Goal: Feedback & Contribution: Contribute content

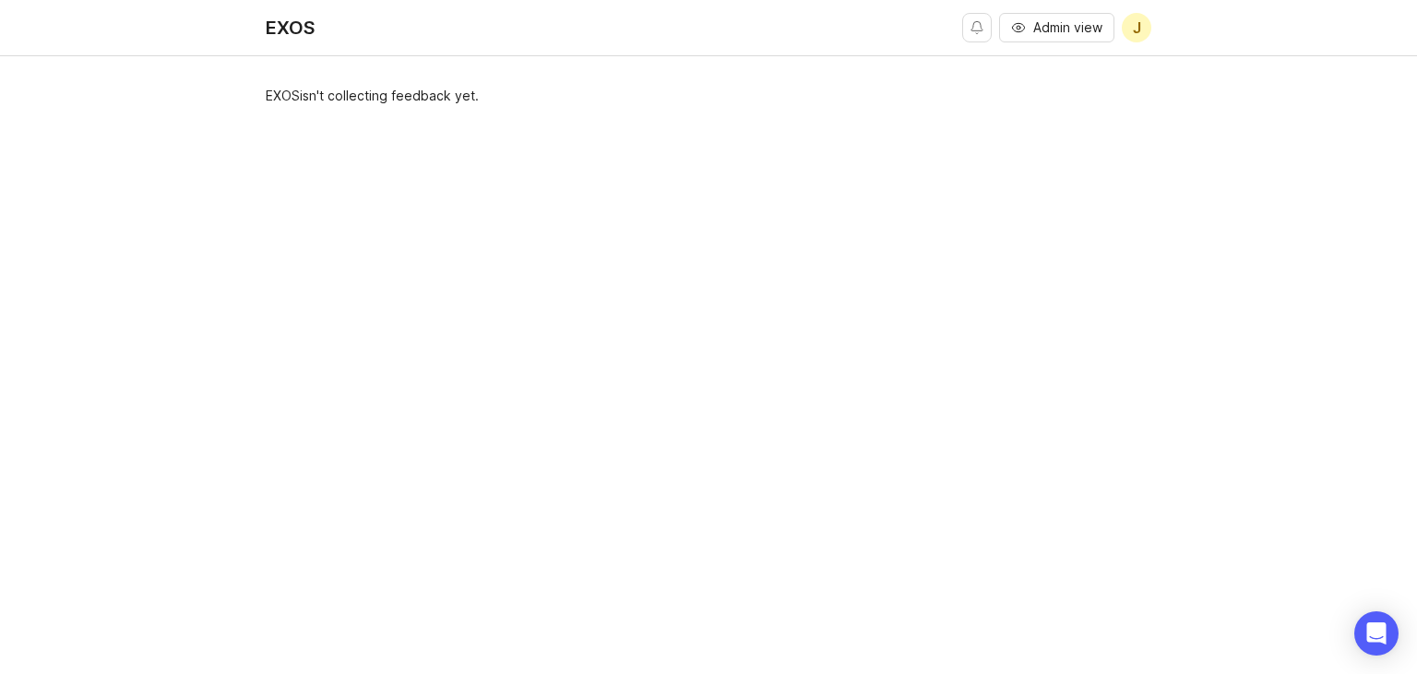
click at [1080, 30] on span "Admin view" at bounding box center [1067, 27] width 69 height 18
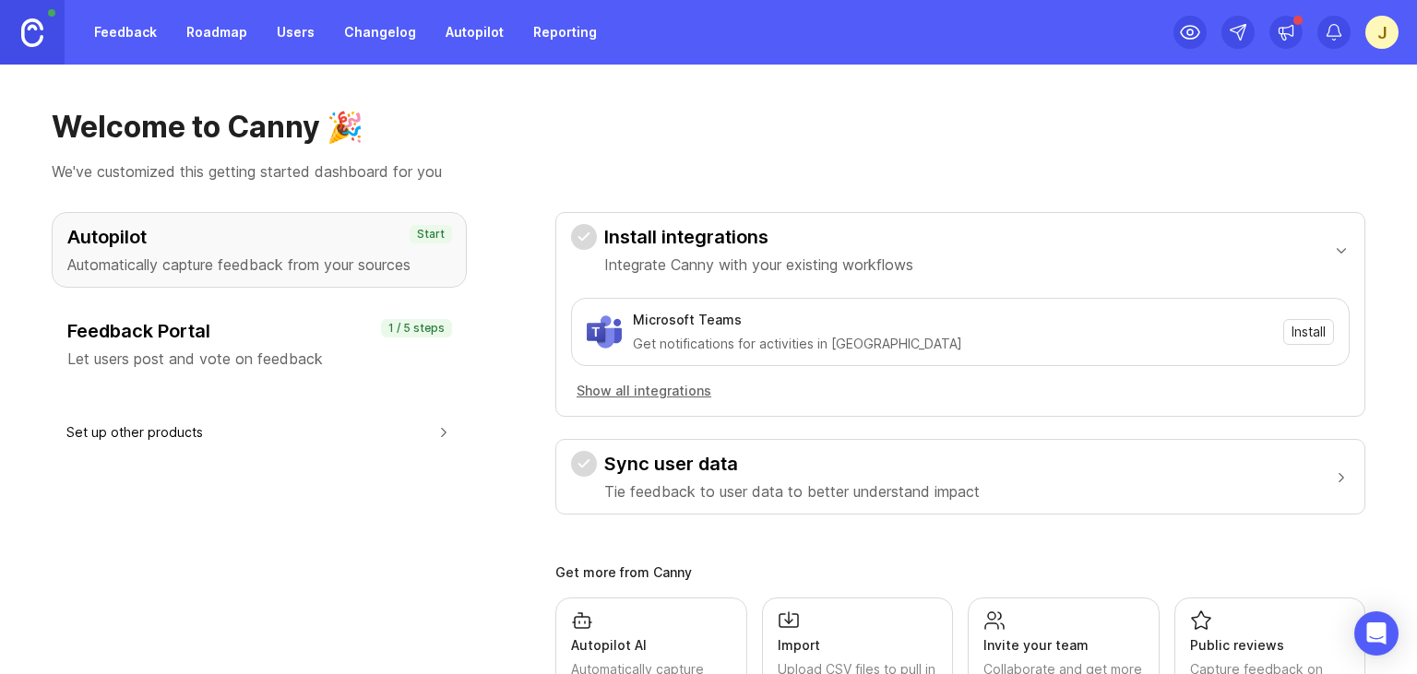
click at [247, 31] on link "Roadmap" at bounding box center [216, 32] width 83 height 33
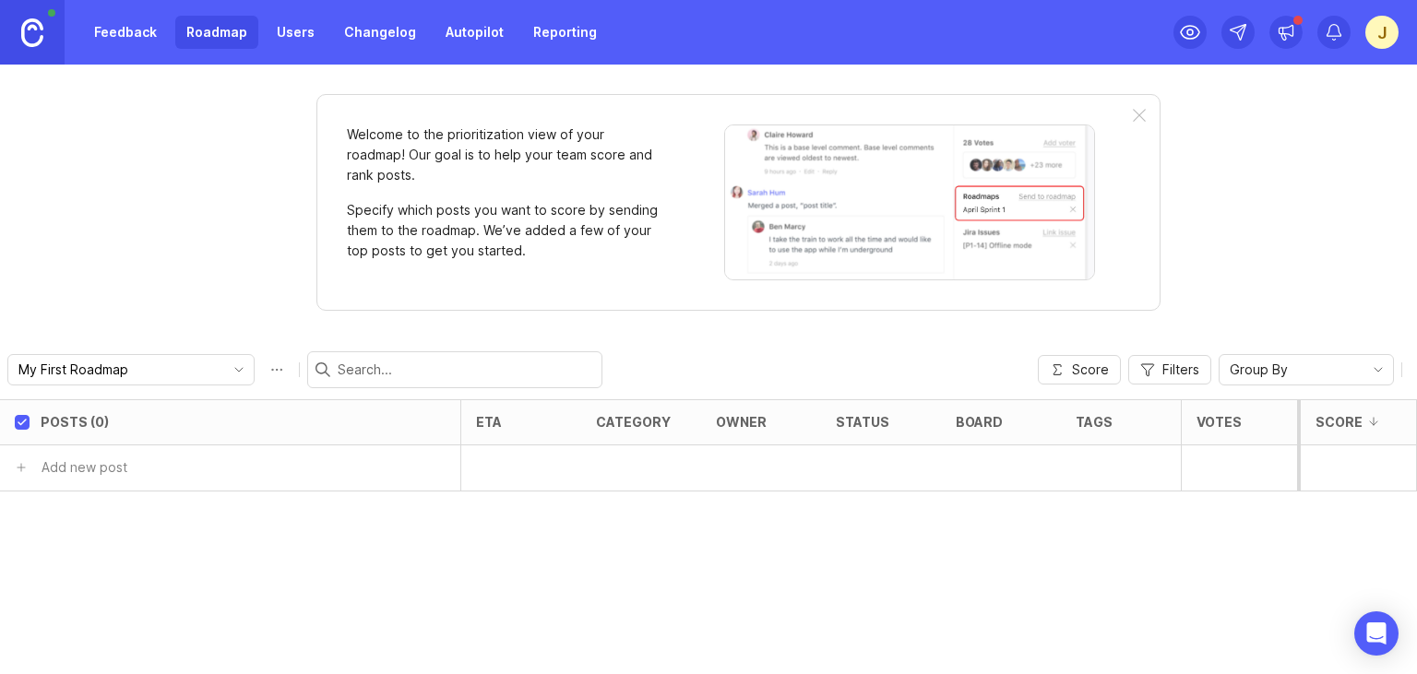
click at [294, 33] on link "Users" at bounding box center [296, 32] width 60 height 33
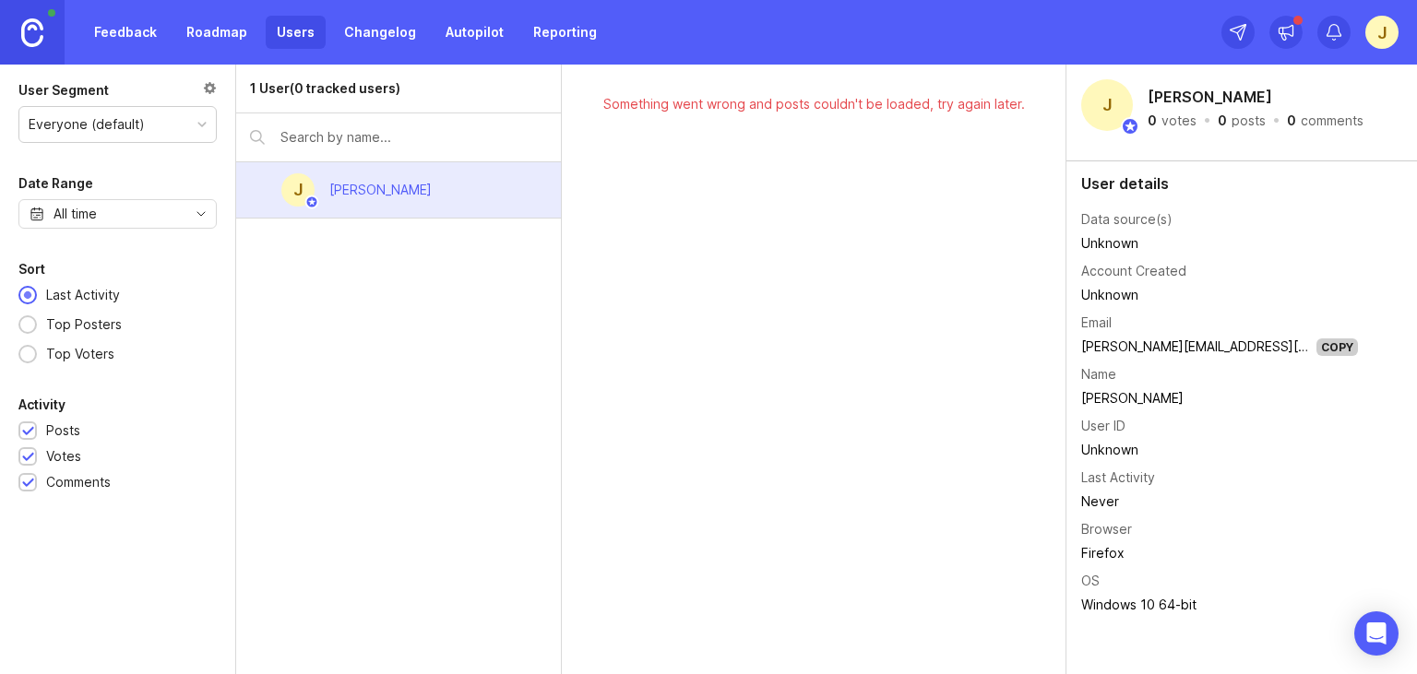
click at [383, 35] on link "Changelog" at bounding box center [380, 32] width 94 height 33
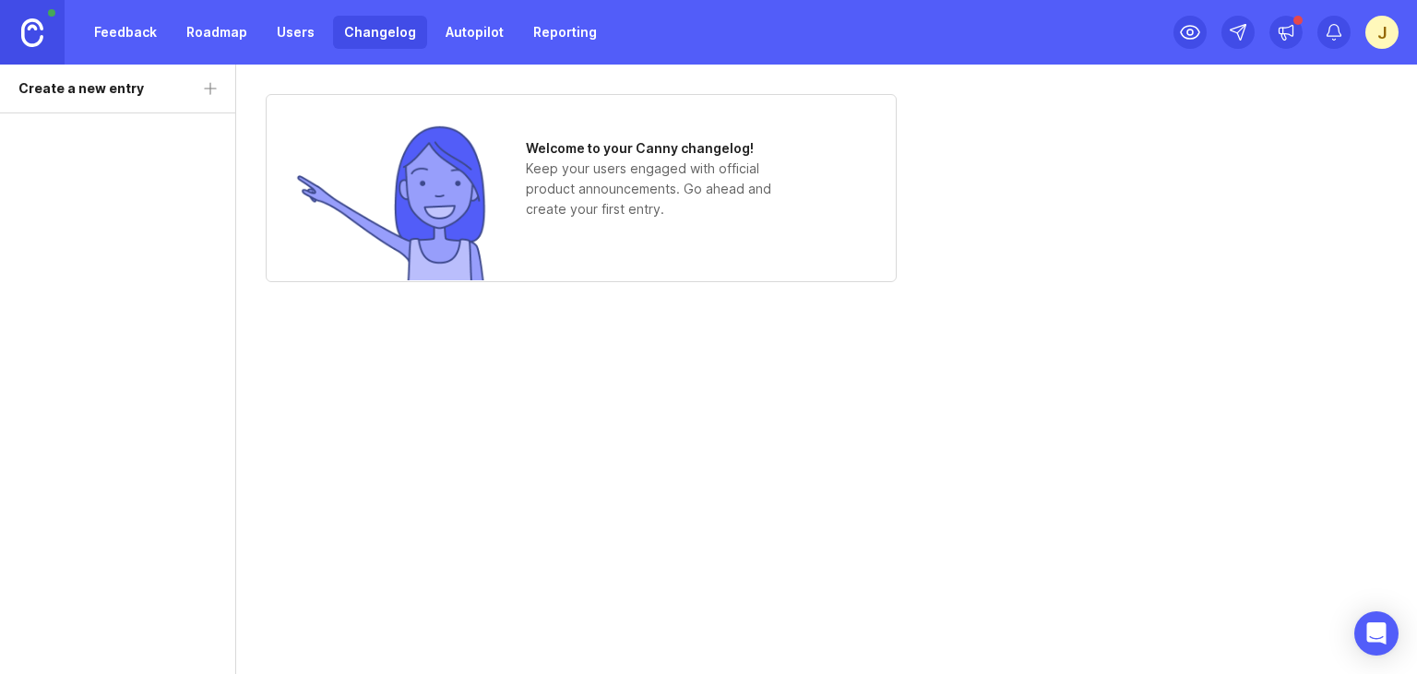
click at [466, 36] on link "Autopilot" at bounding box center [475, 32] width 80 height 33
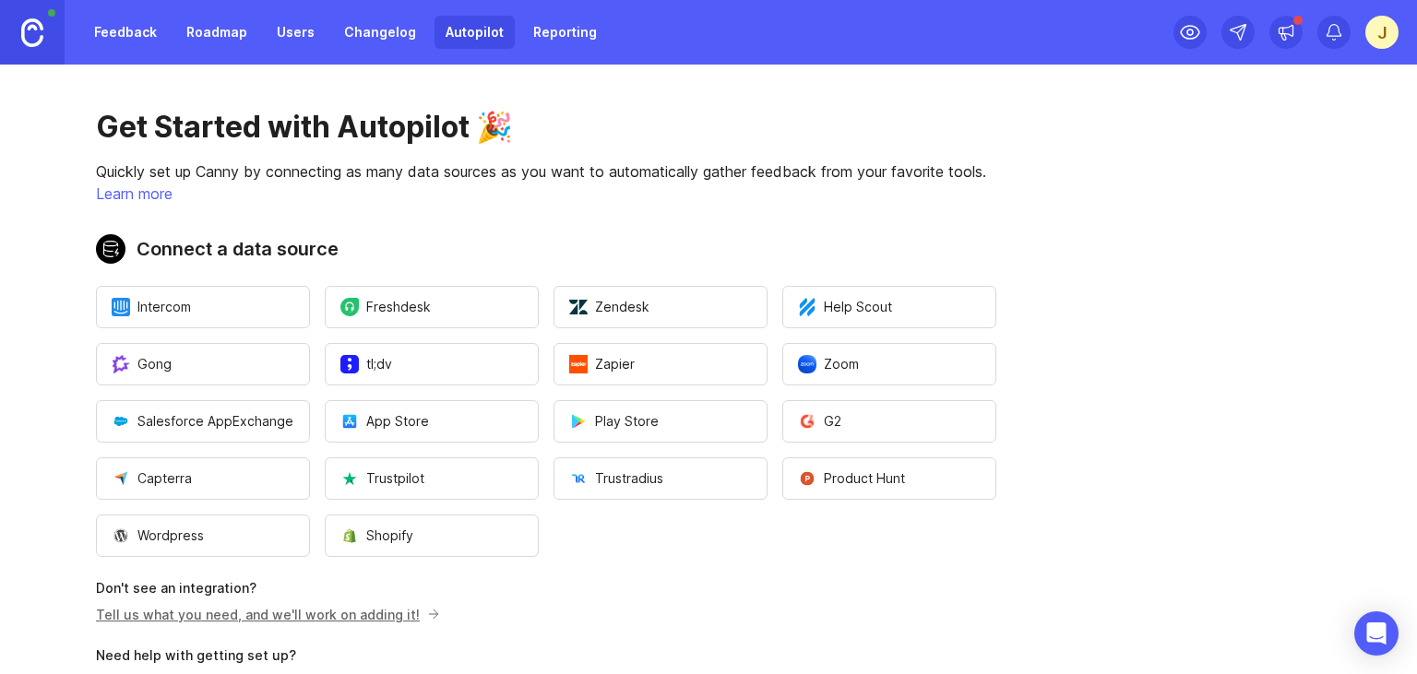
click at [552, 36] on link "Reporting" at bounding box center [565, 32] width 86 height 33
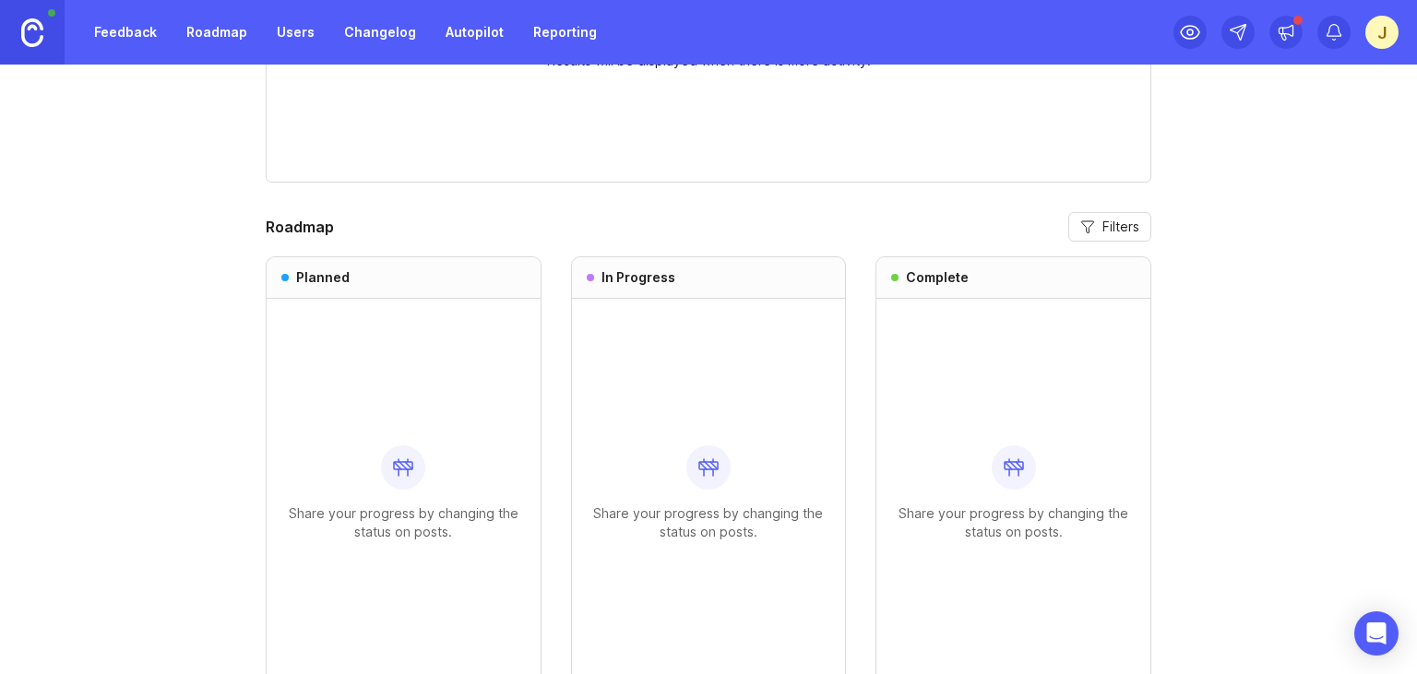
scroll to position [982, 0]
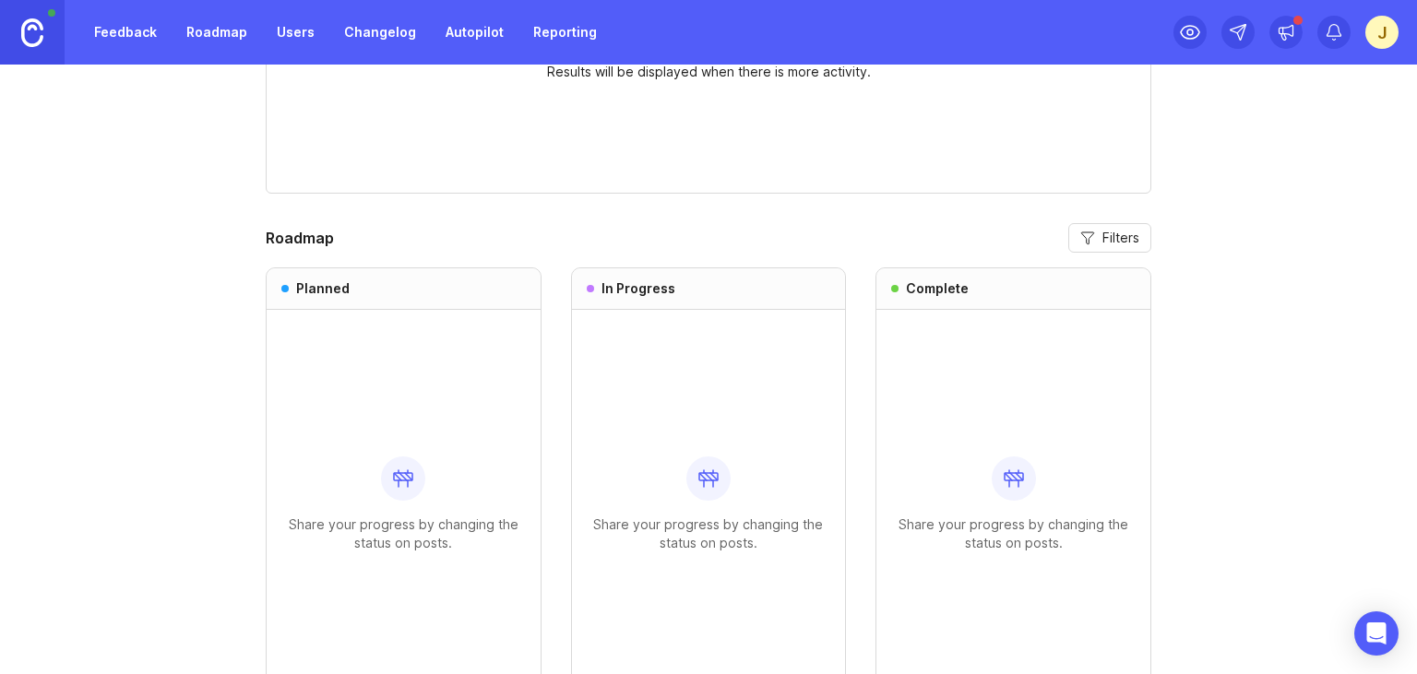
click at [218, 39] on link "Roadmap" at bounding box center [216, 32] width 83 height 33
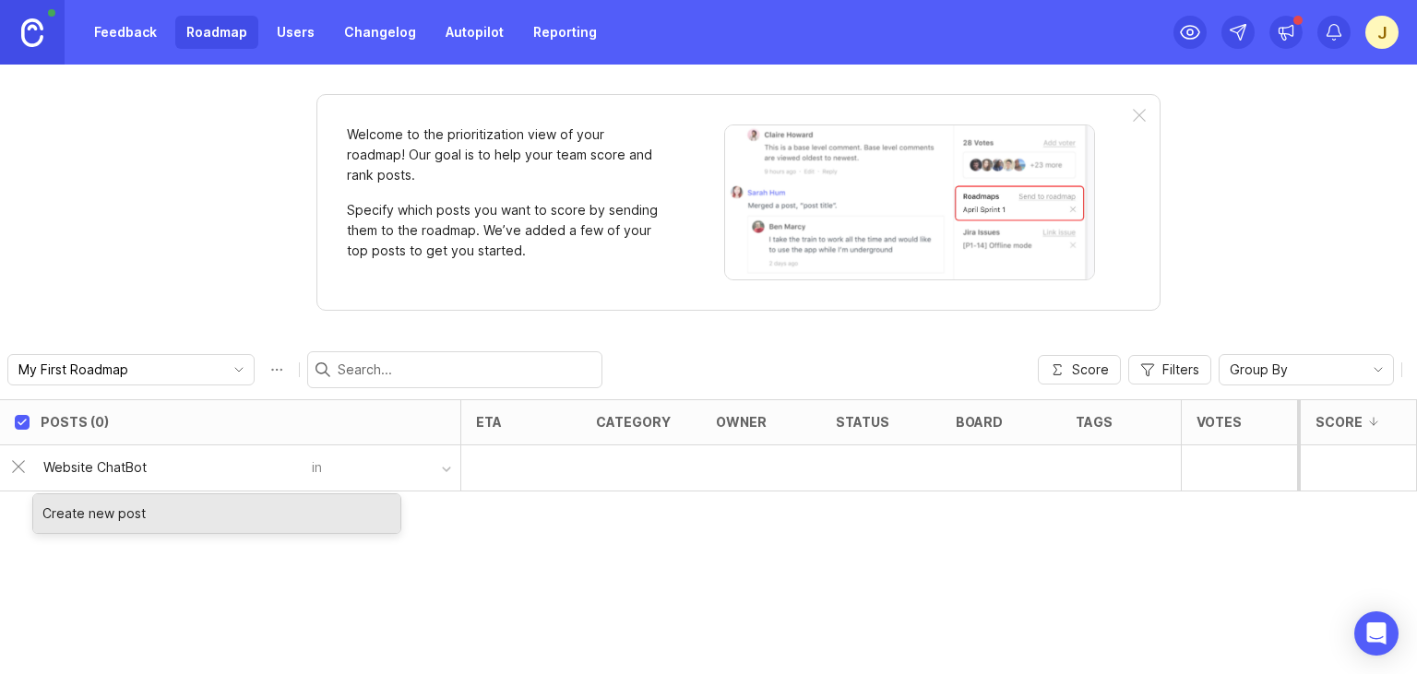
type input "Website ChatBot"
click at [126, 515] on div "Create new post" at bounding box center [216, 514] width 367 height 39
type input "Website Chatbot"
click at [423, 538] on div "Posts (0) eta category owner status board tags Votes Impact Effort Score Websit…" at bounding box center [708, 537] width 1417 height 275
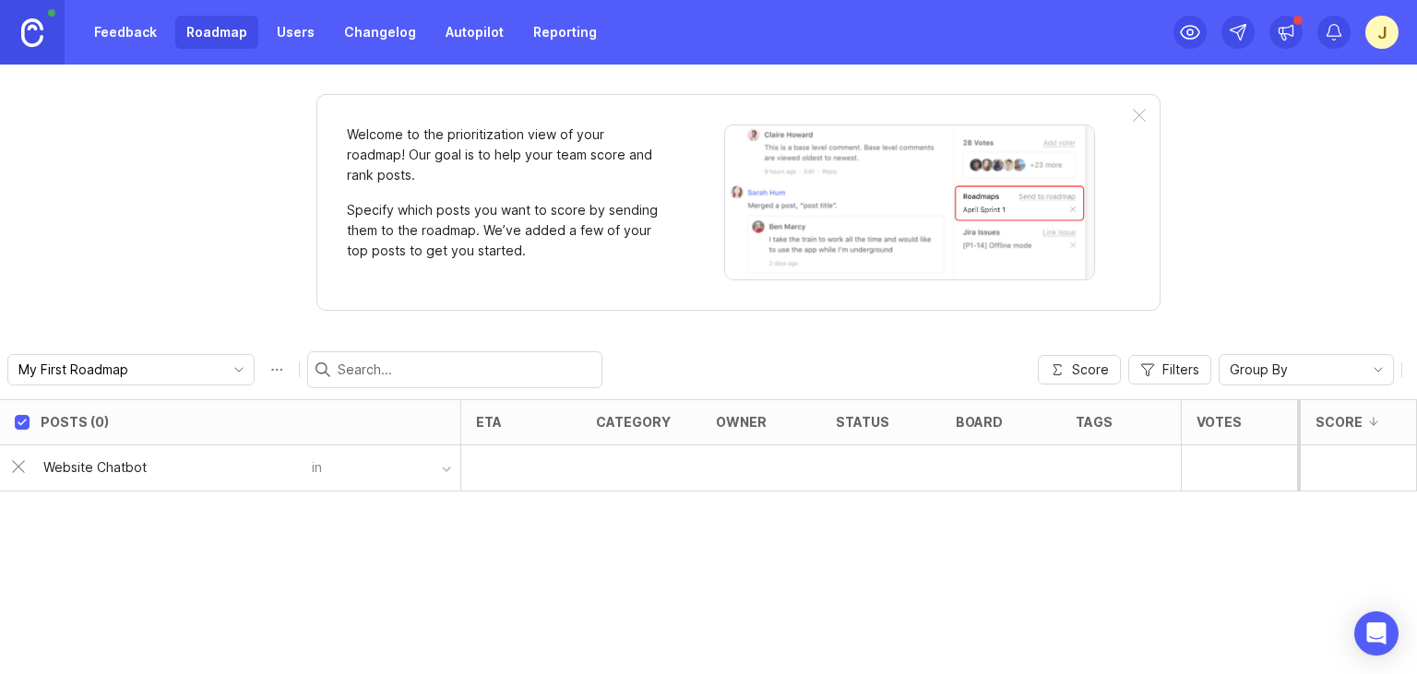
click at [448, 472] on div "button" at bounding box center [446, 469] width 9 height 9
click at [393, 471] on button "button" at bounding box center [391, 468] width 138 height 27
click at [437, 463] on button "button" at bounding box center [391, 468] width 138 height 27
click at [457, 469] on button "button" at bounding box center [391, 468] width 138 height 27
click at [961, 526] on div "Posts (0) eta category owner status board tags Votes Impact Effort Score Websit…" at bounding box center [708, 537] width 1417 height 275
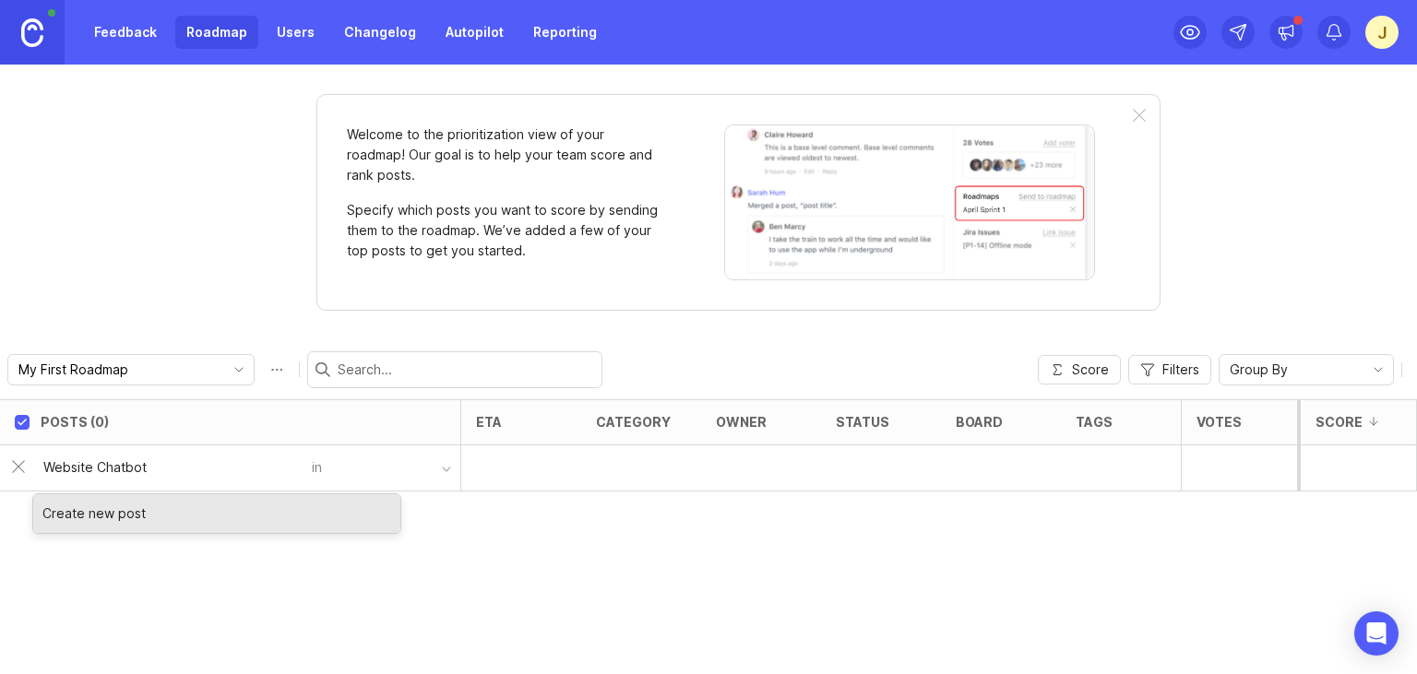
click at [216, 469] on input "Website Chatbot" at bounding box center [171, 468] width 257 height 20
click at [115, 506] on div "Create new post" at bounding box center [216, 514] width 367 height 39
type input "Website Chatbot"
click at [113, 513] on div "Create new post" at bounding box center [216, 514] width 367 height 39
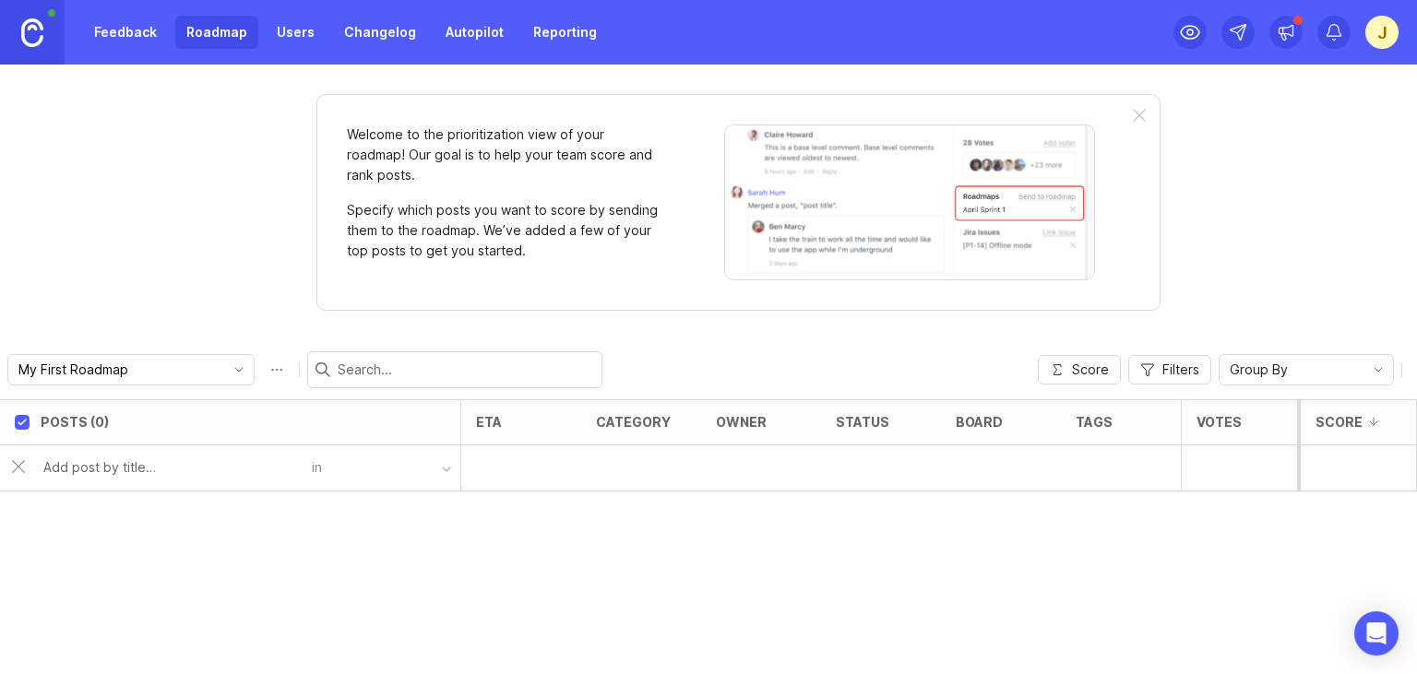
click at [355, 469] on button "button" at bounding box center [391, 468] width 138 height 27
click at [460, 474] on div "in" at bounding box center [230, 469] width 461 height 46
click at [383, 470] on button "button" at bounding box center [391, 468] width 138 height 27
click at [446, 468] on div "button" at bounding box center [446, 469] width 9 height 9
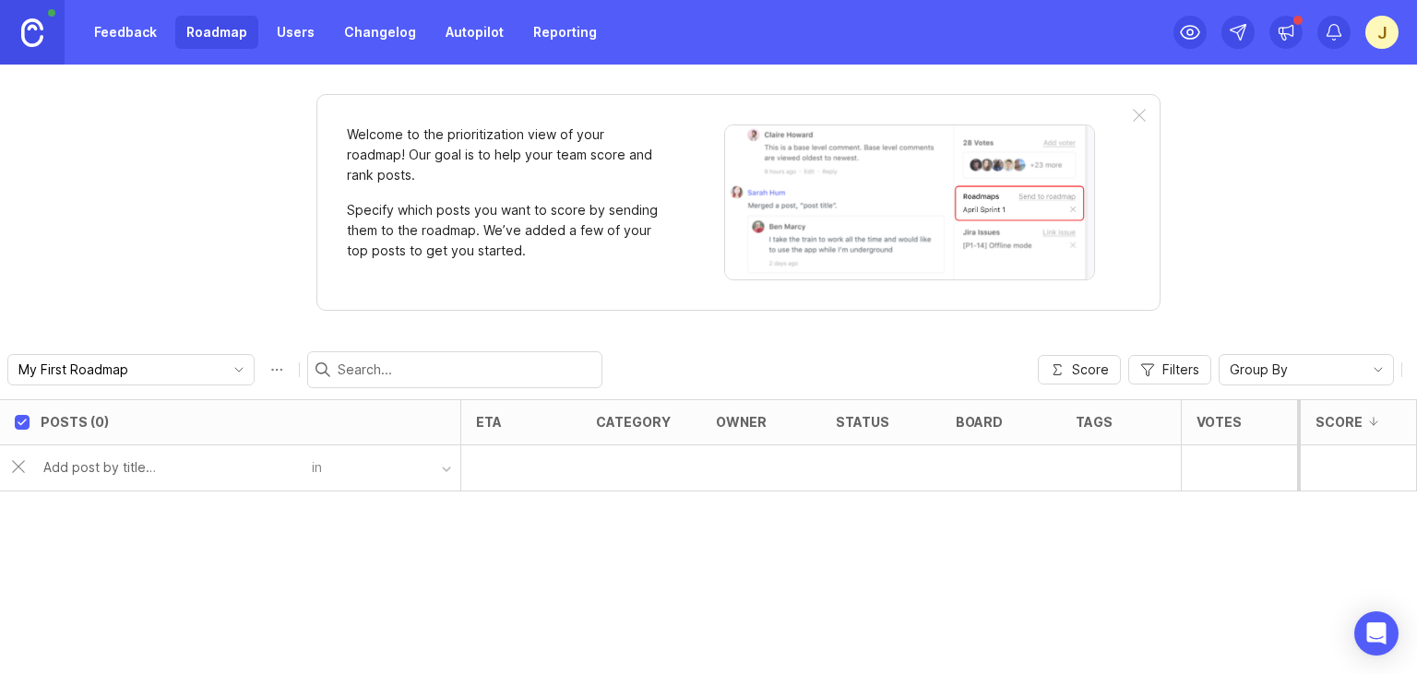
drag, startPoint x: 446, startPoint y: 468, endPoint x: 222, endPoint y: 471, distance: 223.3
click at [441, 469] on button "button" at bounding box center [391, 468] width 138 height 27
drag, startPoint x: 209, startPoint y: 474, endPoint x: 6, endPoint y: 482, distance: 204.0
click at [192, 477] on input "text" at bounding box center [171, 468] width 257 height 20
click at [23, 418] on input "checkbox" at bounding box center [22, 422] width 15 height 15
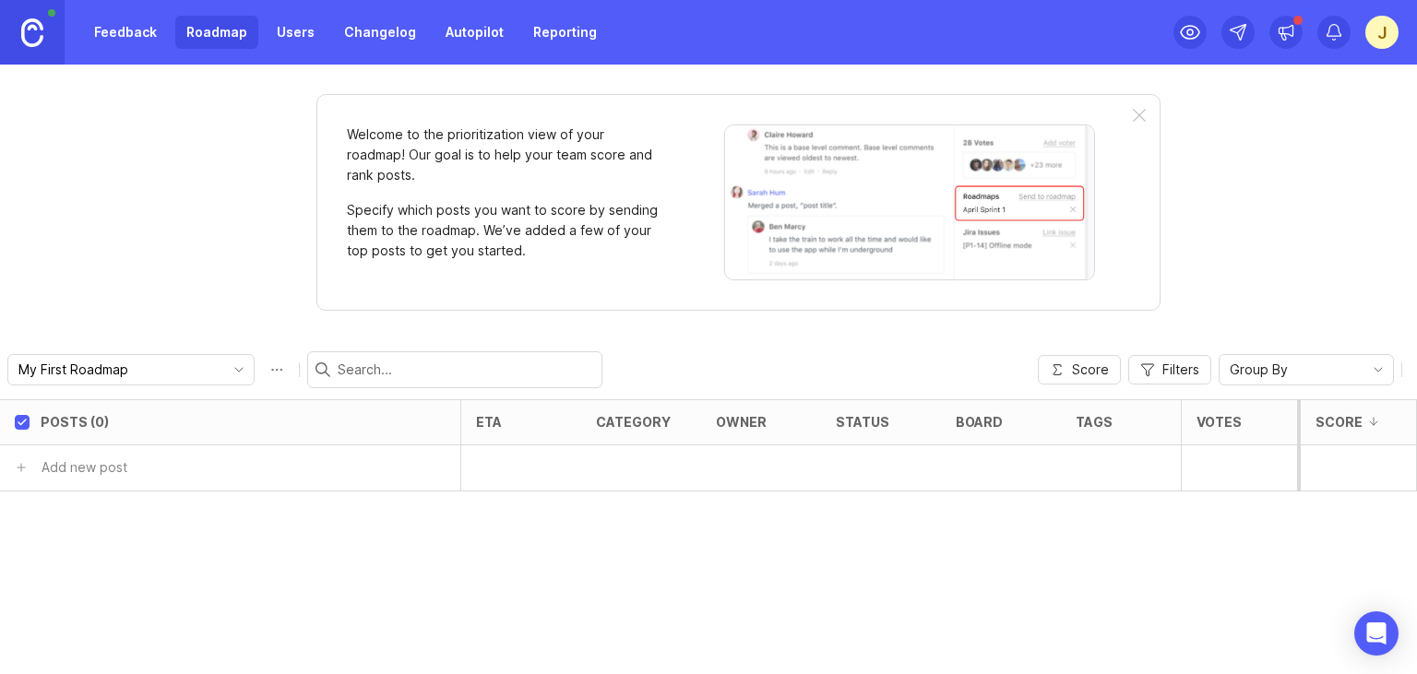
checkbox input "true"
click at [124, 376] on input "My First Roadmap" at bounding box center [120, 370] width 204 height 20
click at [153, 329] on div "Welcome to the prioritization view of your roadmap! Our goal is to help your te…" at bounding box center [708, 370] width 1417 height 610
click at [296, 24] on link "Users" at bounding box center [296, 32] width 60 height 33
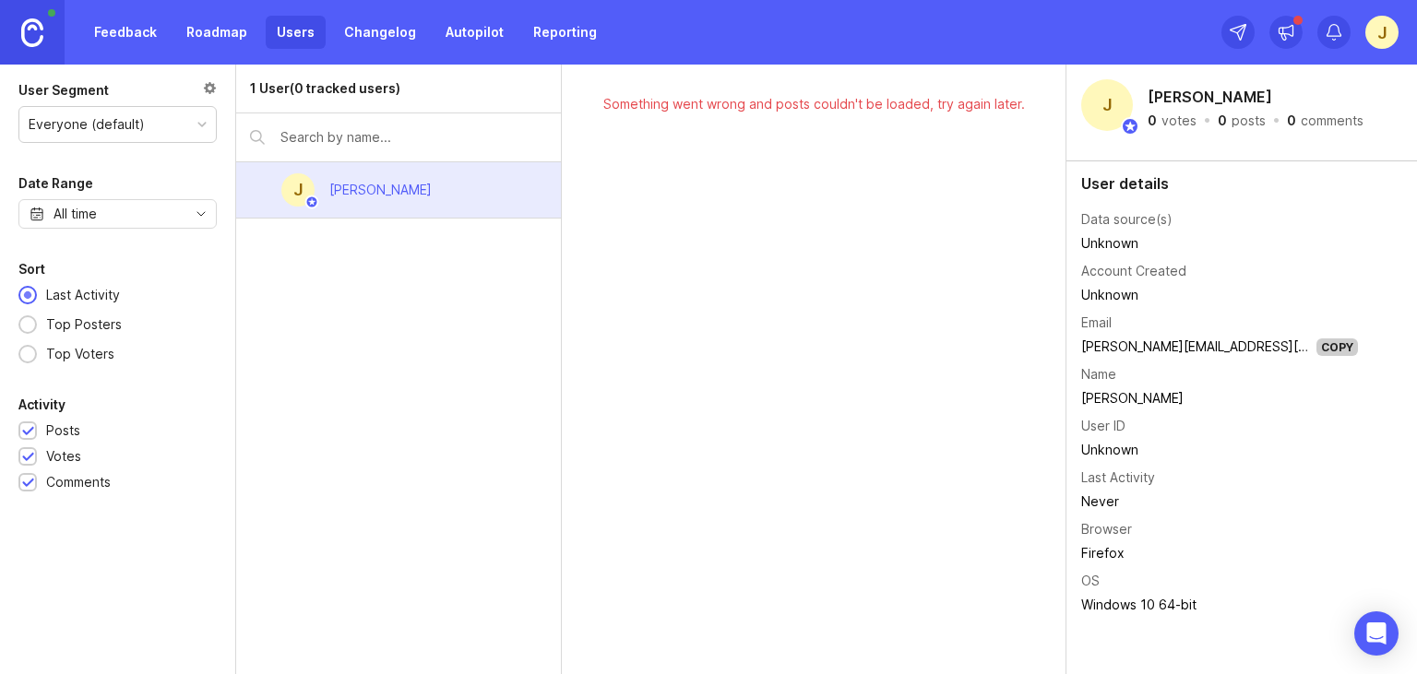
click at [376, 36] on link "Changelog" at bounding box center [380, 32] width 94 height 33
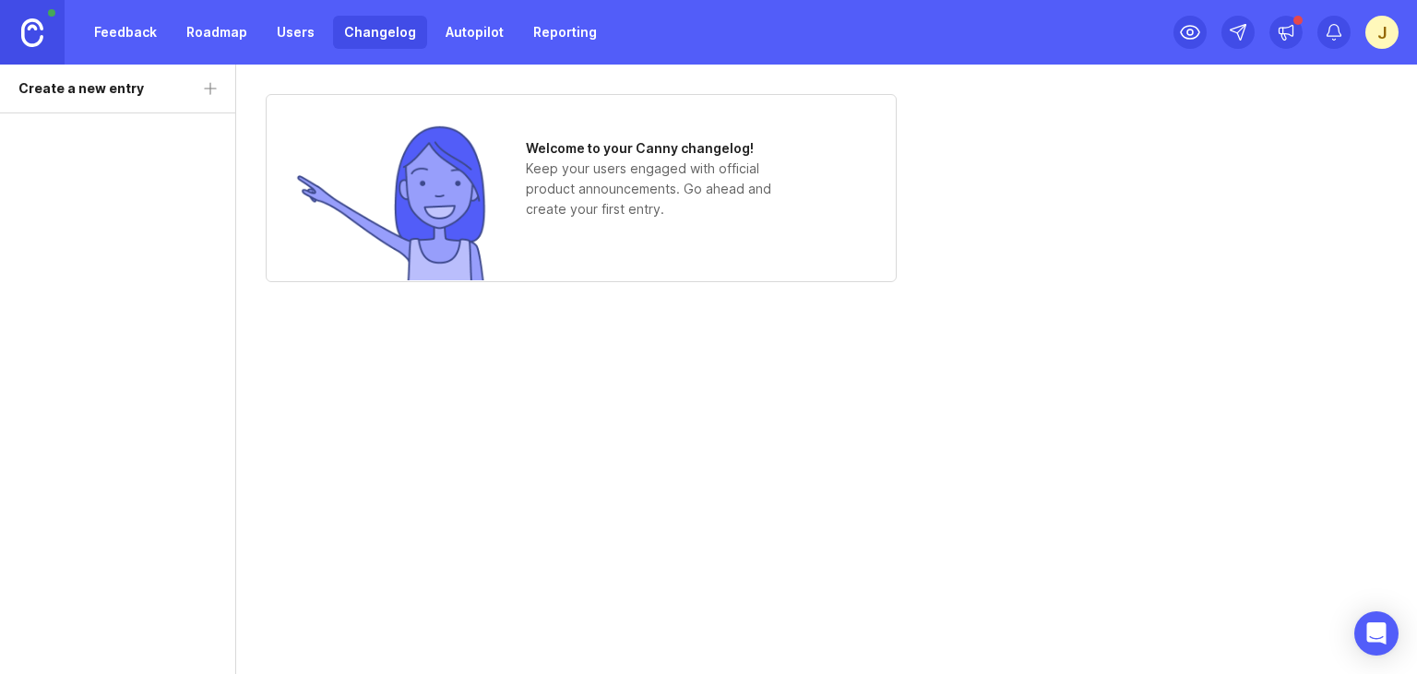
click at [542, 28] on link "Reporting" at bounding box center [565, 32] width 86 height 33
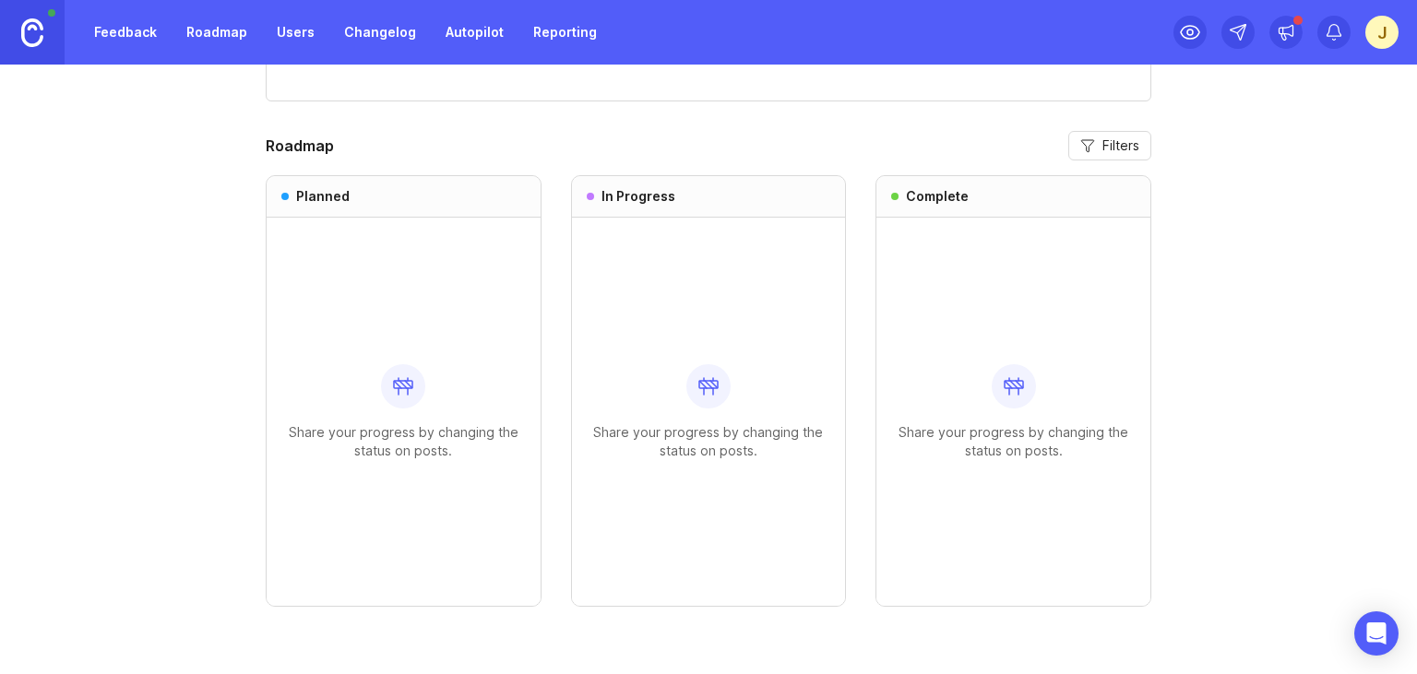
scroll to position [1075, 0]
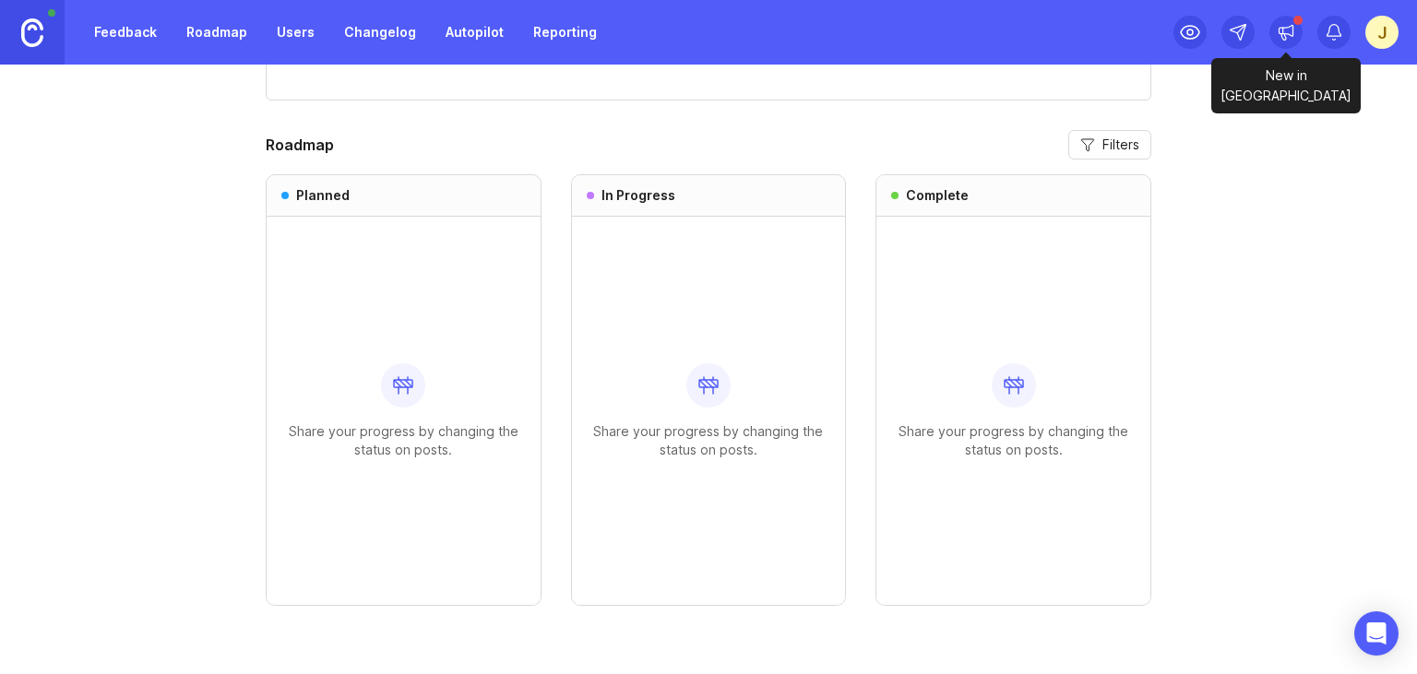
click at [1275, 32] on div at bounding box center [1286, 32] width 33 height 33
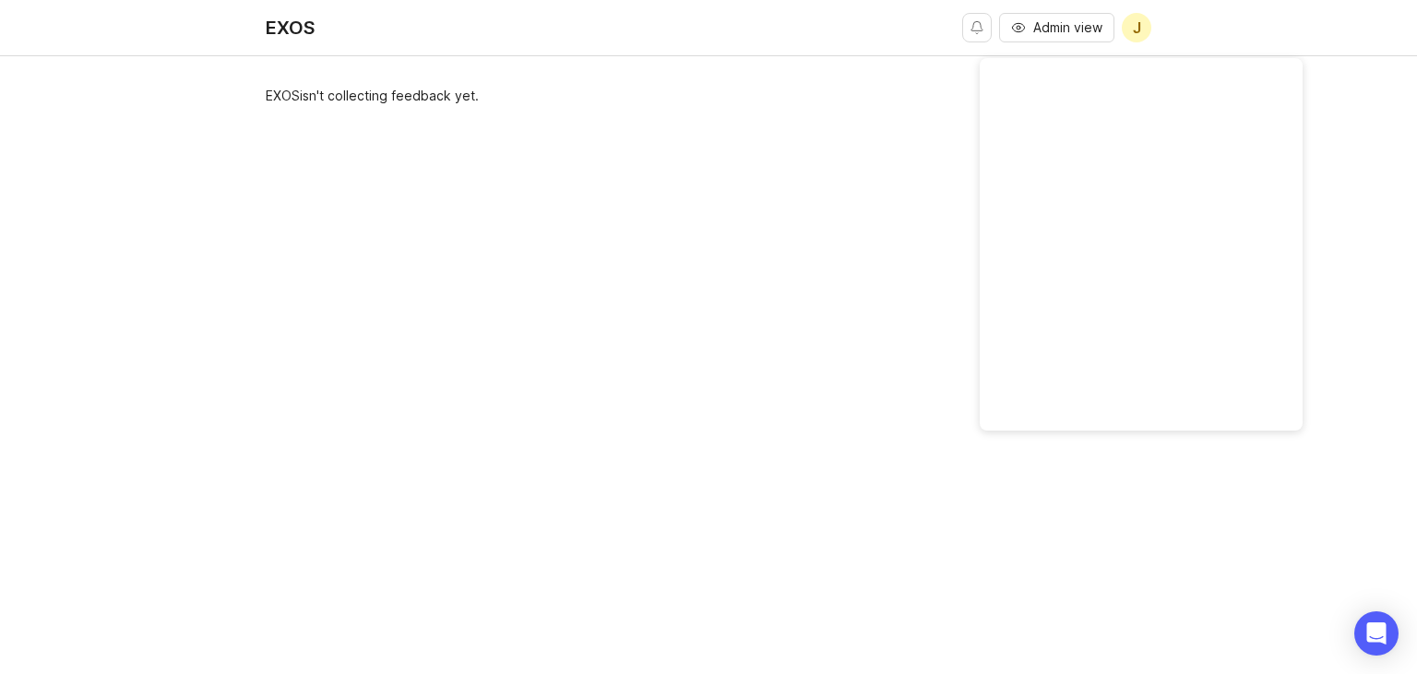
drag, startPoint x: 579, startPoint y: 100, endPoint x: 604, endPoint y: 105, distance: 26.4
click at [580, 101] on div "EXOS isn't collecting feedback yet." at bounding box center [709, 375] width 886 height 579
click at [1128, 24] on span "J" at bounding box center [1137, 28] width 30 height 30
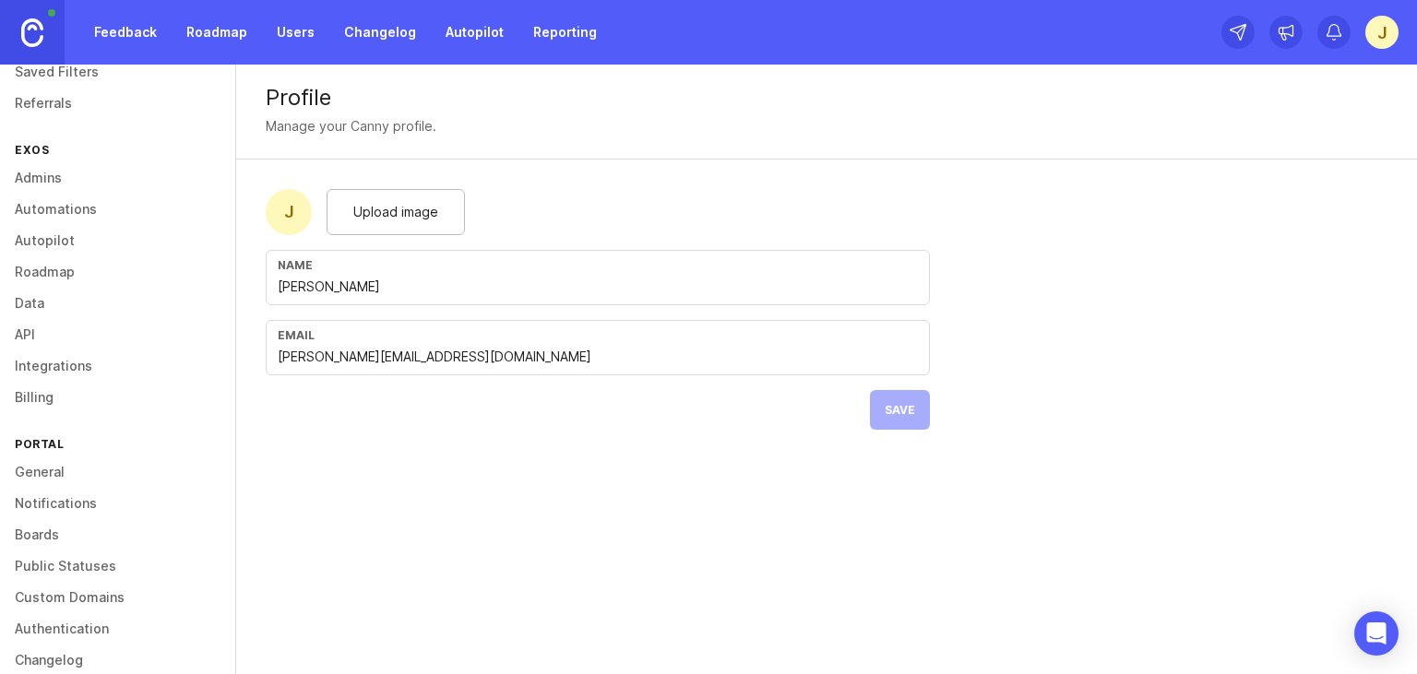
scroll to position [144, 0]
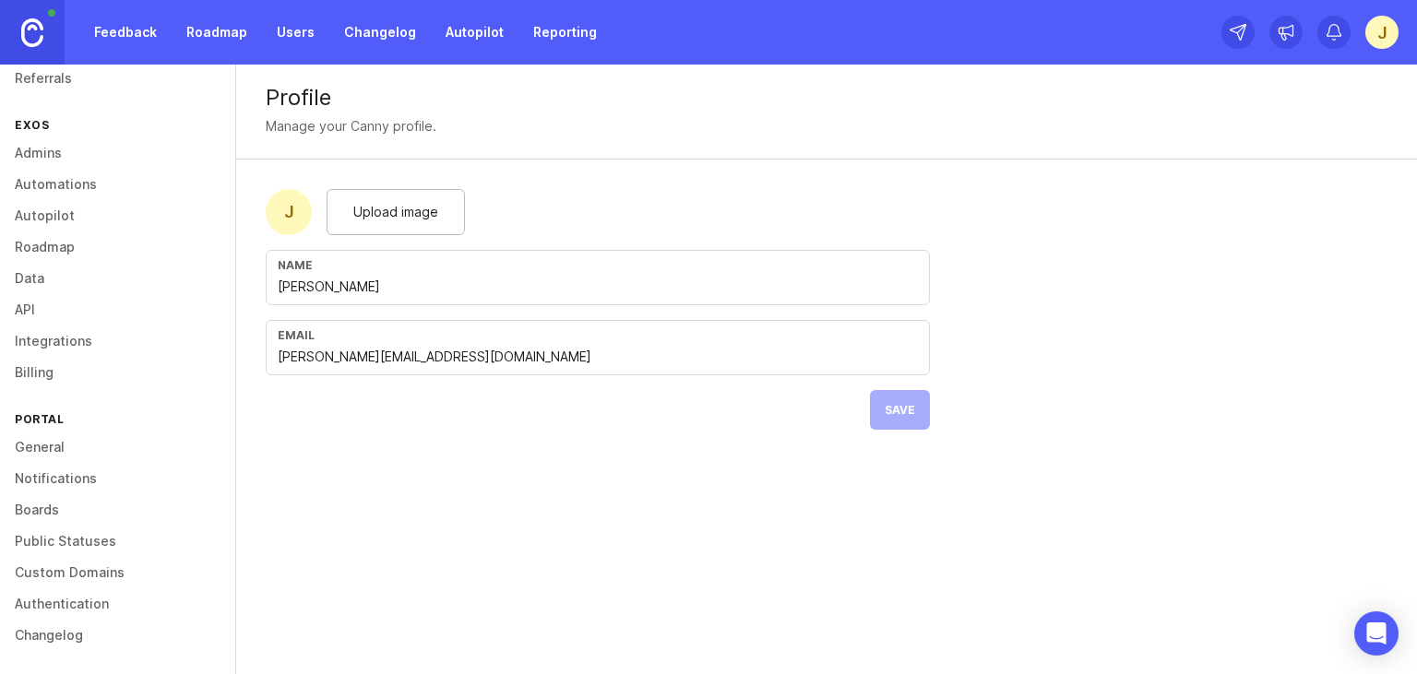
click at [115, 46] on link "Feedback" at bounding box center [125, 32] width 85 height 33
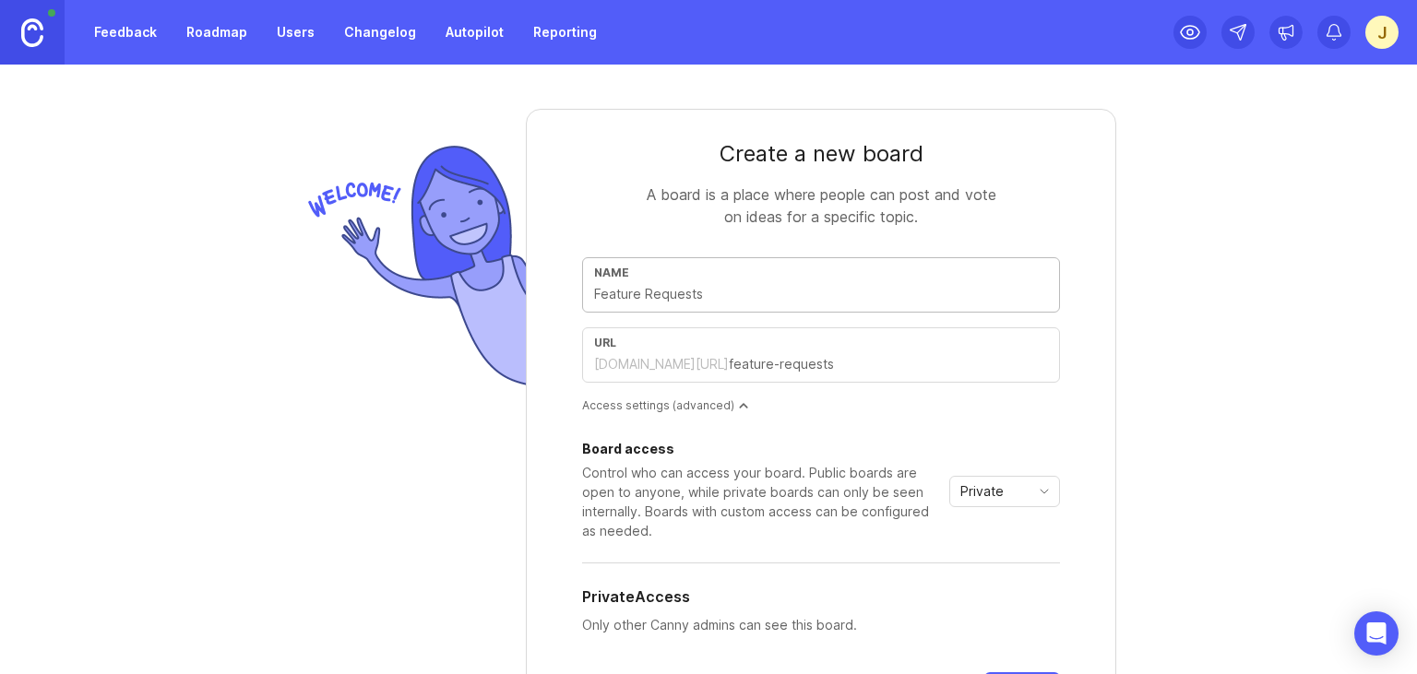
click at [681, 295] on input "text" at bounding box center [821, 294] width 454 height 20
type input "A"
type input "a"
type input "Au"
type input "au"
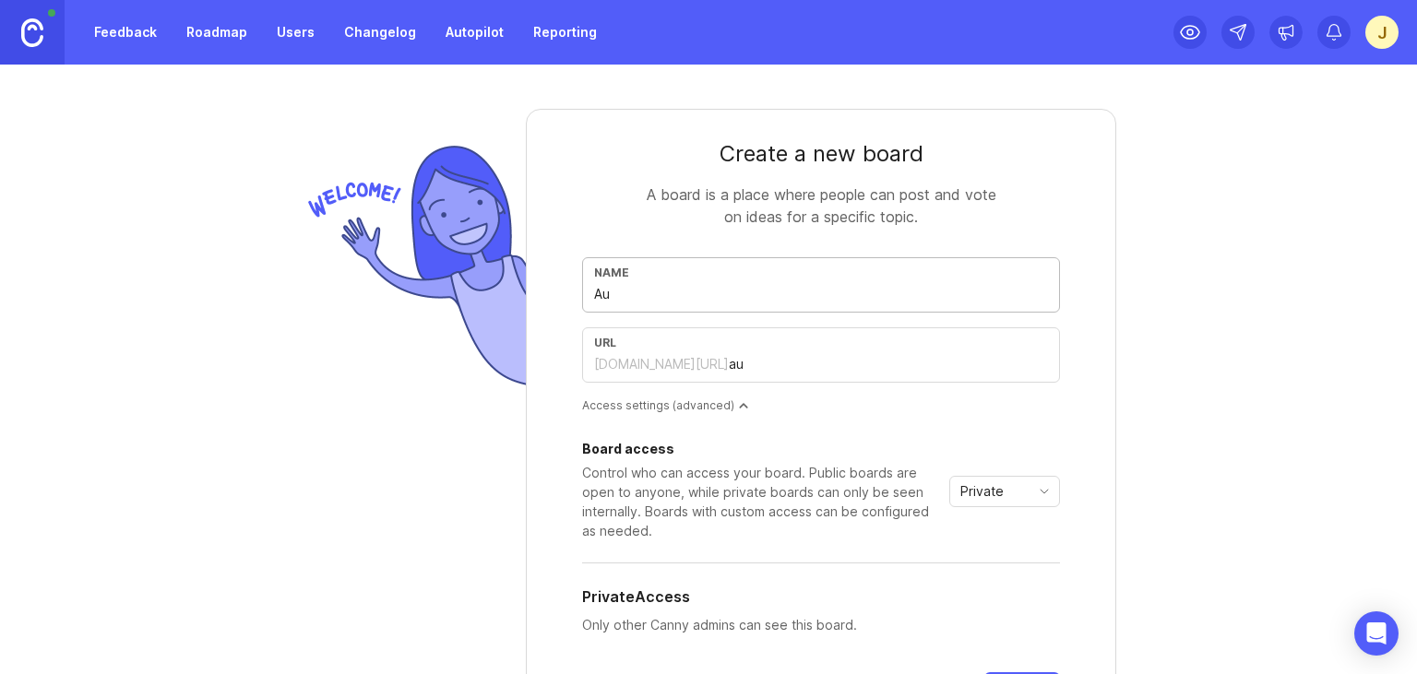
type input "Aut"
type input "aut"
type input "Auto"
type input "auto"
type input "Autom"
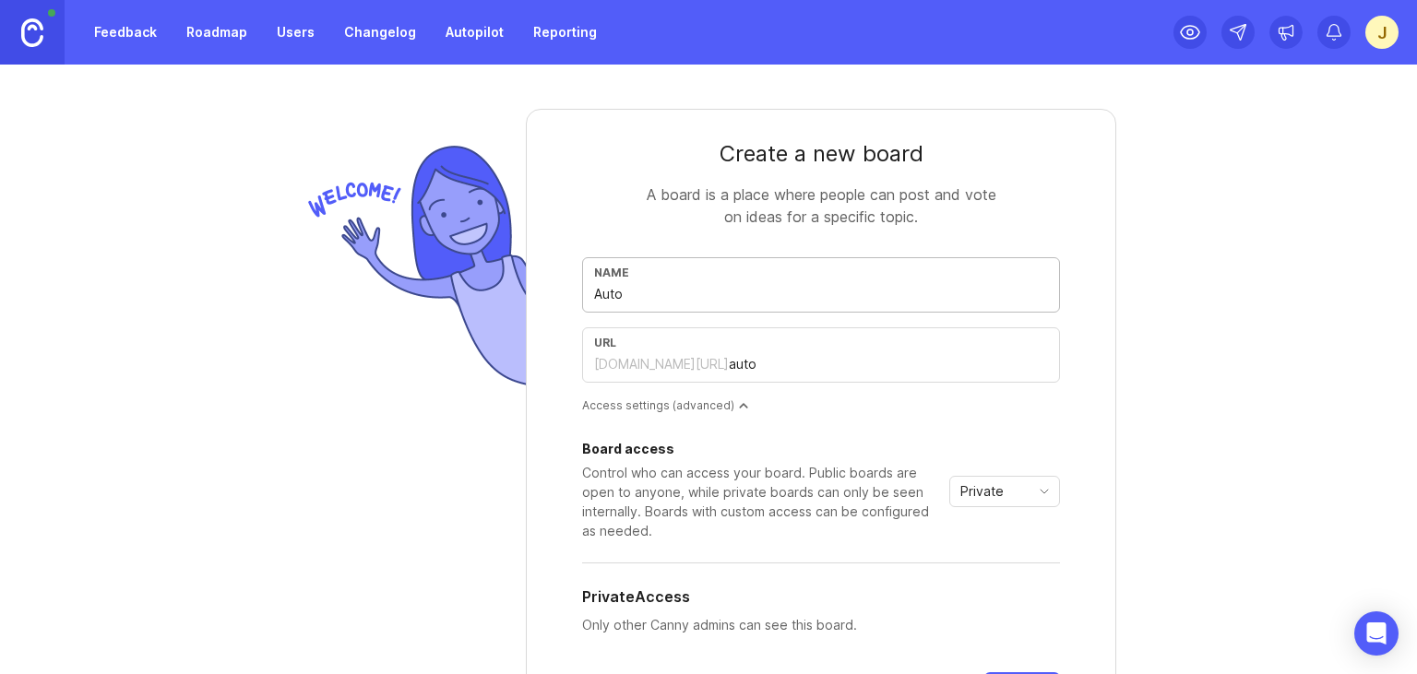
type input "autom"
type input "Automa"
type input "automa"
type input "Automat"
type input "automat"
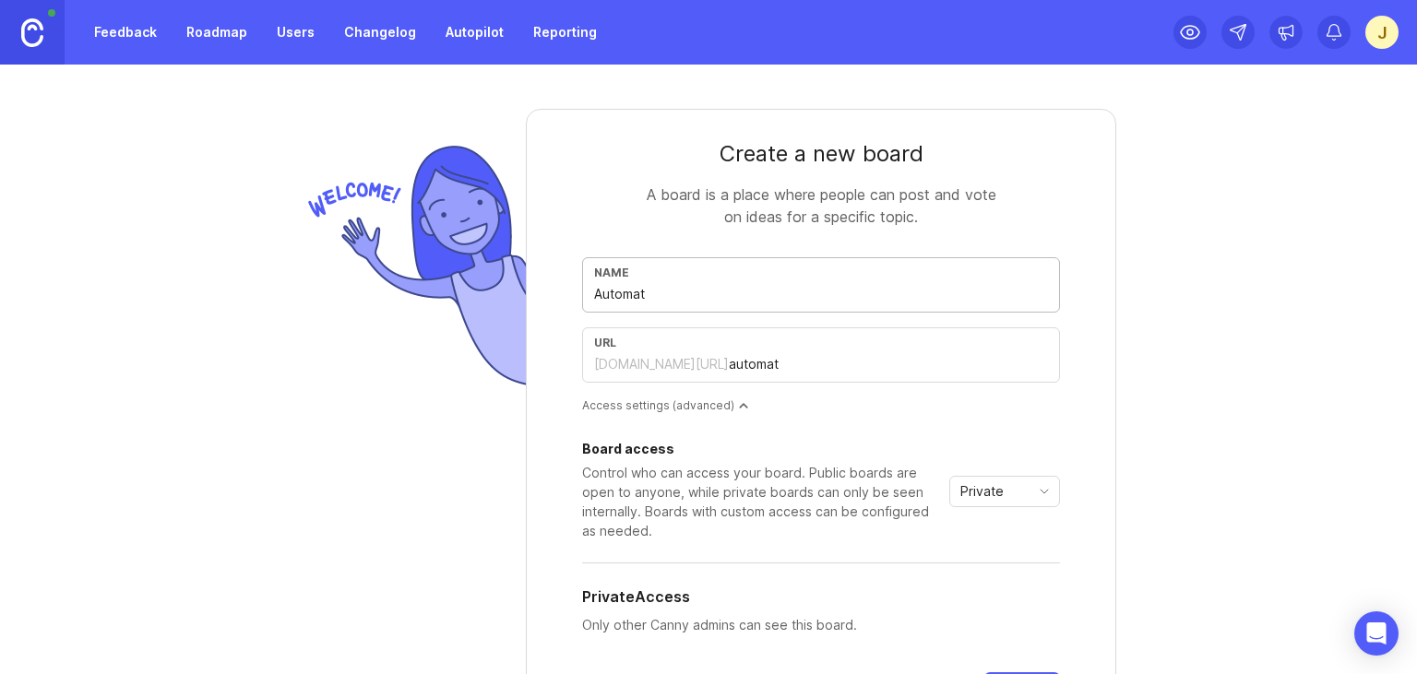
type input "Automati"
type input "automati"
type input "Automatio"
type input "automatio"
type input "Automation"
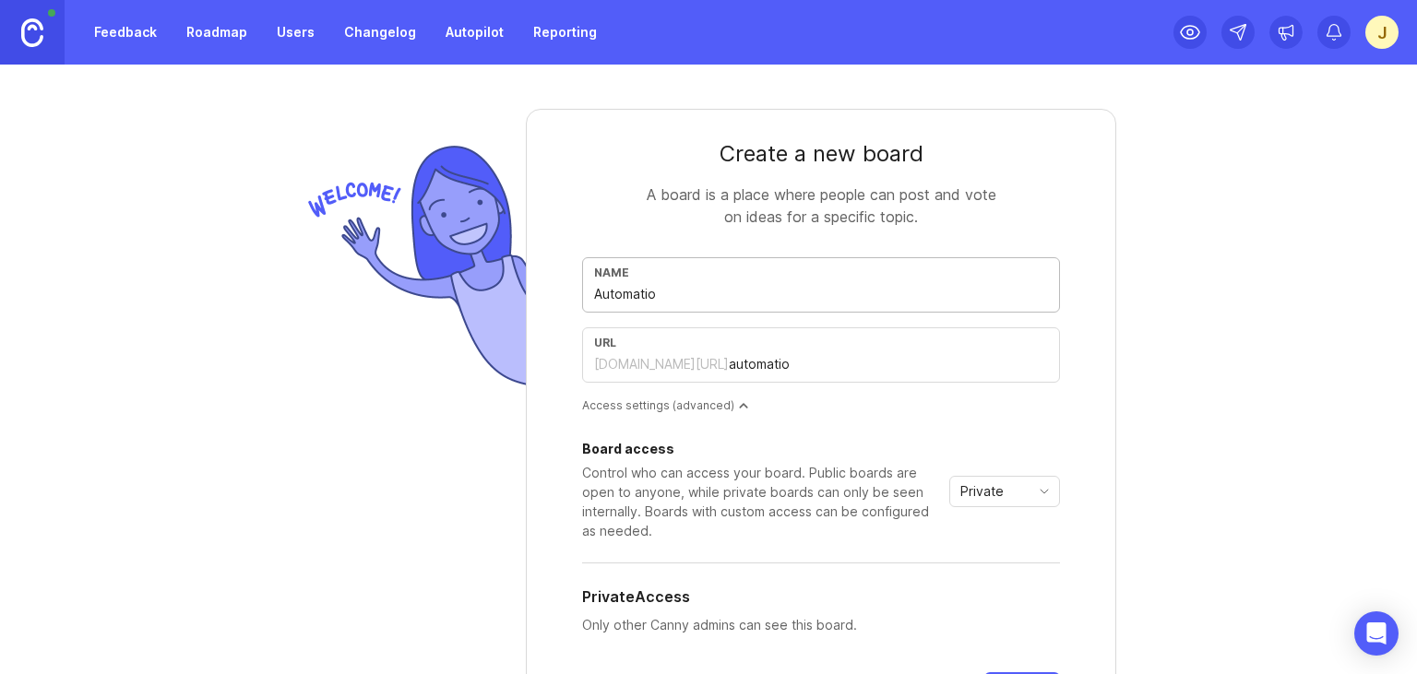
type input "automation"
type input "Automatio"
type input "automatio"
type input "Automati"
type input "automati"
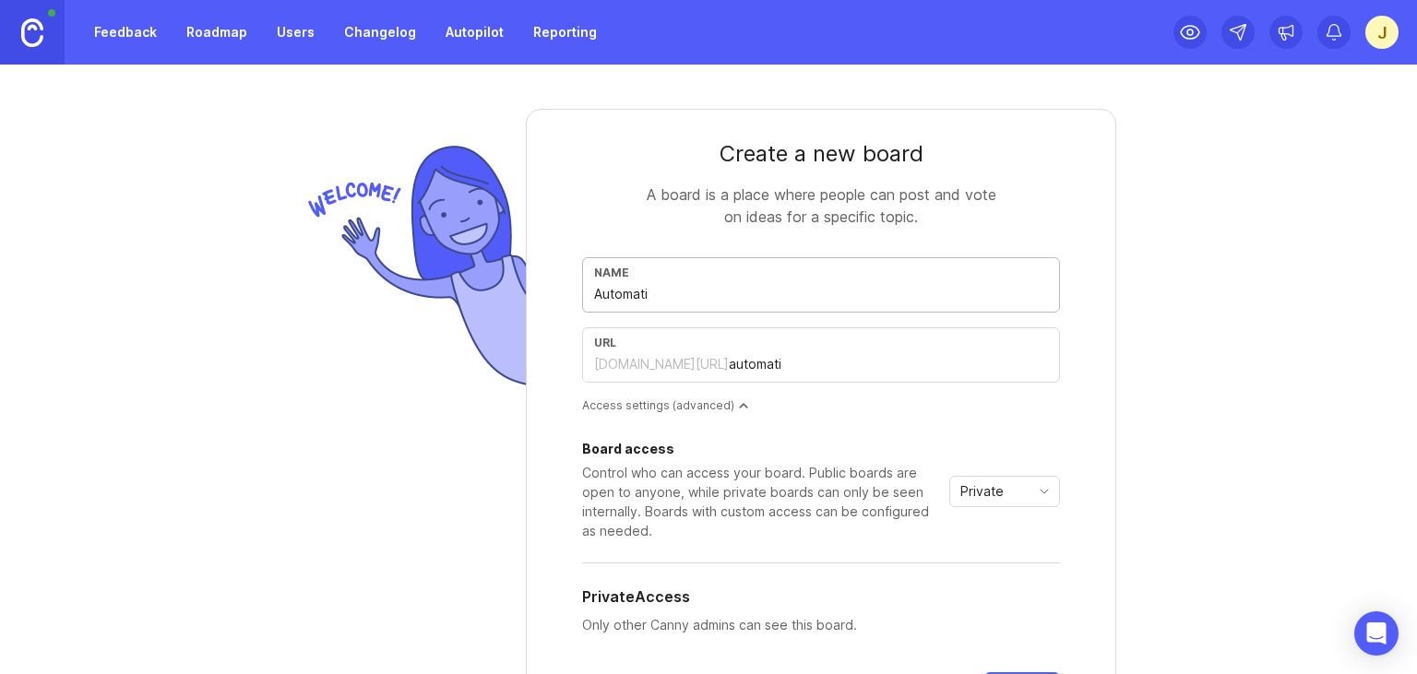
type input "Automat"
type input "automat"
type input "Automa"
type input "automa"
type input "Autom"
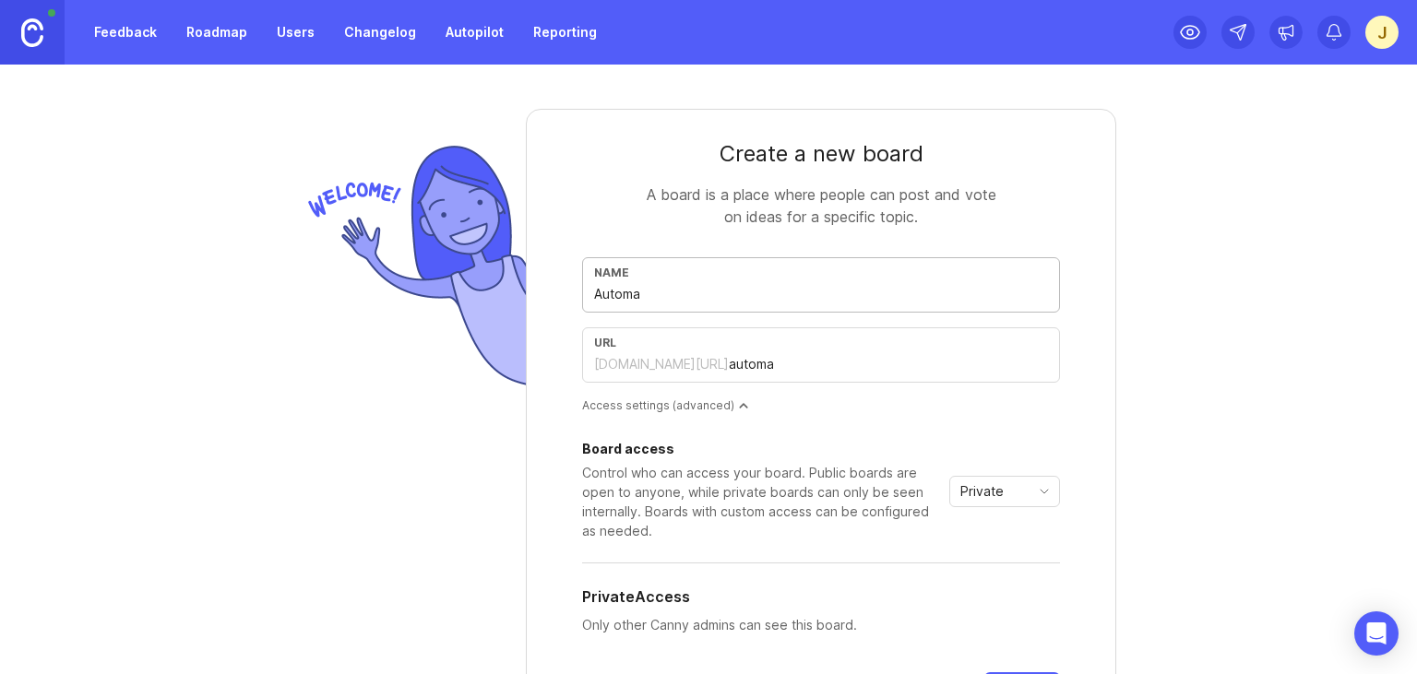
type input "autom"
type input "Auto"
type input "auto"
type input "Aut"
type input "aut"
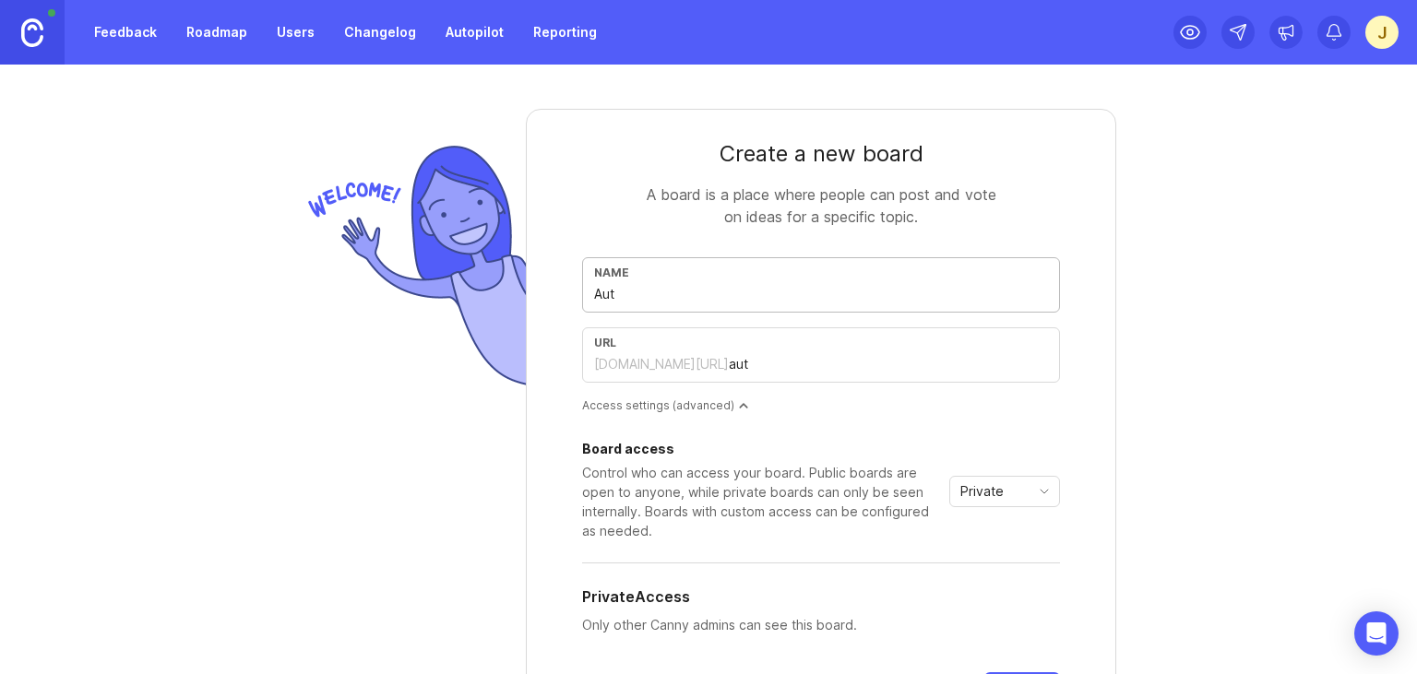
type input "Au"
type input "au"
type input "A"
type input "a"
type input "F"
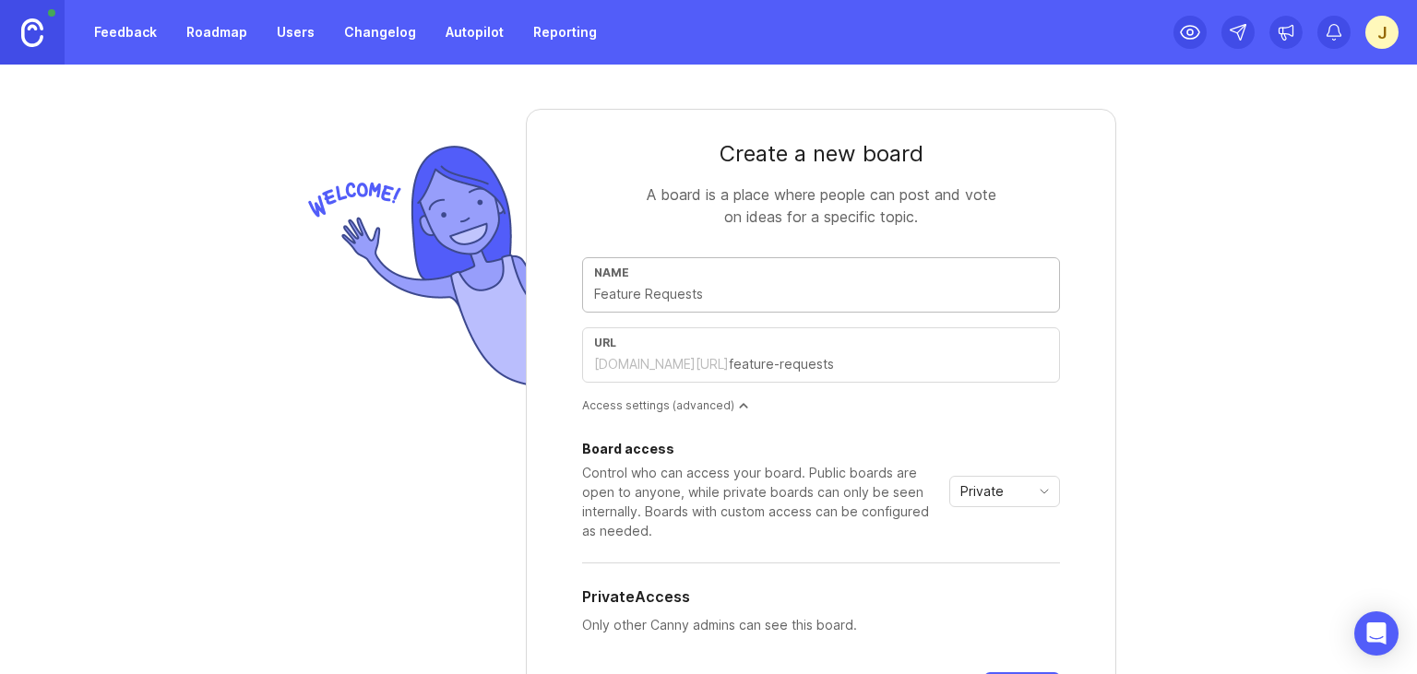
type input "f"
type input "Fr"
type input "fr"
type input "Fre"
type input "fre"
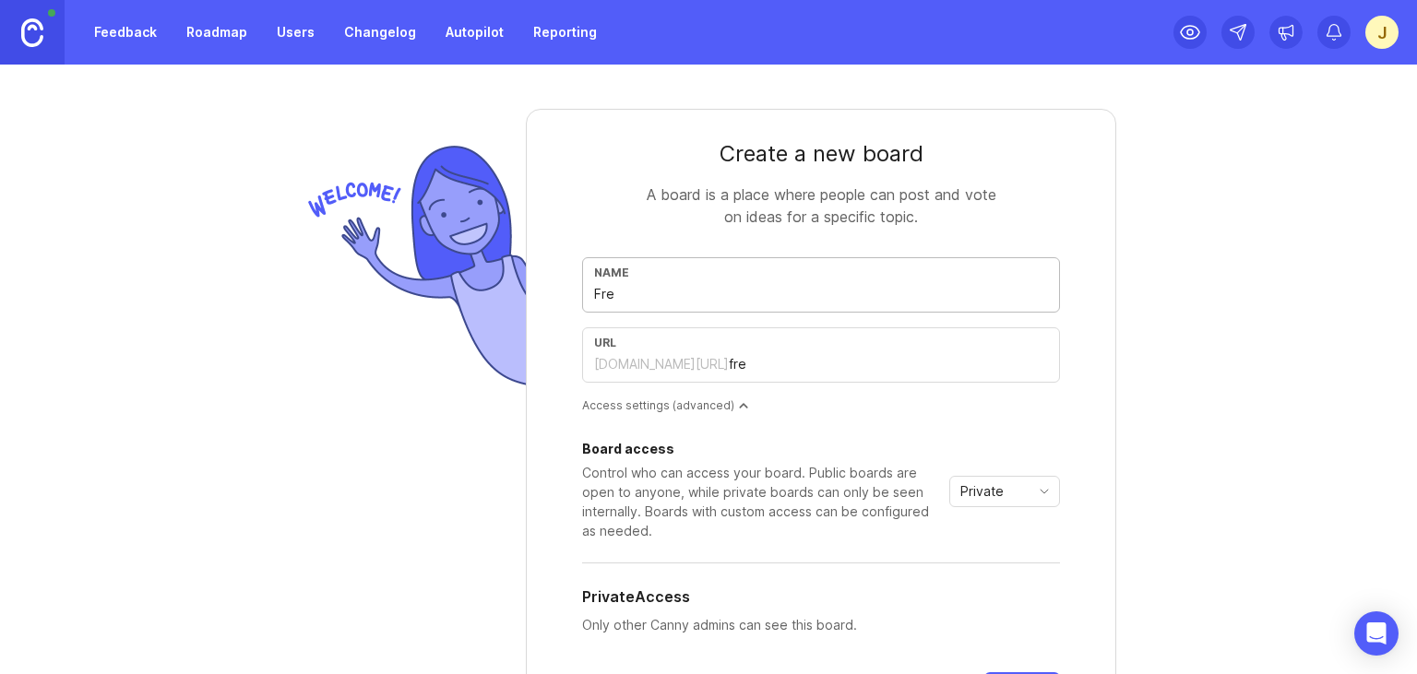
type input "Fr"
type input "fr"
type input "F"
type input "f"
type input "Fe"
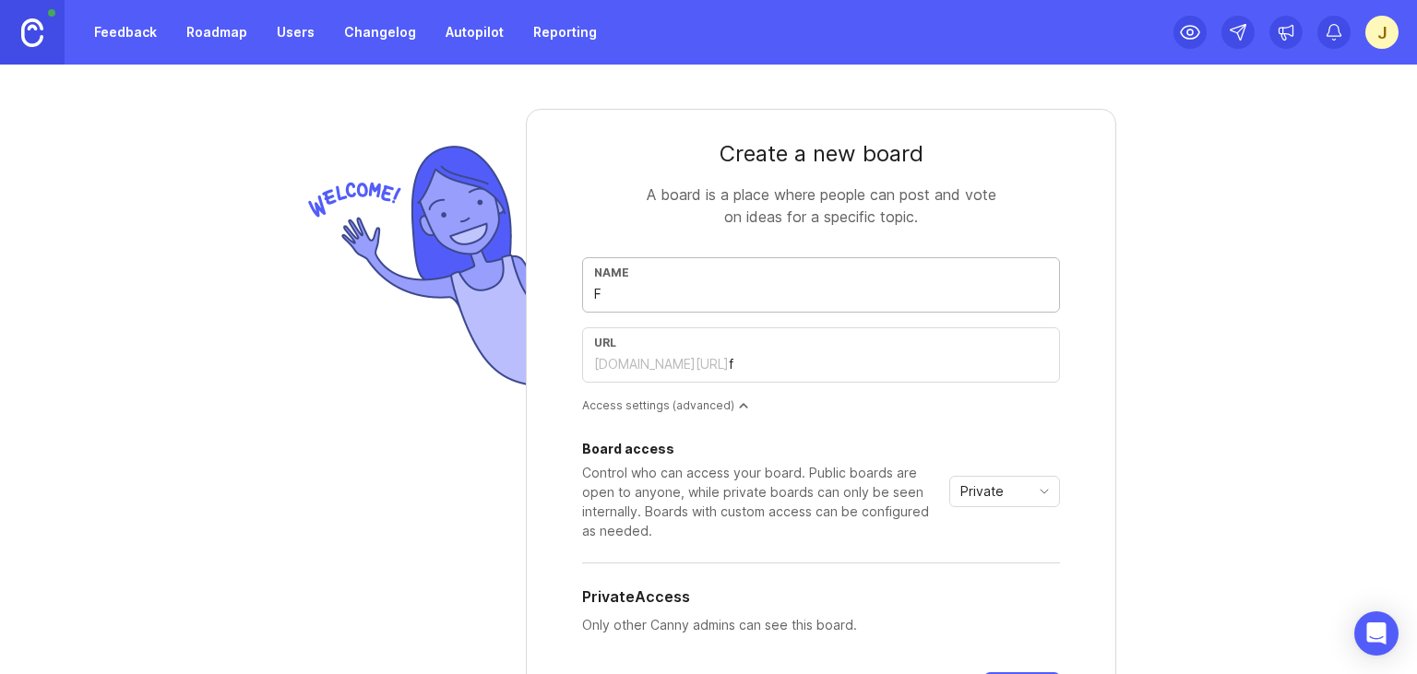
type input "fe"
type input "Fea"
type input "fea"
type input "Feat"
type input "feat"
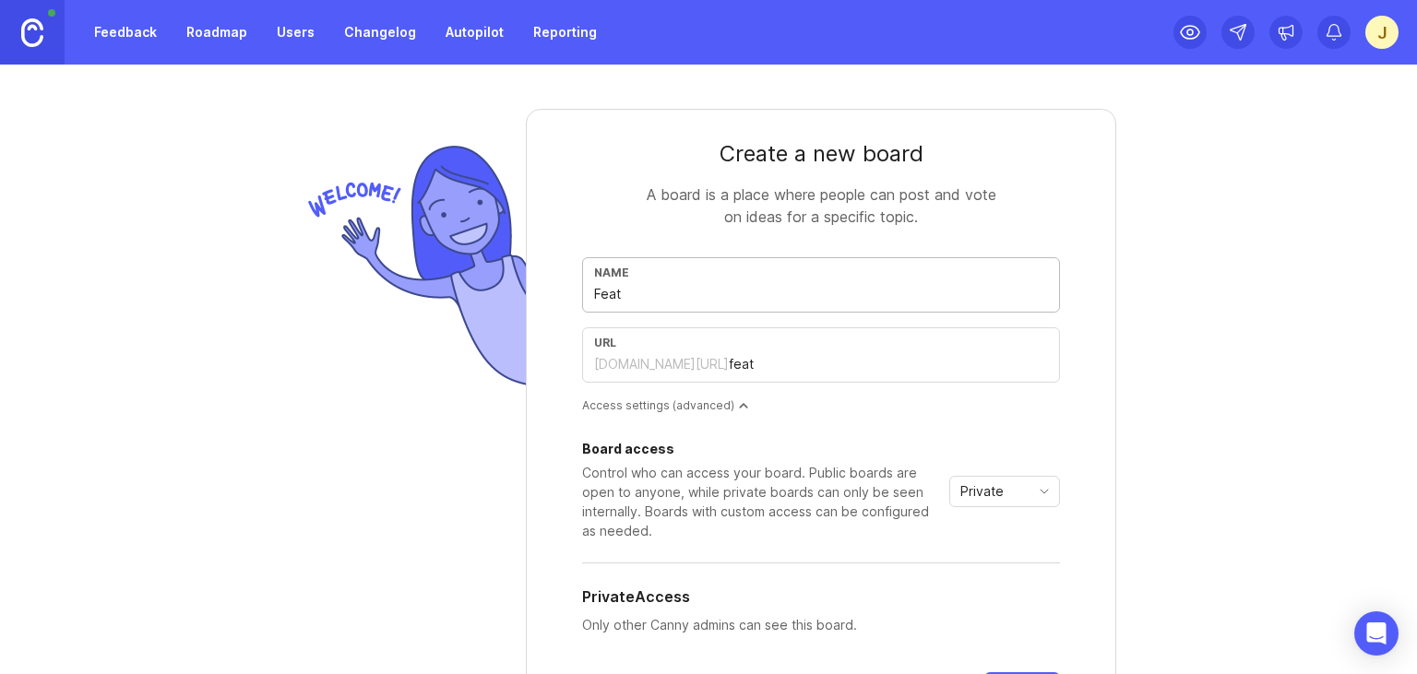
type input "Featu"
type input "featu"
type input "Featur"
type input "featur"
type input "Feature"
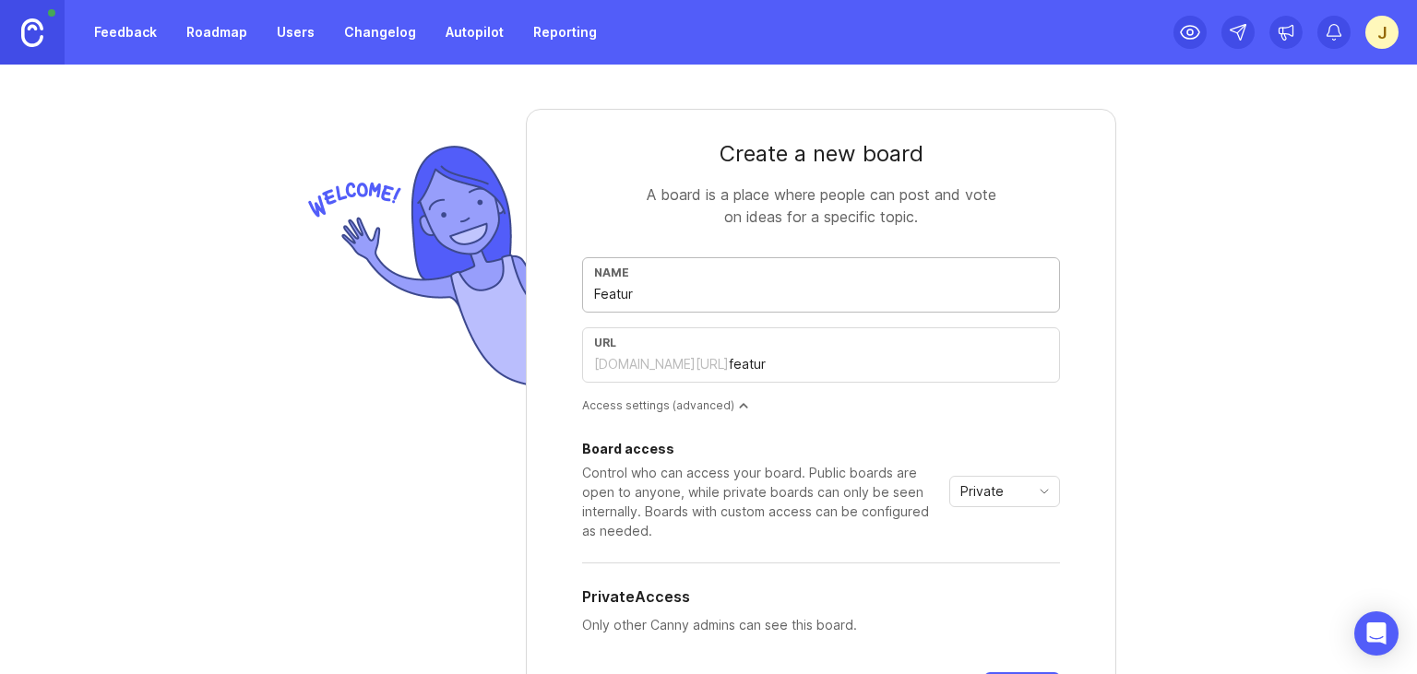
type input "feature"
type input "Feature R"
type input "feature-r"
type input "Feature Re"
type input "feature-re"
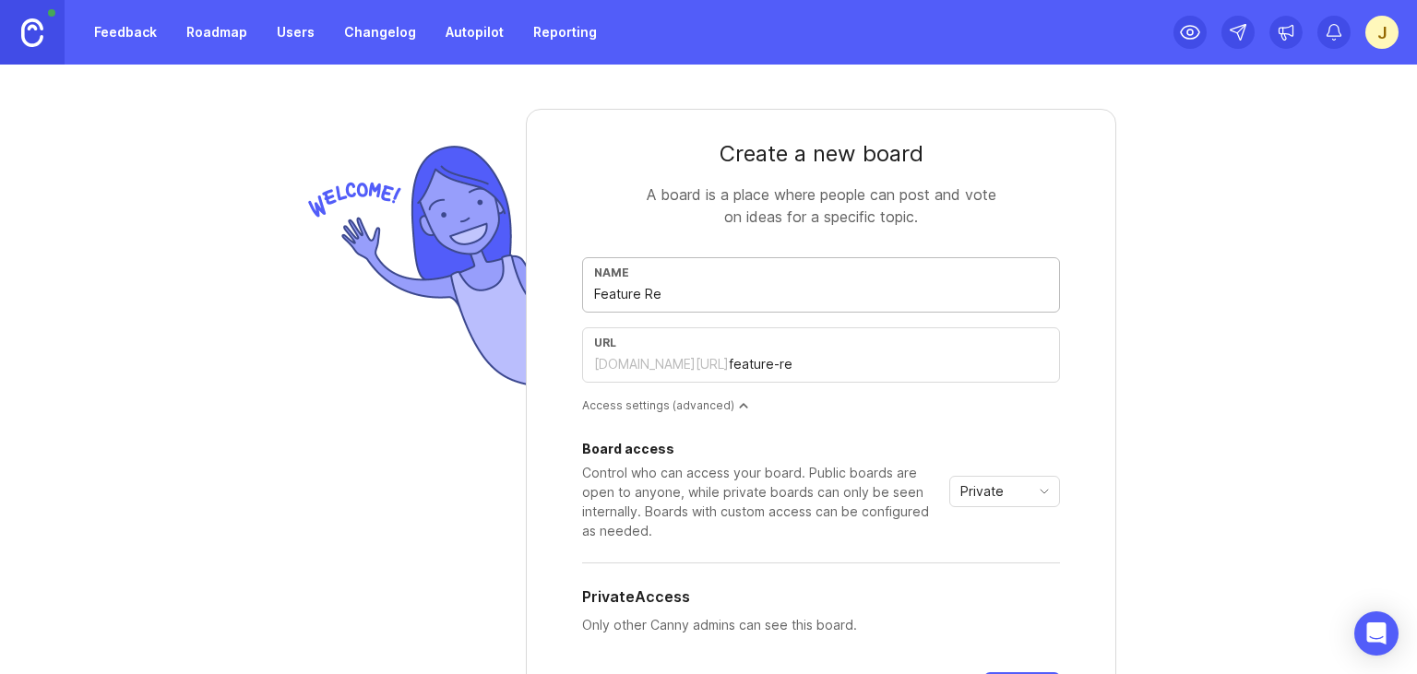
type input "Feature Req"
type input "feature-req"
type input "Feature Requ"
type input "feature-requ"
type input "Feature Reque"
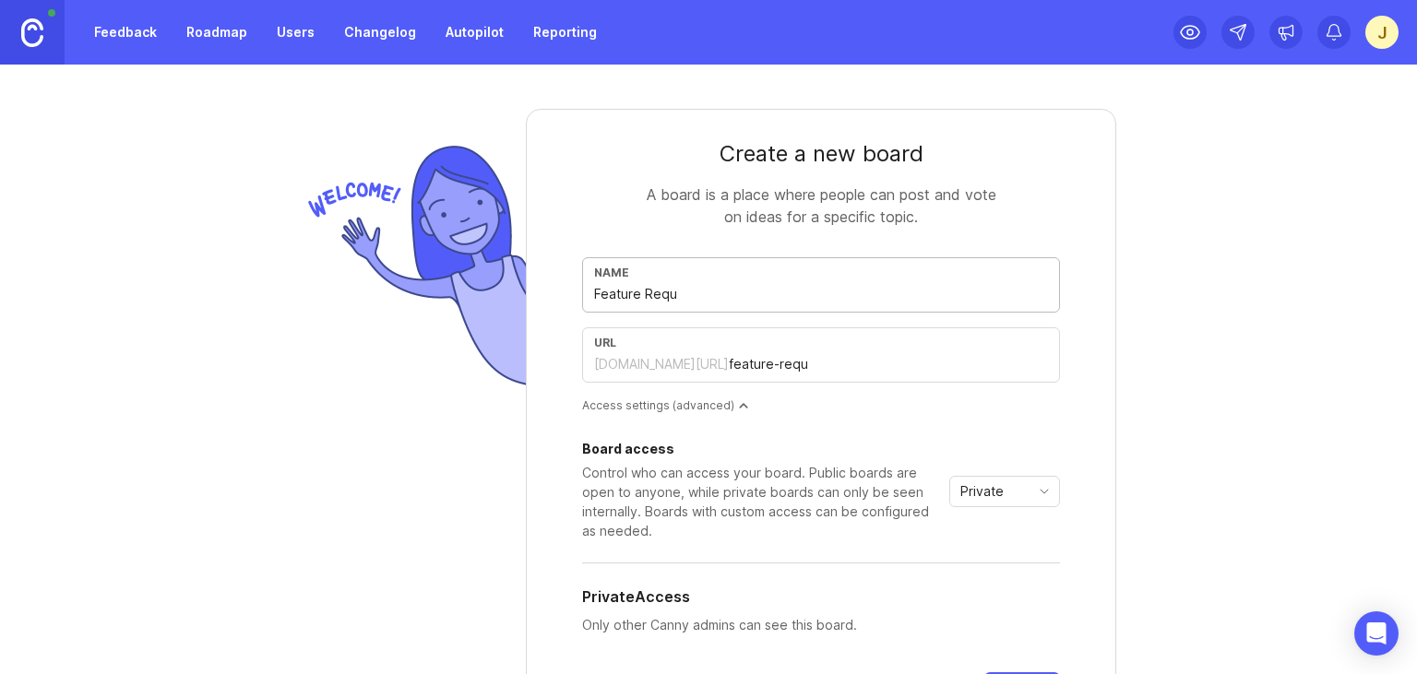
type input "feature-reque"
type input "Feature Reques"
type input "feature-reques"
type input "Feature Request"
type input "feature-request"
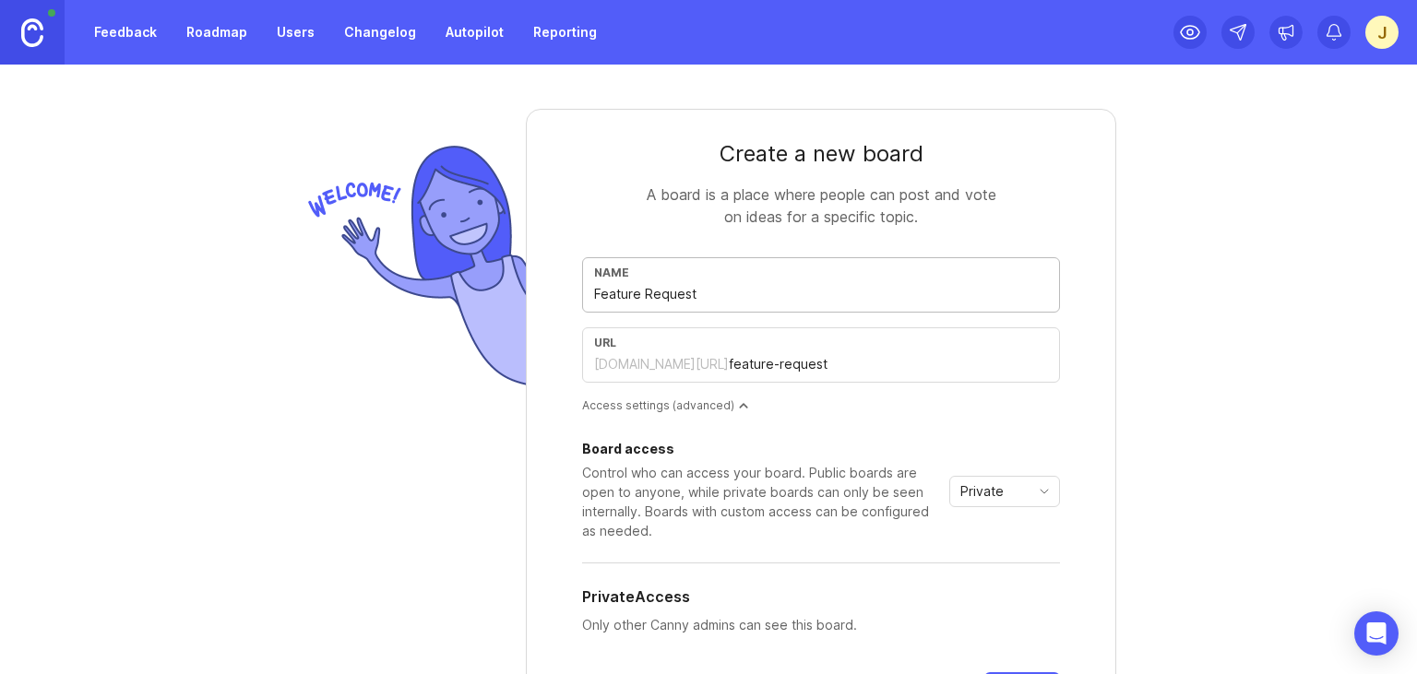
type input "Feature Requests"
type input "feature-requests"
type input "Feature Requests"
click at [1144, 396] on div "Create a new board A board is a place where people can post and vote on ideas f…" at bounding box center [709, 493] width 886 height 857
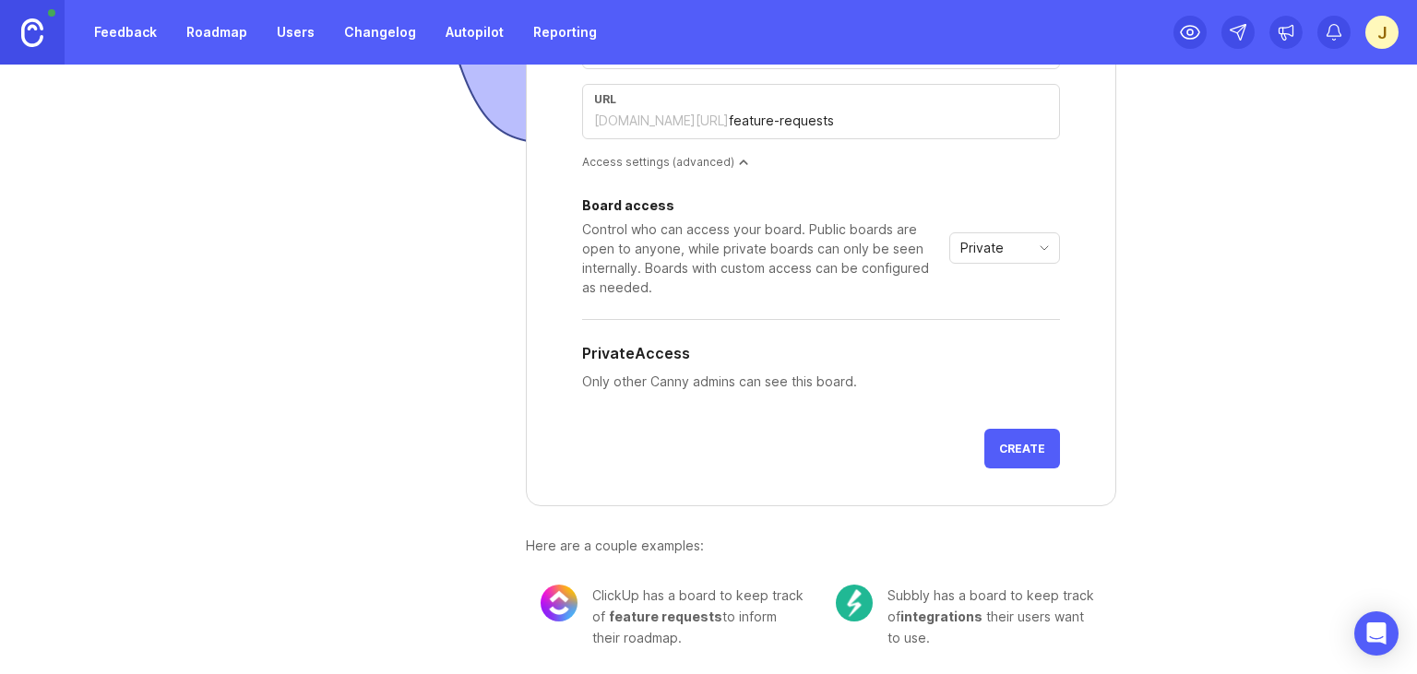
scroll to position [246, 0]
click at [1011, 457] on button "Create" at bounding box center [1023, 446] width 76 height 40
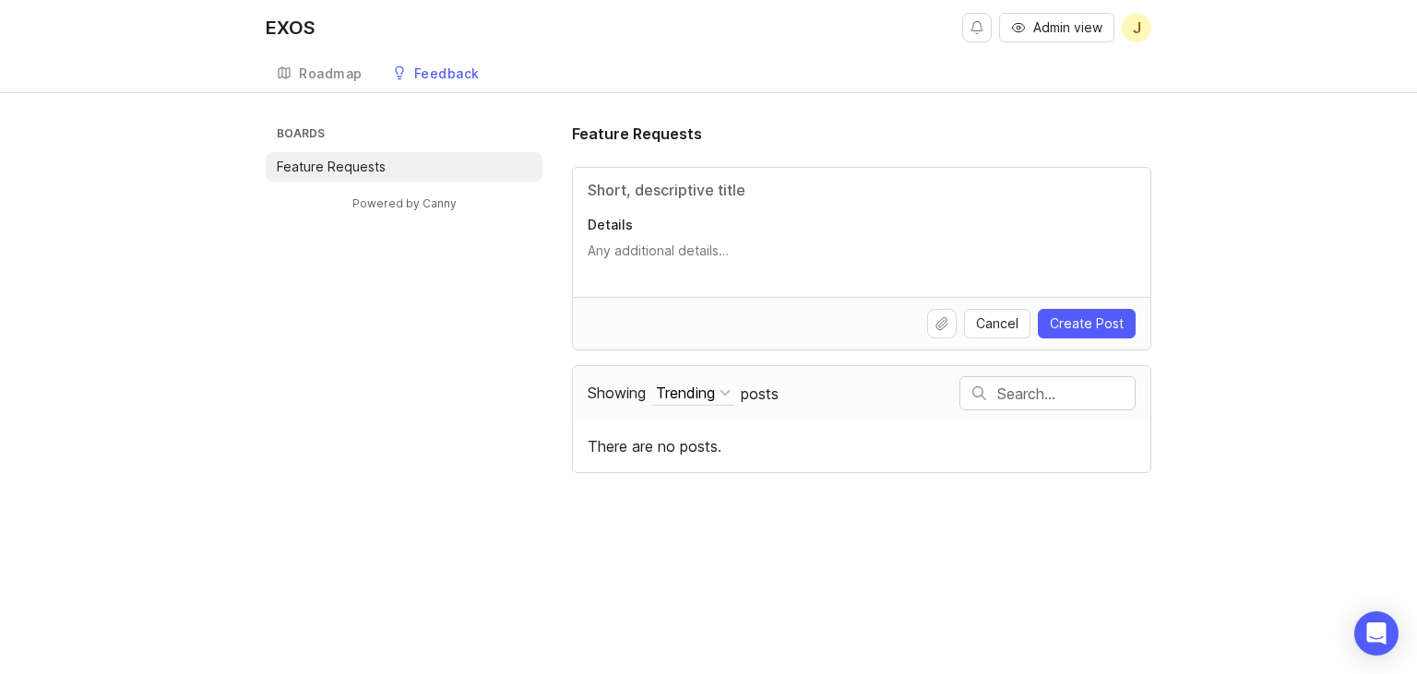
click at [340, 83] on link "Roadmap" at bounding box center [320, 74] width 108 height 38
drag, startPoint x: 414, startPoint y: 73, endPoint x: 402, endPoint y: 77, distance: 12.5
click at [414, 73] on div "Feedback" at bounding box center [447, 73] width 66 height 13
click at [321, 76] on div "Roadmap" at bounding box center [331, 73] width 64 height 13
click at [438, 353] on div "Boards Feature Requests Powered by Canny Feature Requests Details Cancel Create…" at bounding box center [709, 298] width 886 height 351
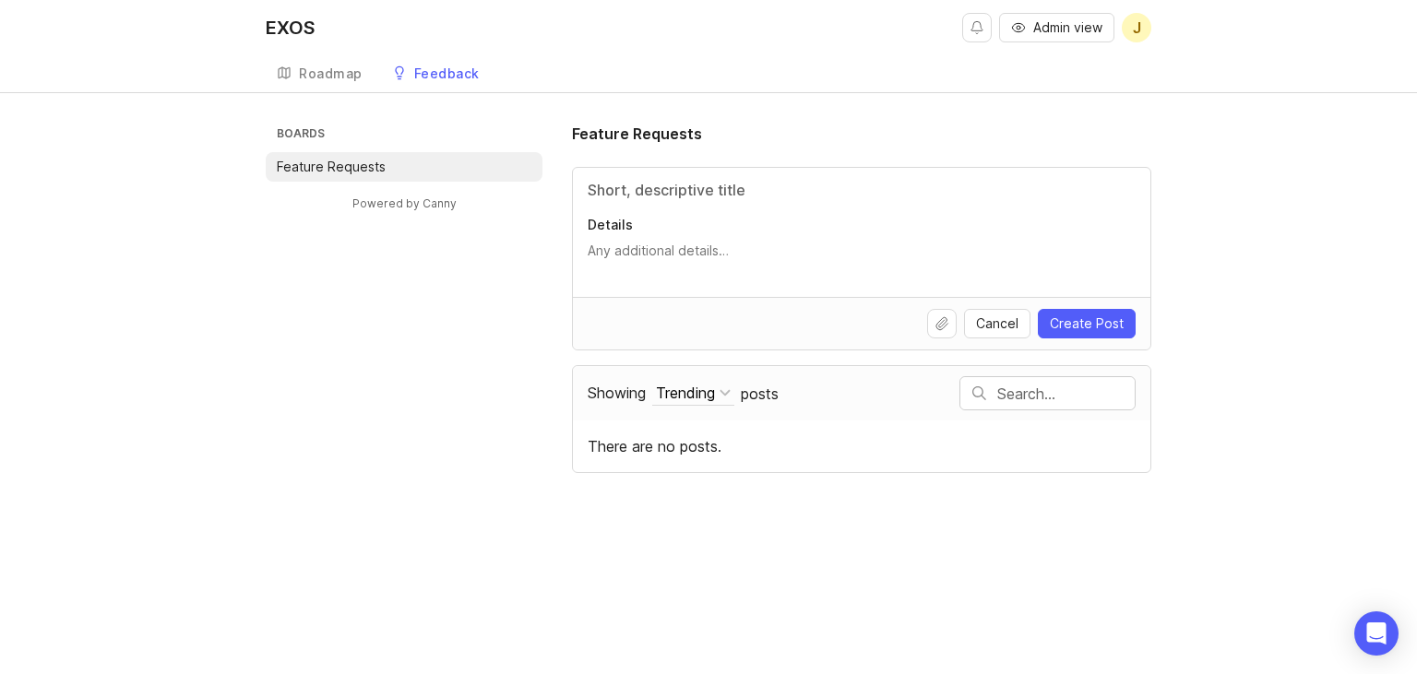
click at [335, 79] on div "Roadmap" at bounding box center [331, 73] width 64 height 13
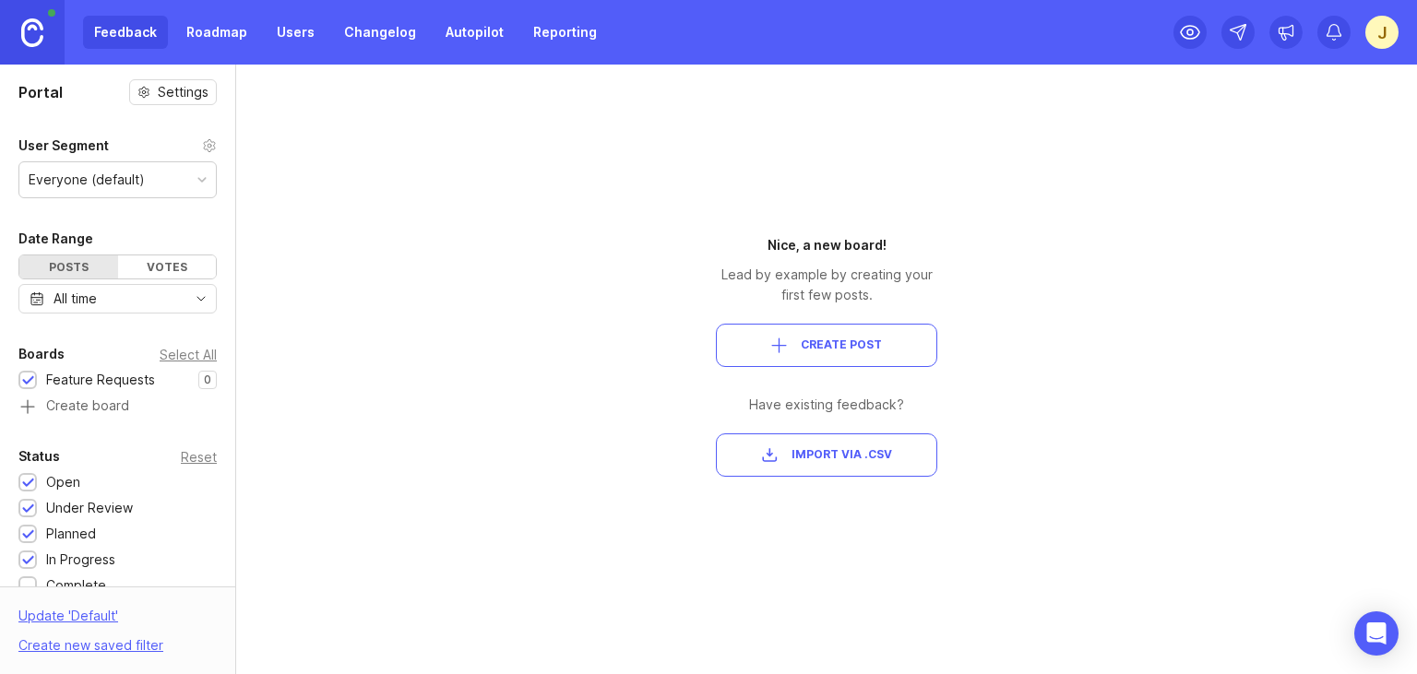
click at [218, 32] on link "Roadmap" at bounding box center [216, 32] width 83 height 33
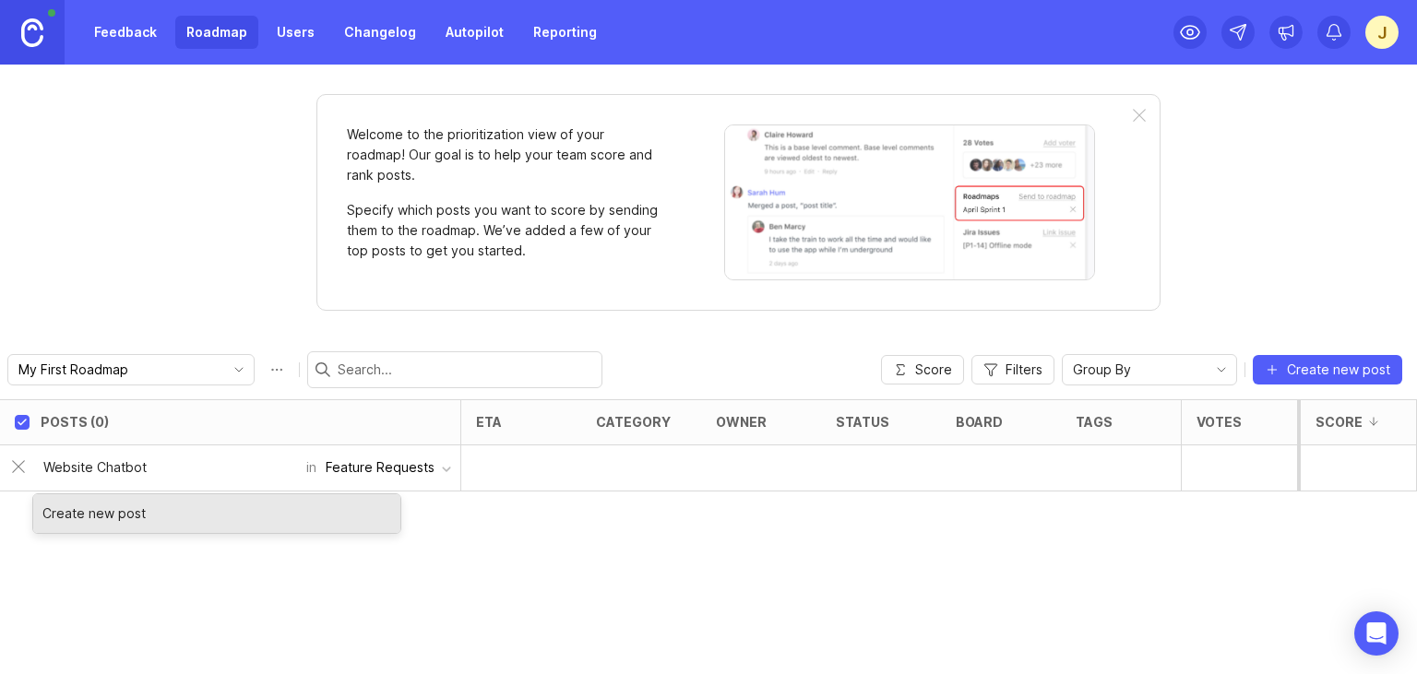
type input "Website Chatbot"
click at [245, 516] on div "Create new post" at bounding box center [216, 514] width 367 height 39
click at [84, 515] on div "Create new post" at bounding box center [216, 514] width 367 height 39
click at [511, 556] on div "Posts (0) eta category owner status board tags Votes Impact Effort Score Websit…" at bounding box center [708, 537] width 1417 height 275
click at [1334, 370] on span "Create new post" at bounding box center [1338, 370] width 103 height 18
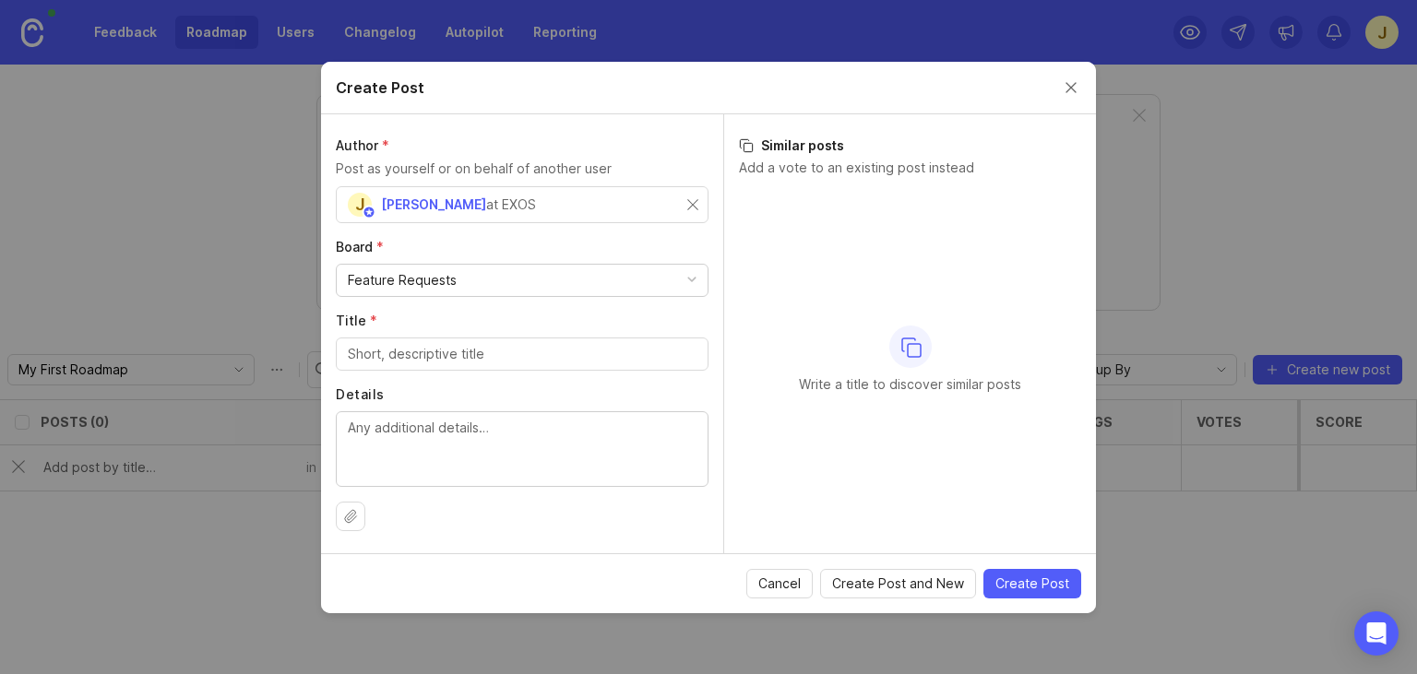
checkbox input "false"
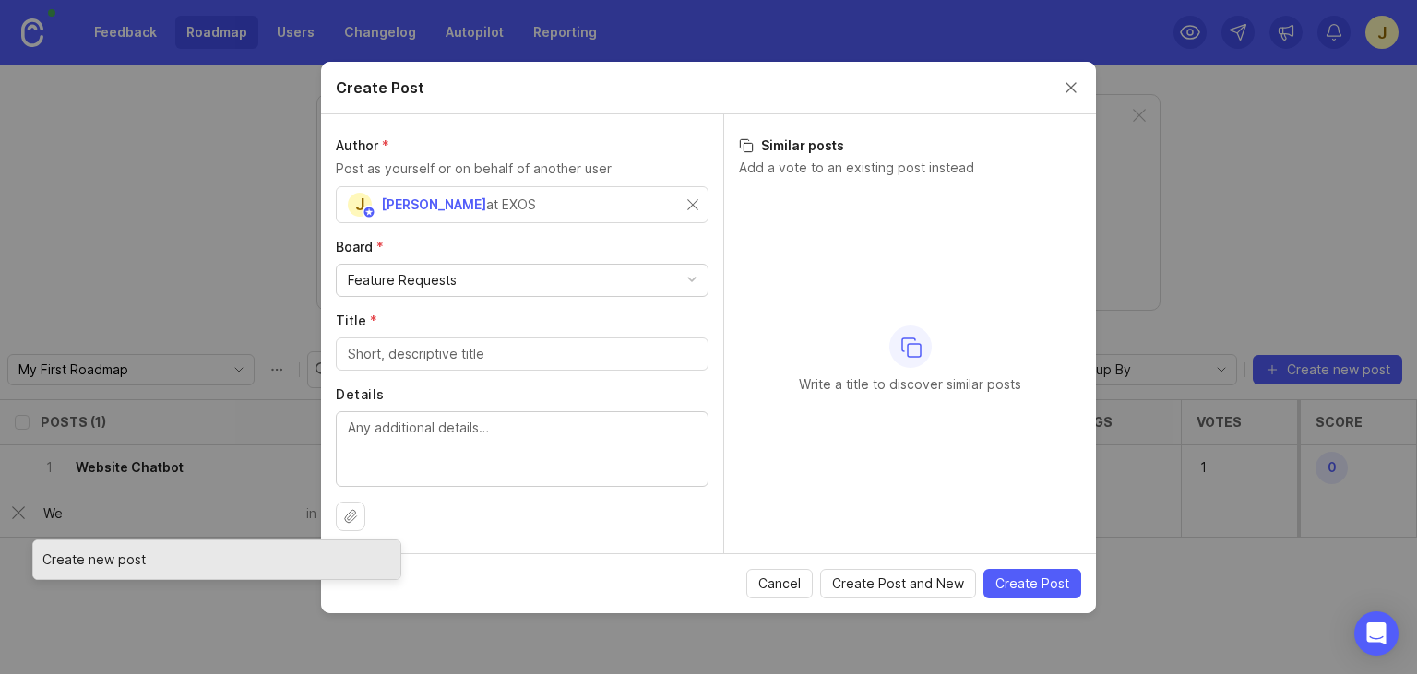
type input "We"
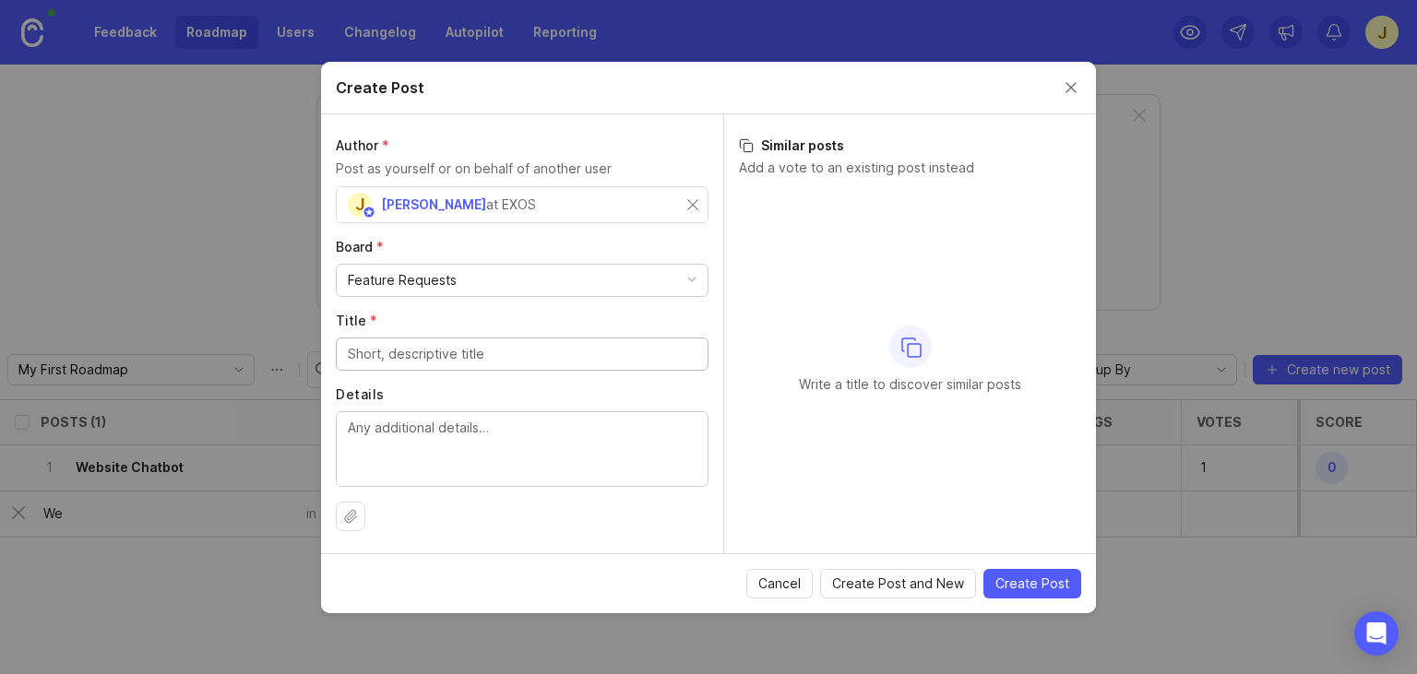
click at [451, 353] on input "Title *" at bounding box center [522, 354] width 349 height 20
type input "Website Chatbot"
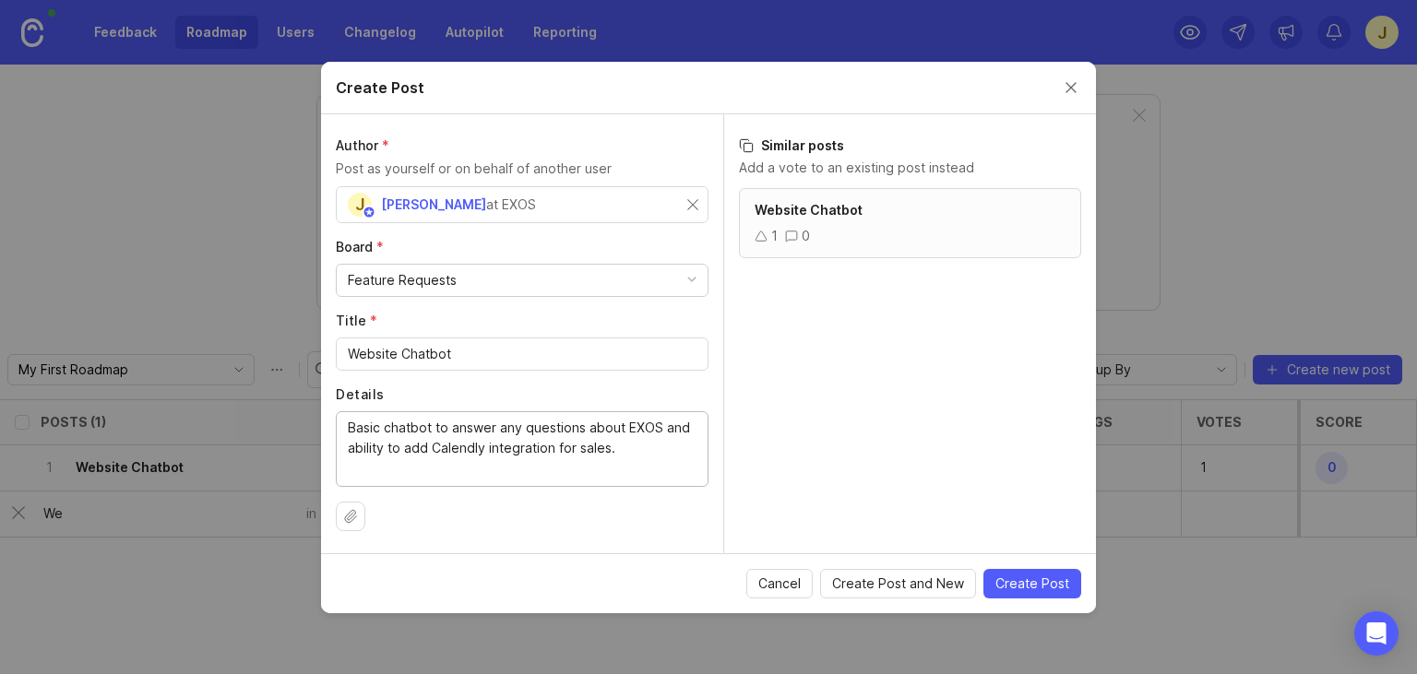
type textarea "Basic chatbot to answer any questions about EXOS and ability to add Calendly in…"
click at [698, 283] on div "Feature Requests" at bounding box center [522, 280] width 371 height 31
drag, startPoint x: 1032, startPoint y: 589, endPoint x: 1021, endPoint y: 589, distance: 10.1
click at [1031, 589] on span "Create Post" at bounding box center [1033, 584] width 74 height 18
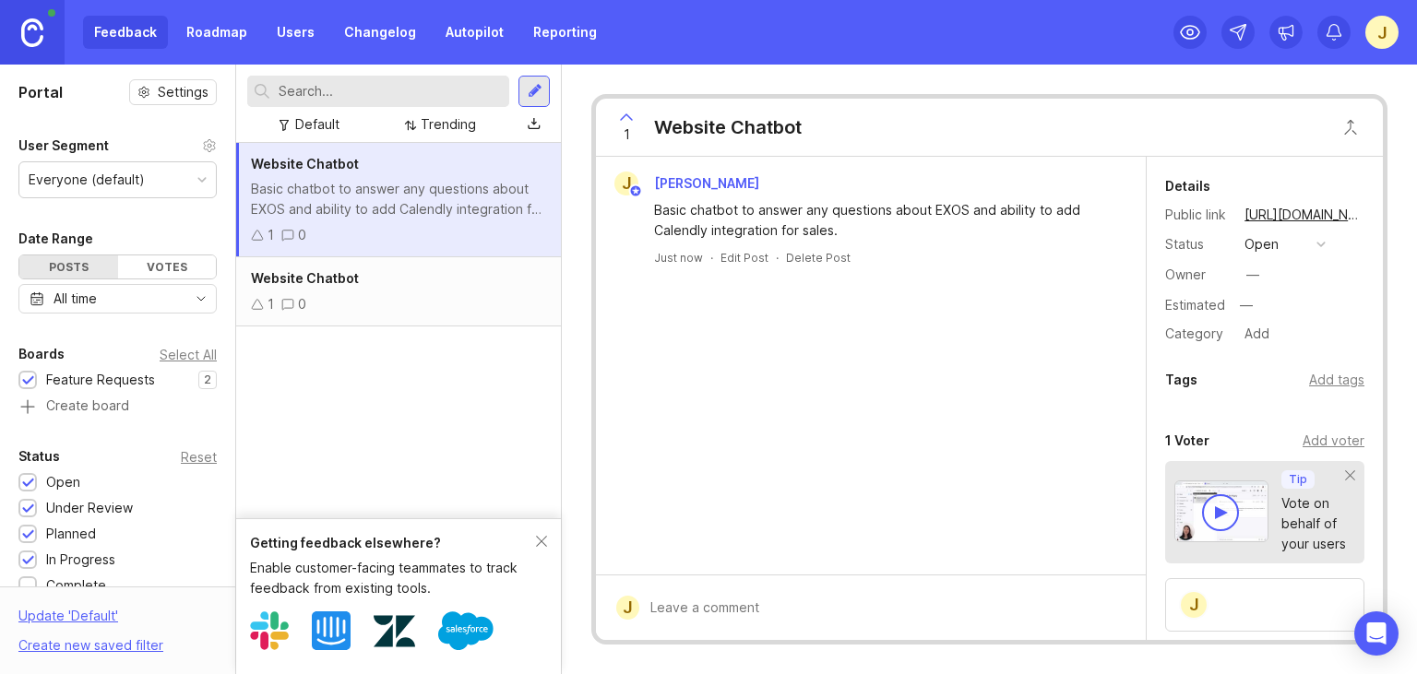
click at [381, 290] on div "Website Chatbot 1 0" at bounding box center [398, 291] width 325 height 69
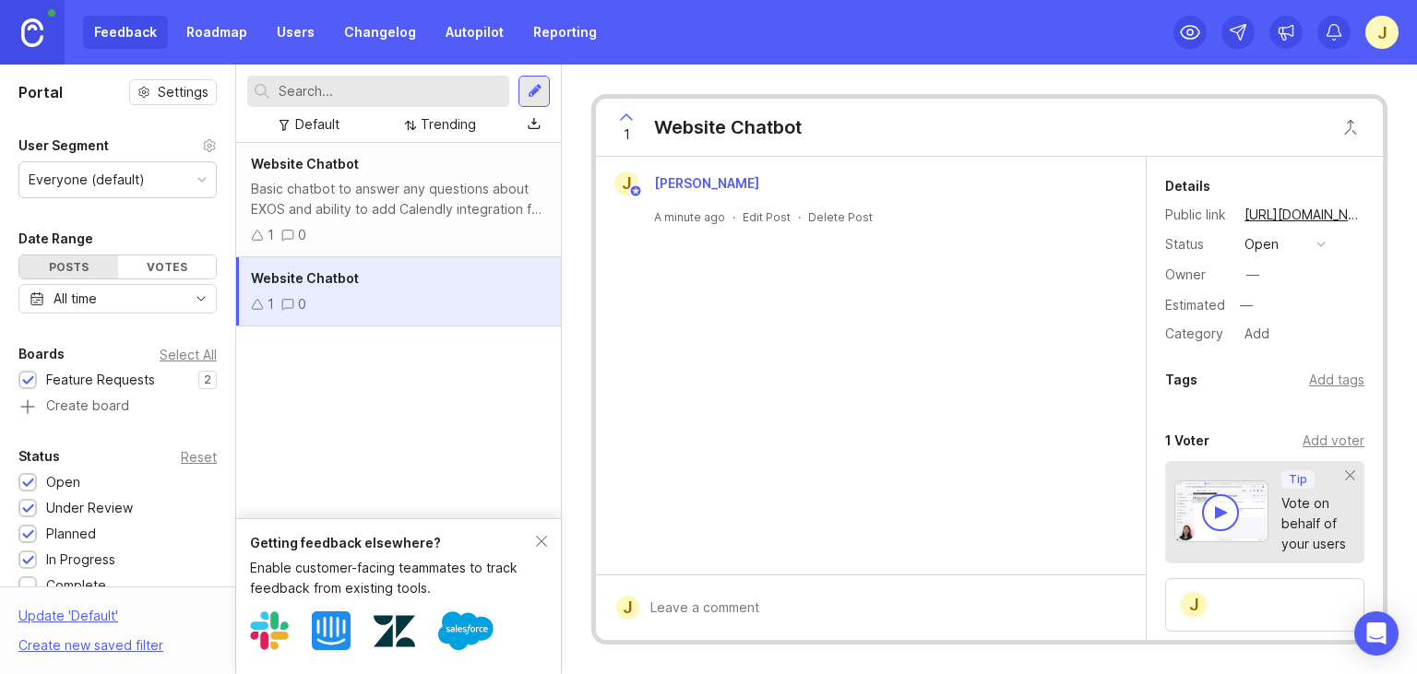
click at [317, 379] on div "Website Chatbot Basic chatbot to answer any questions about EXOS and ability to…" at bounding box center [398, 331] width 325 height 376
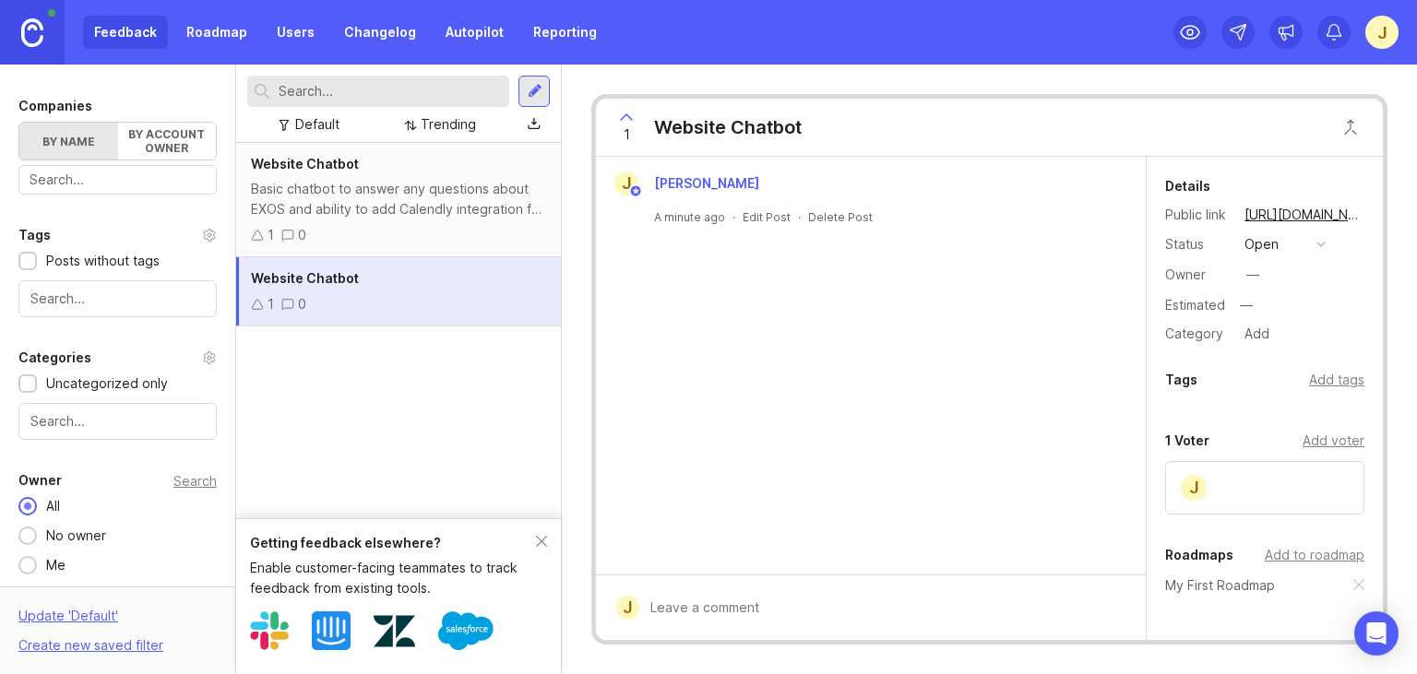
click at [1330, 243] on button "open" at bounding box center [1285, 245] width 92 height 24
click at [1264, 442] on div "closed" at bounding box center [1273, 447] width 50 height 16
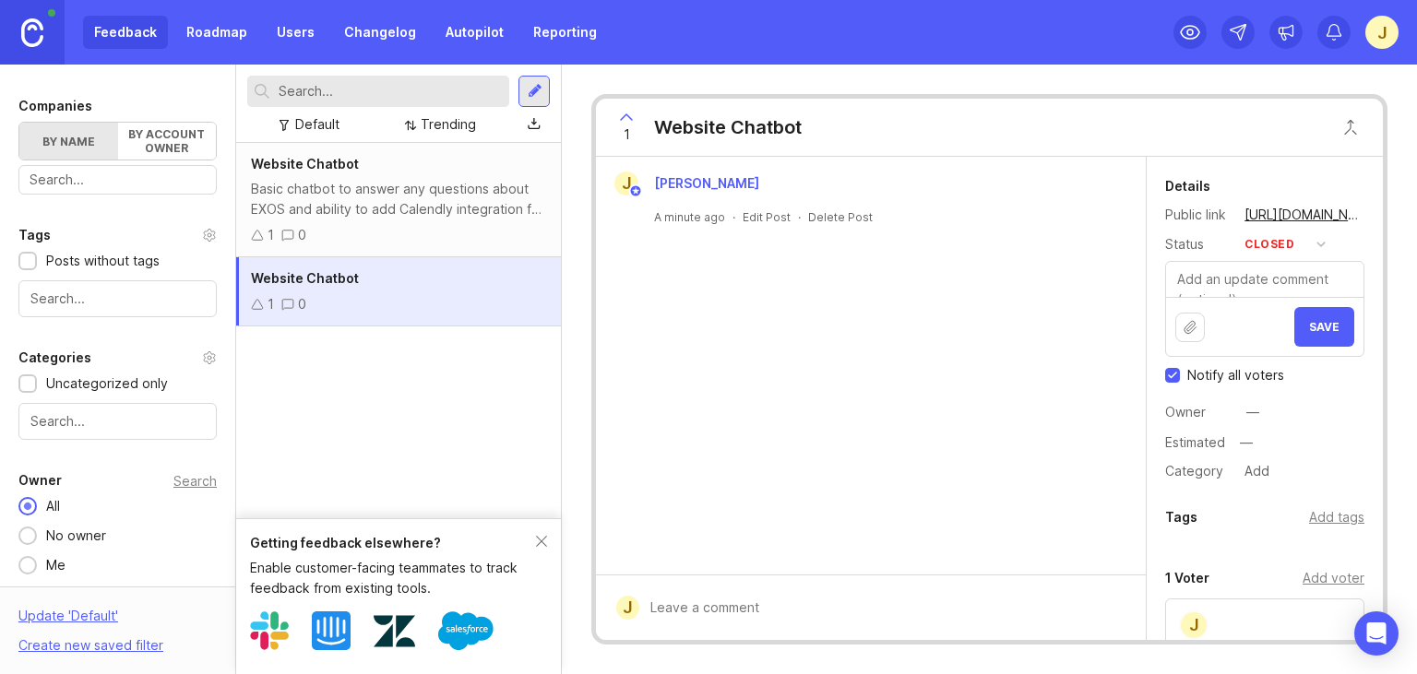
click at [1319, 332] on span "Save" at bounding box center [1324, 327] width 30 height 14
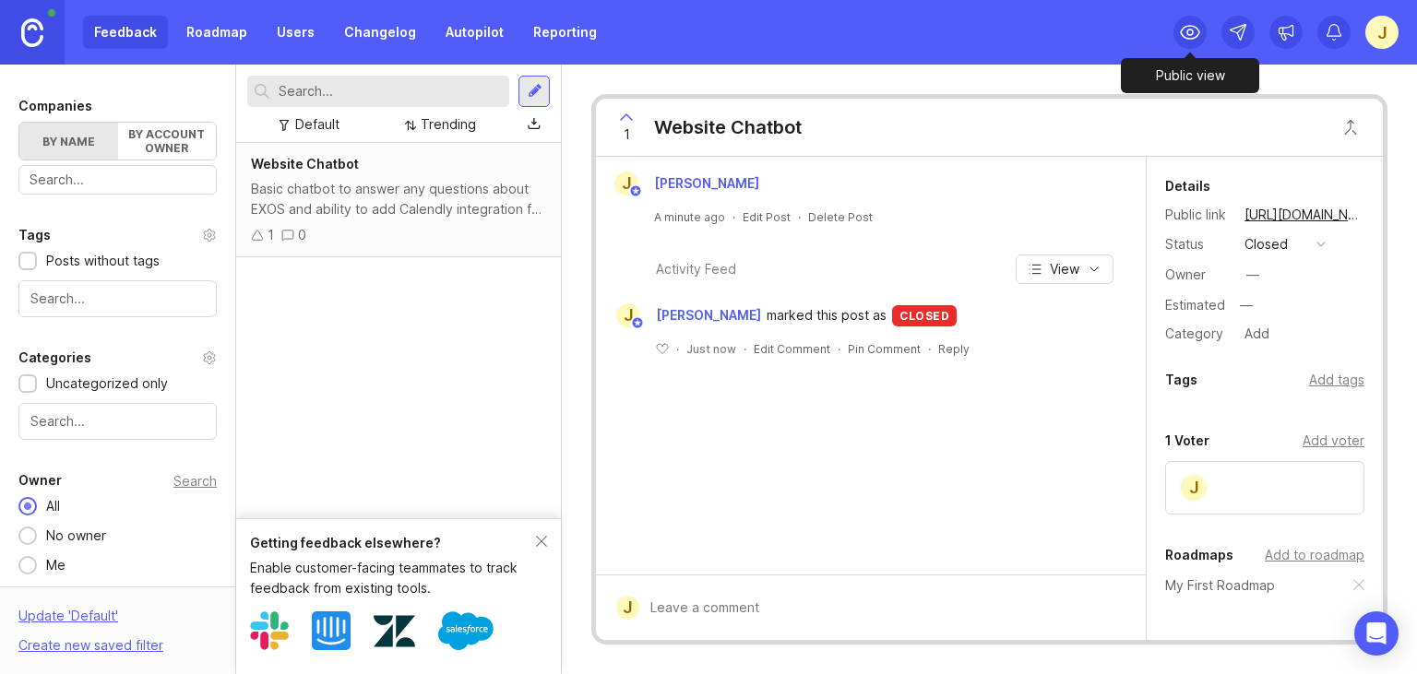
click at [1198, 36] on icon at bounding box center [1190, 32] width 18 height 13
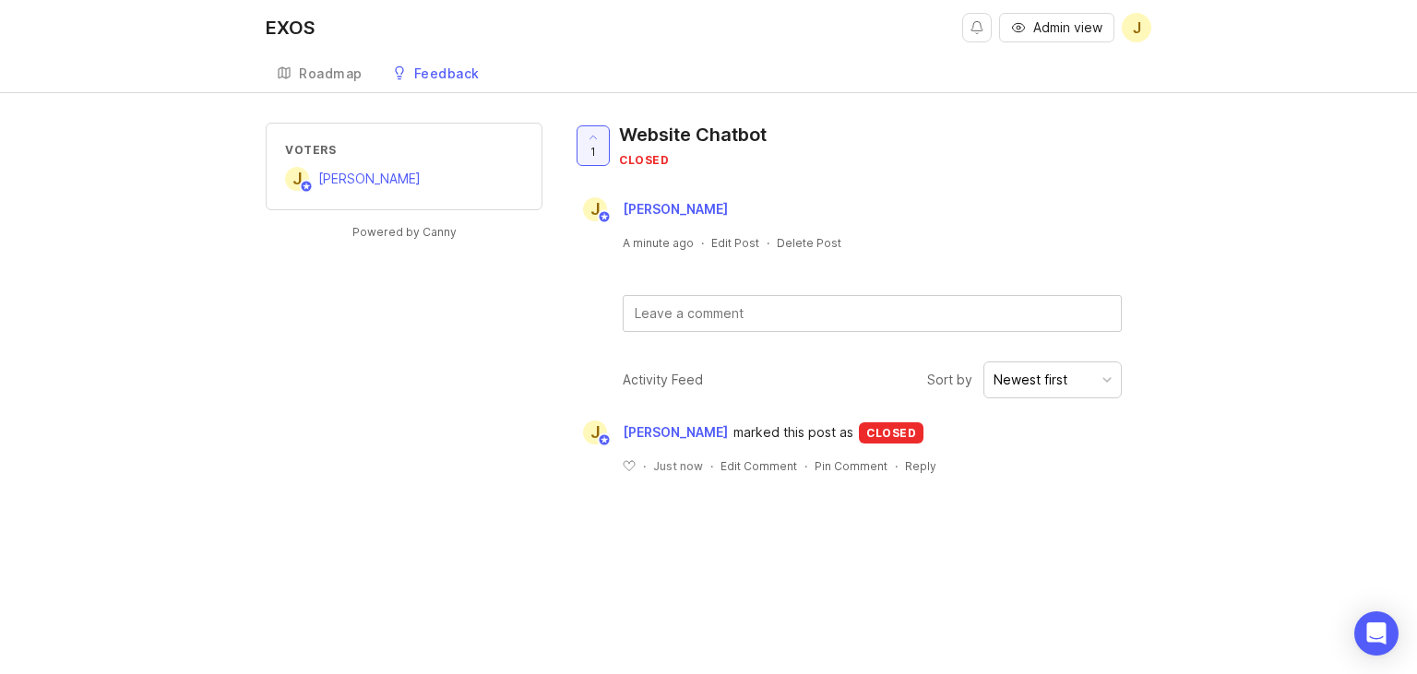
click at [338, 77] on div "Roadmap" at bounding box center [331, 73] width 64 height 13
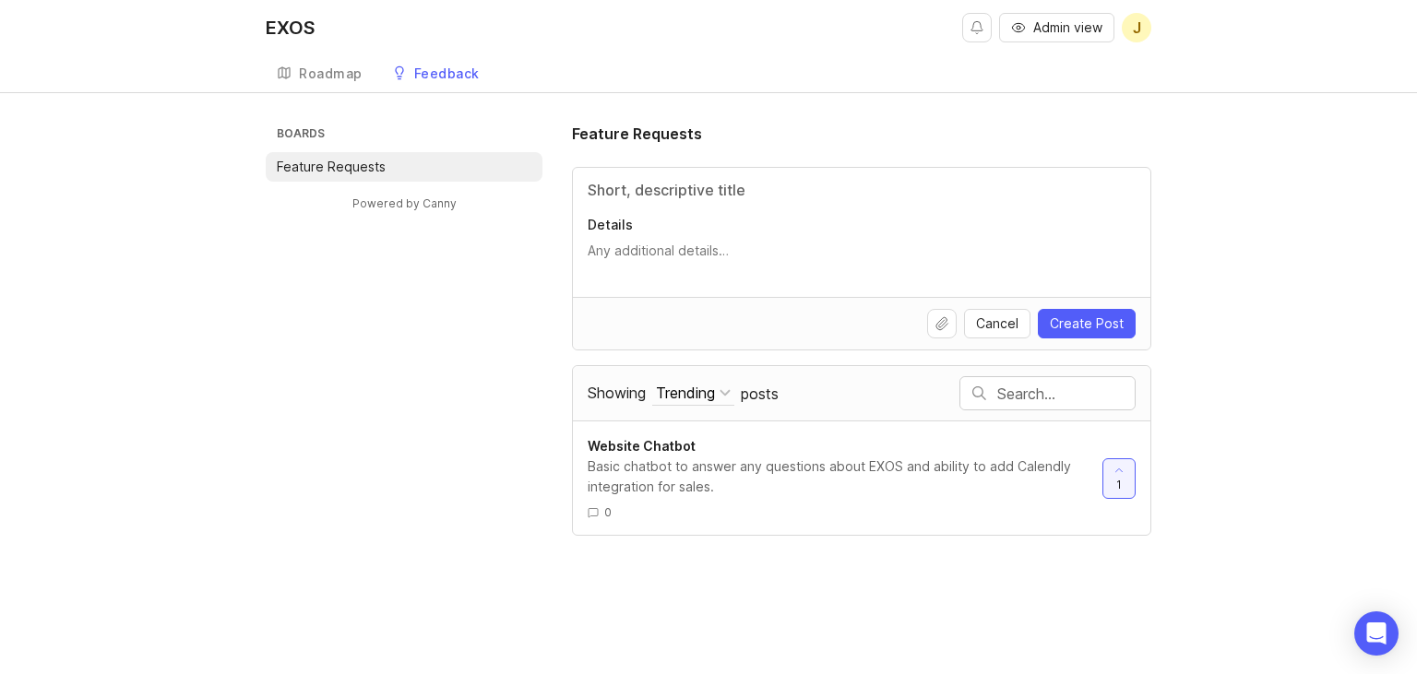
click at [469, 70] on div "Feedback" at bounding box center [447, 73] width 66 height 13
click at [332, 78] on div "Roadmap" at bounding box center [331, 73] width 64 height 13
click at [470, 76] on div "Feedback" at bounding box center [447, 73] width 66 height 13
click at [641, 447] on span "Website Chatbot" at bounding box center [642, 446] width 108 height 16
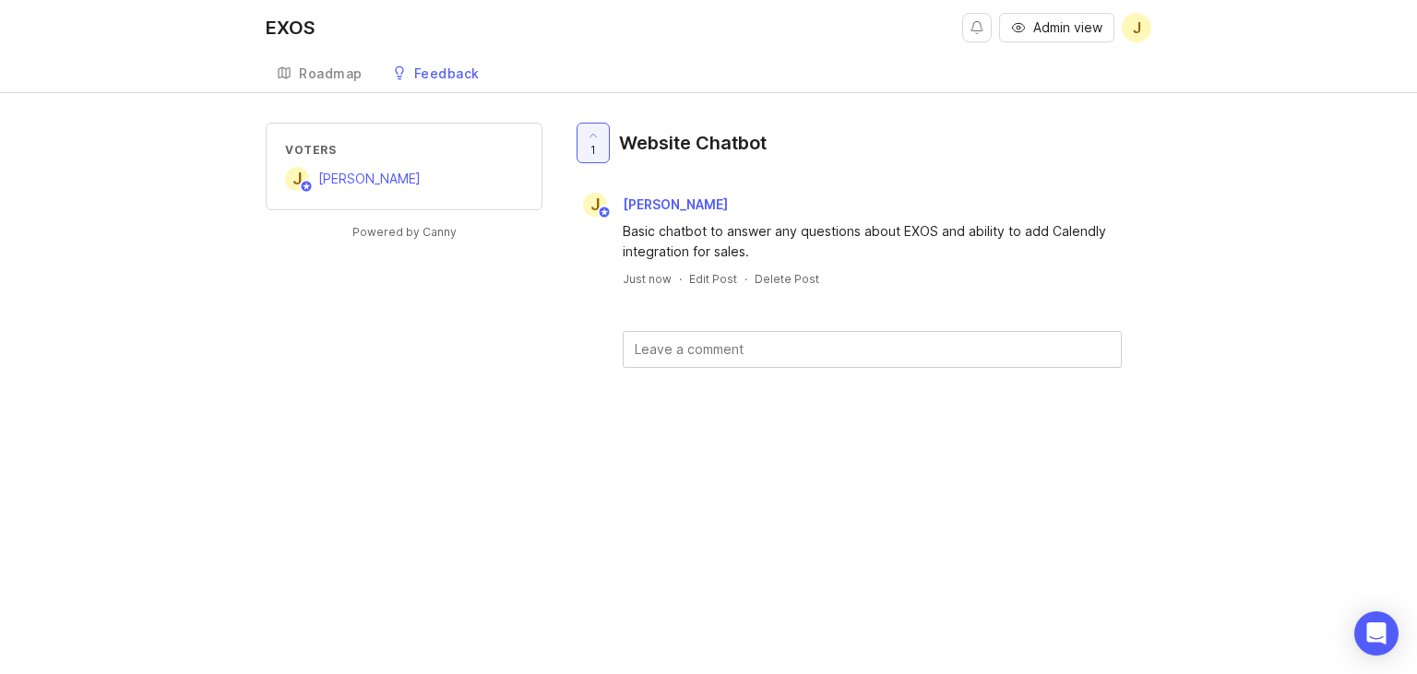
click at [330, 75] on div "Roadmap" at bounding box center [331, 73] width 64 height 13
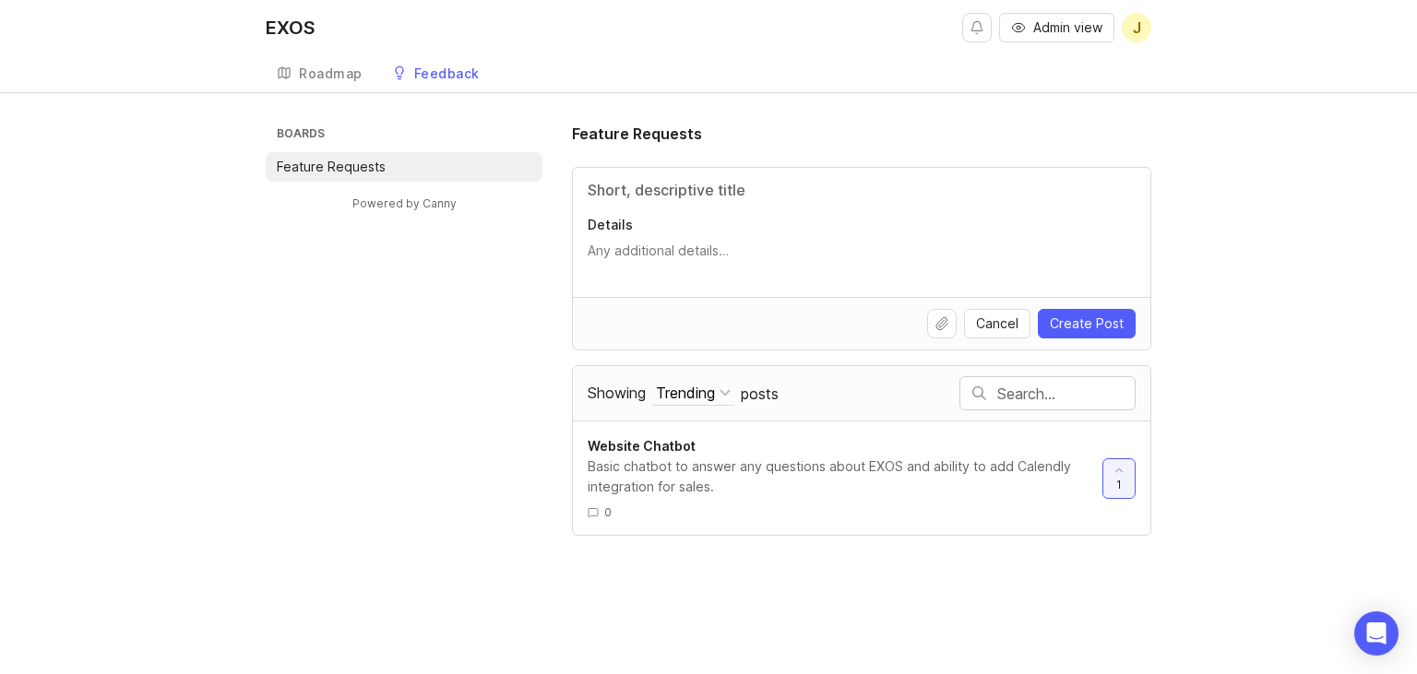
click at [138, 416] on div "Boards Feature Requests Powered by Canny Feature Requests Details Cancel Create…" at bounding box center [708, 329] width 1417 height 413
click at [325, 68] on div "Roadmap" at bounding box center [331, 73] width 64 height 13
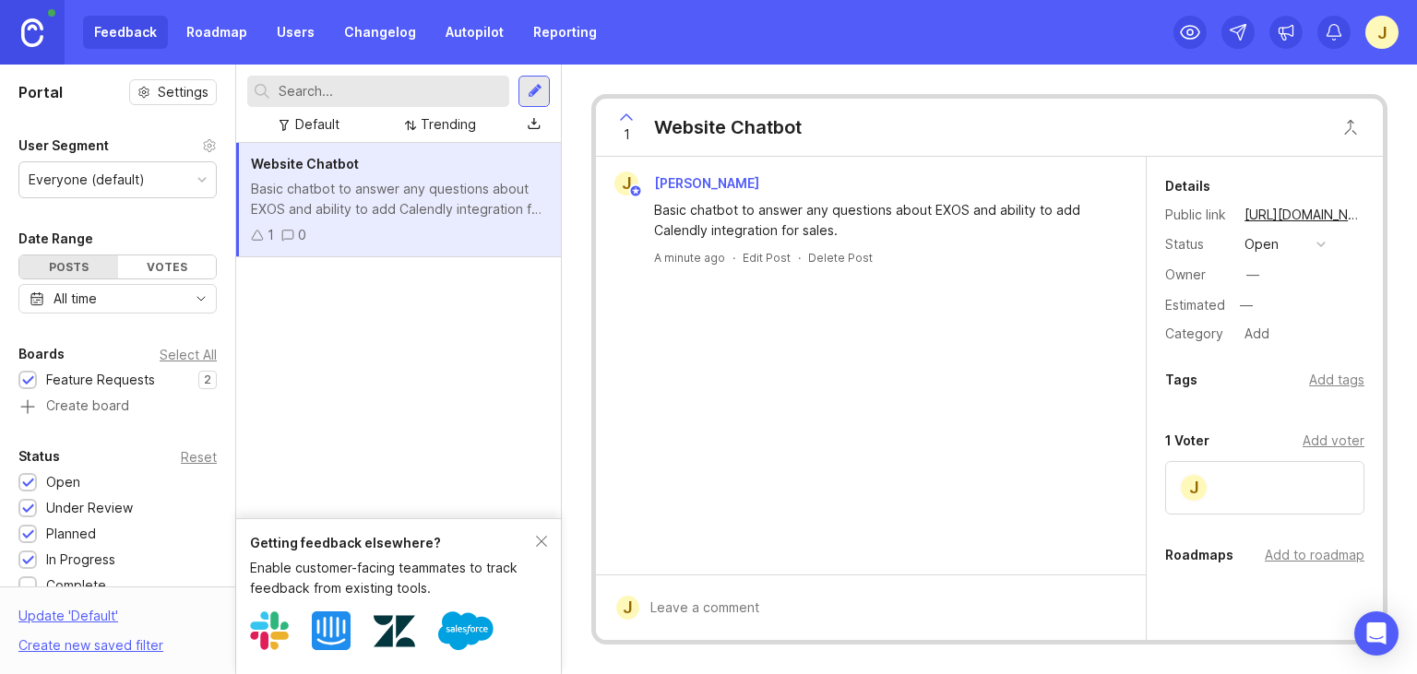
click at [196, 35] on link "Roadmap" at bounding box center [216, 32] width 83 height 33
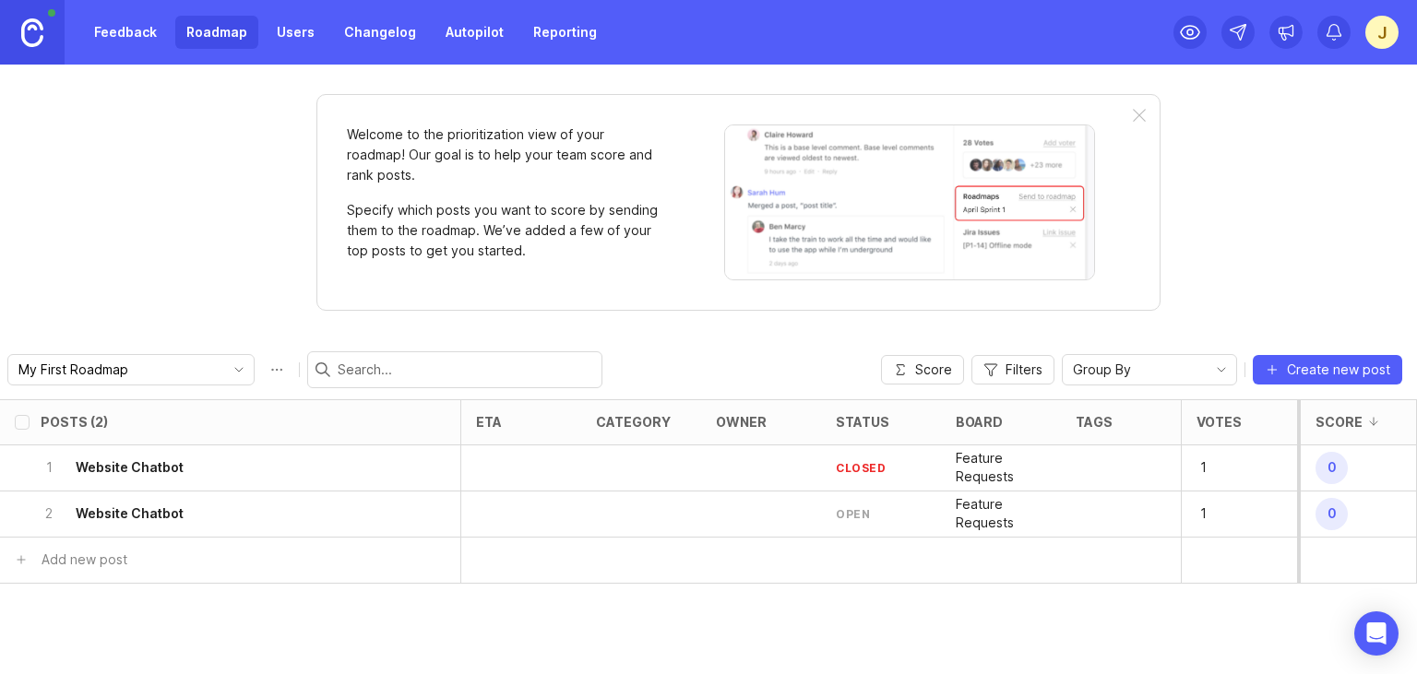
click at [259, 32] on div "Feedback Roadmap Users Changelog Autopilot Reporting" at bounding box center [345, 32] width 525 height 33
click at [131, 33] on link "Feedback" at bounding box center [125, 32] width 85 height 33
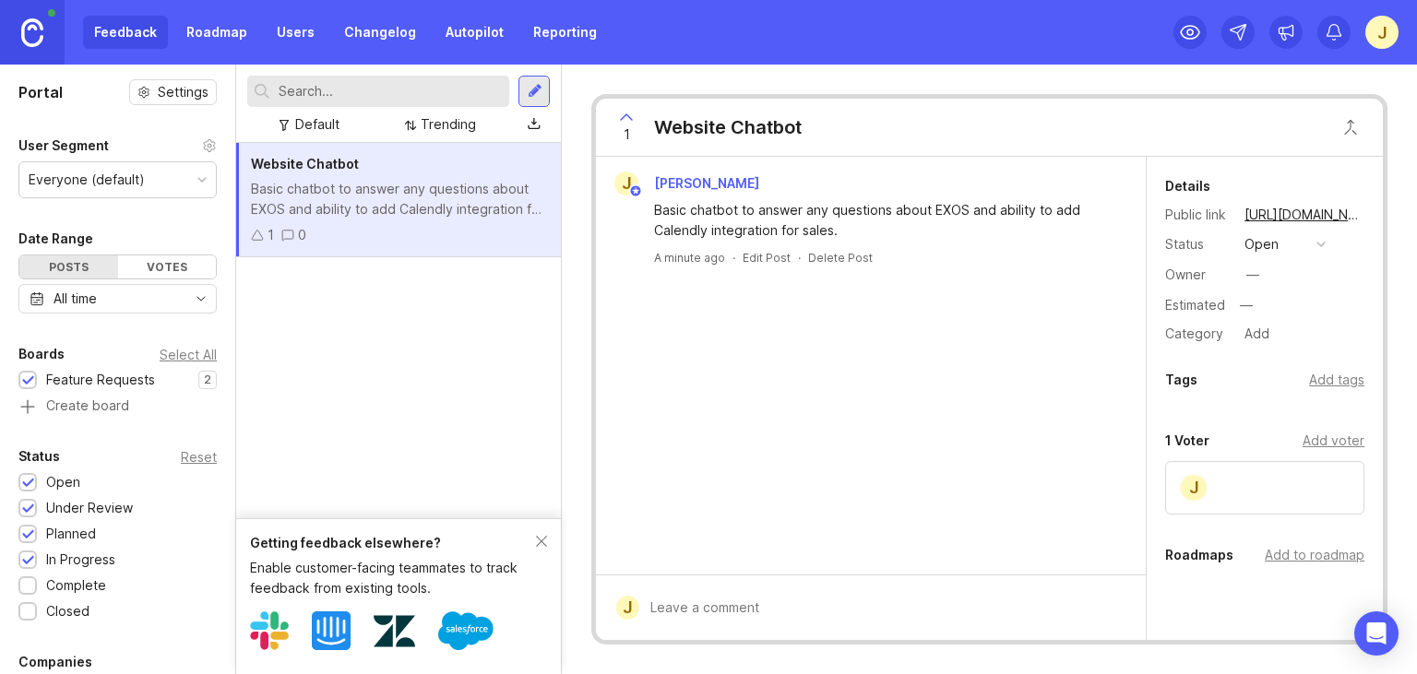
click at [31, 588] on div at bounding box center [28, 587] width 12 height 14
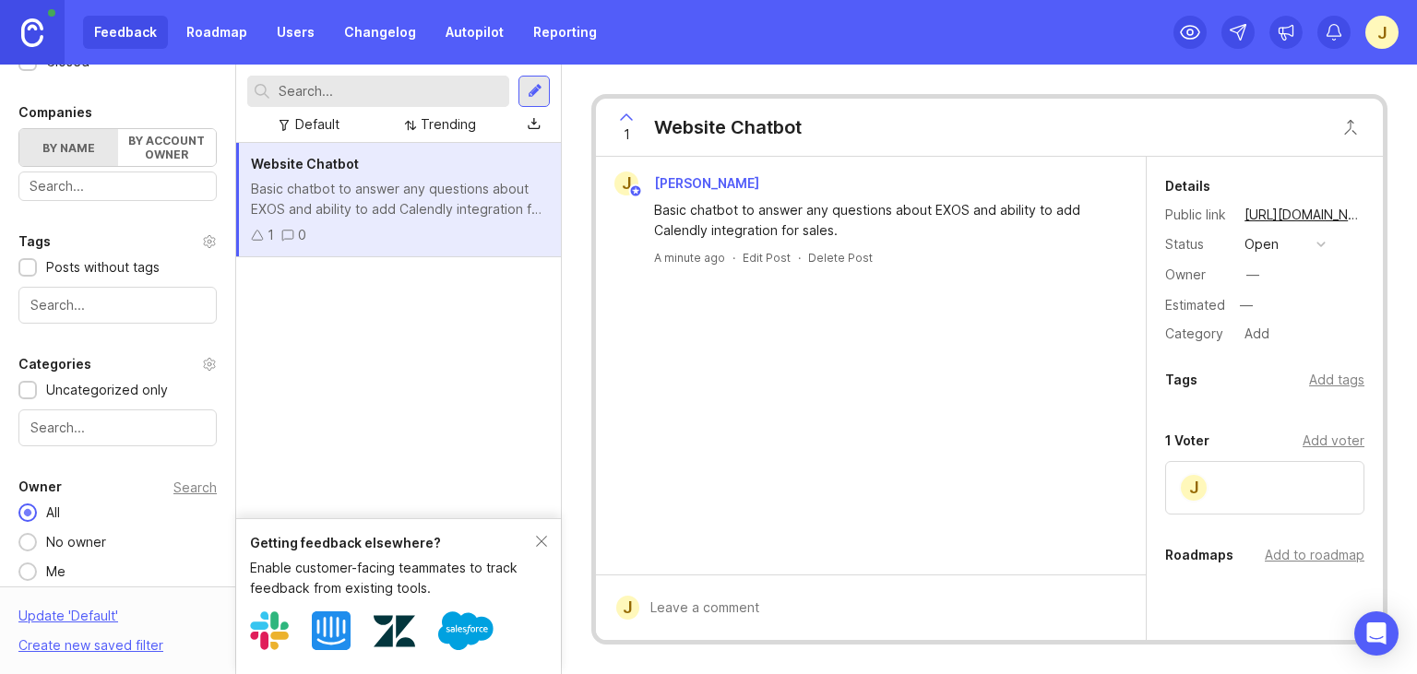
scroll to position [556, 0]
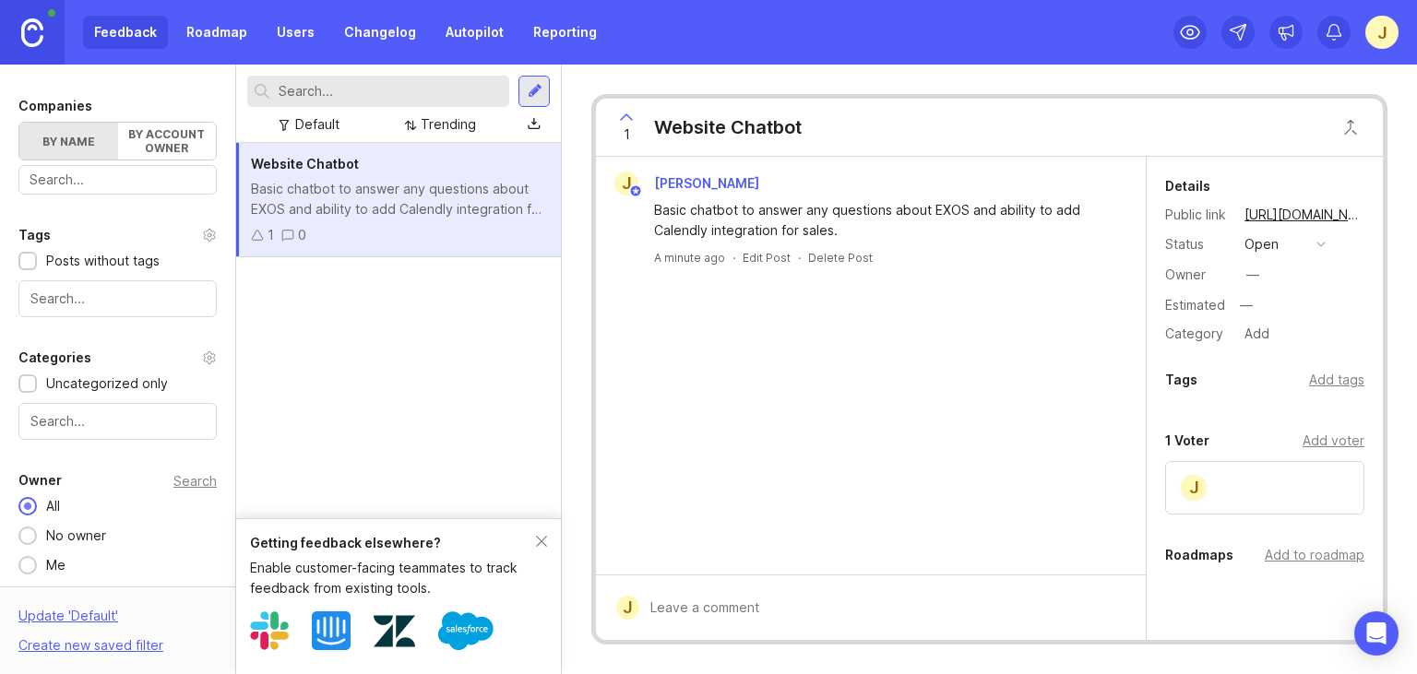
click at [26, 537] on div at bounding box center [27, 536] width 18 height 18
click at [28, 505] on div at bounding box center [27, 506] width 10 height 10
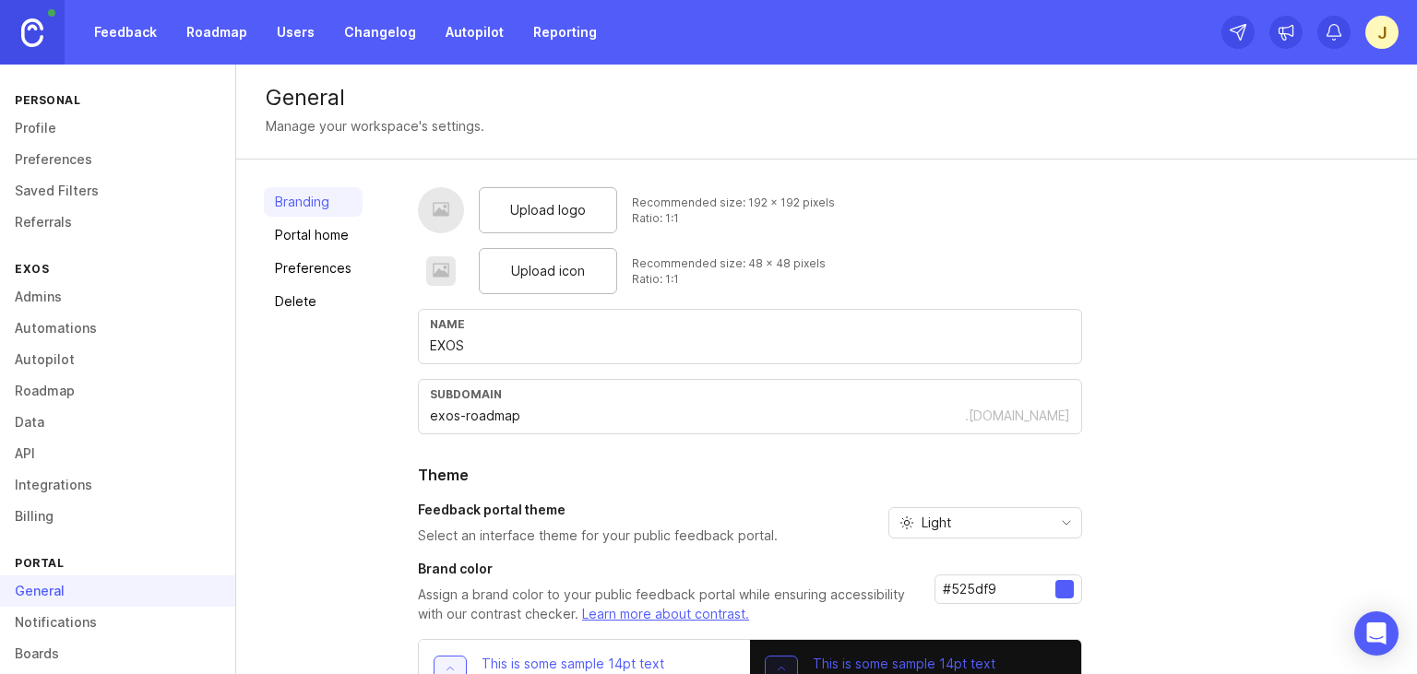
click at [322, 249] on link "Portal home" at bounding box center [313, 236] width 99 height 30
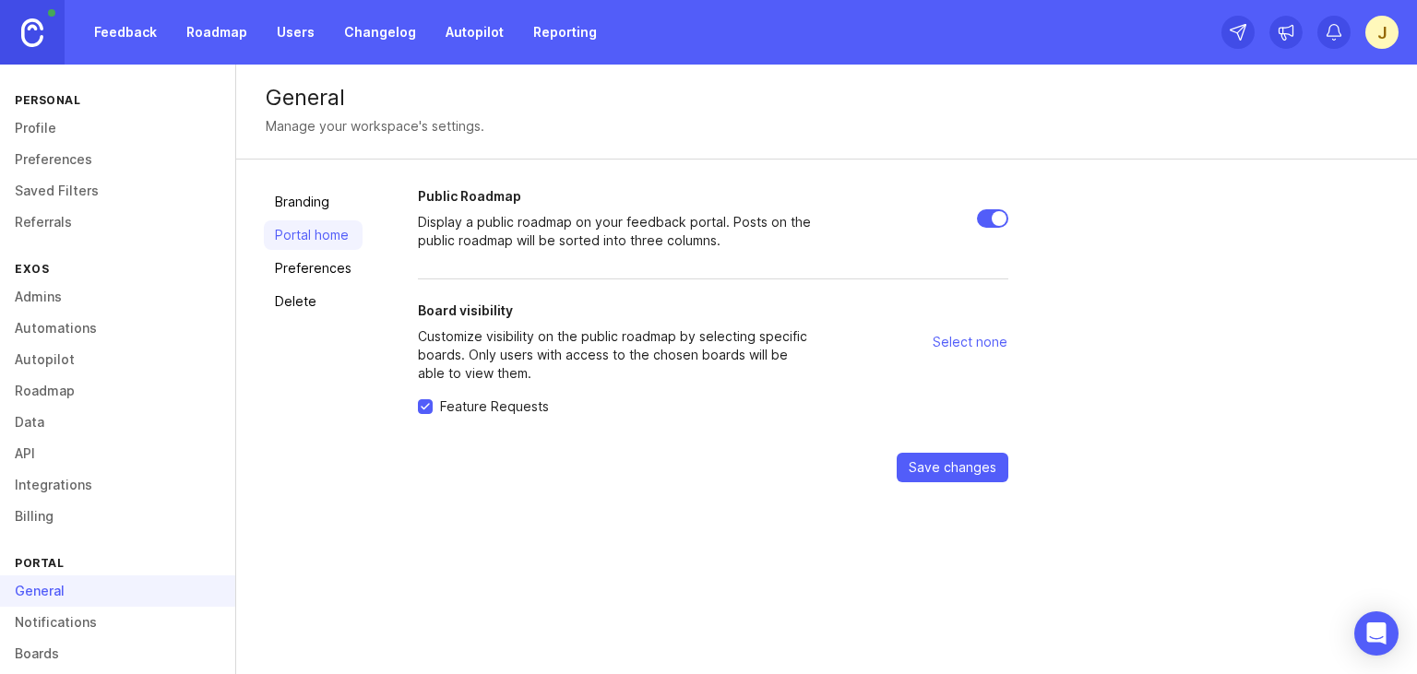
click at [320, 290] on link "Delete" at bounding box center [313, 302] width 99 height 30
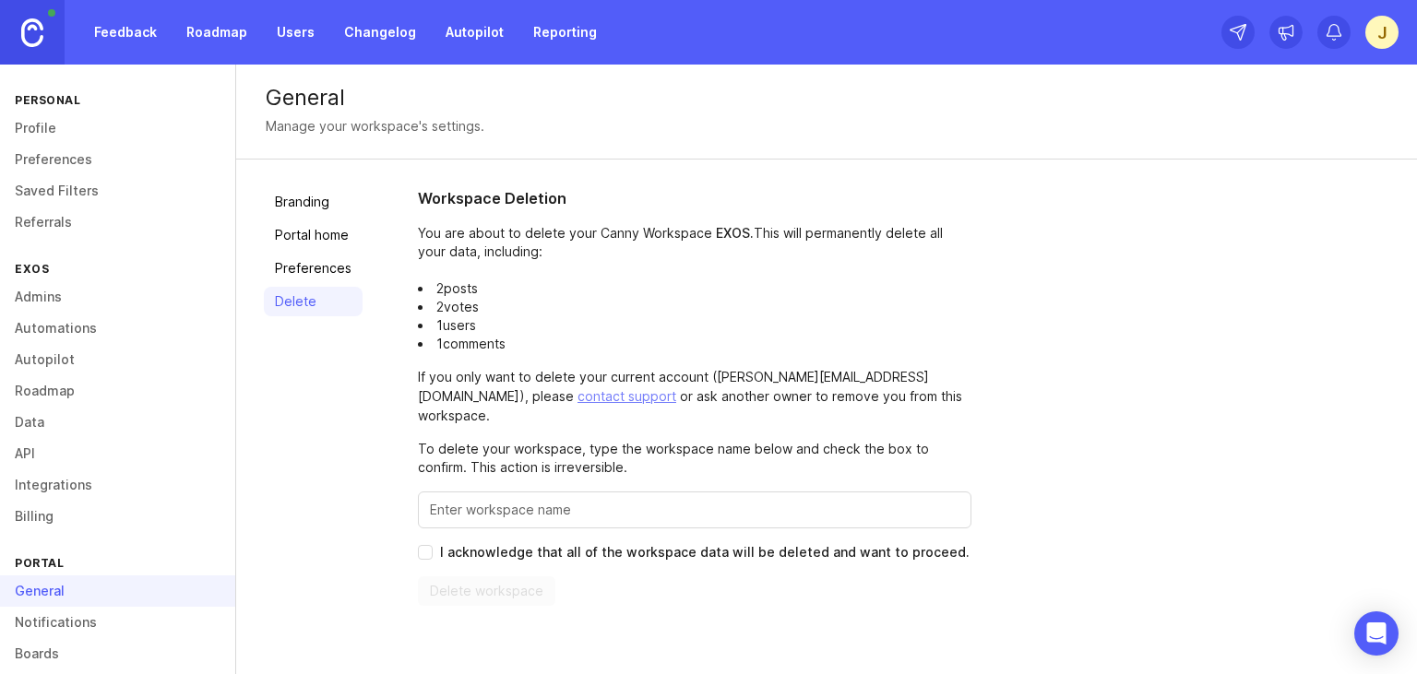
click at [320, 268] on link "Preferences" at bounding box center [313, 269] width 99 height 30
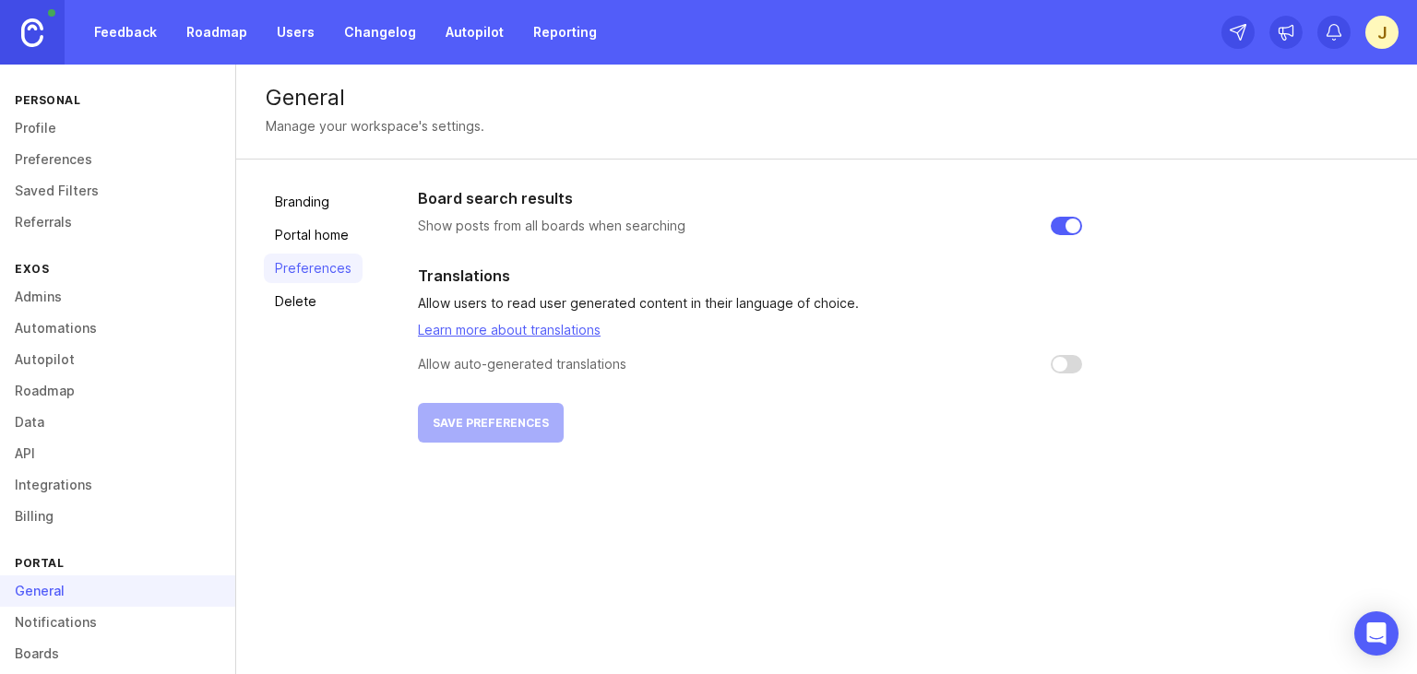
click at [319, 190] on link "Branding" at bounding box center [313, 202] width 99 height 30
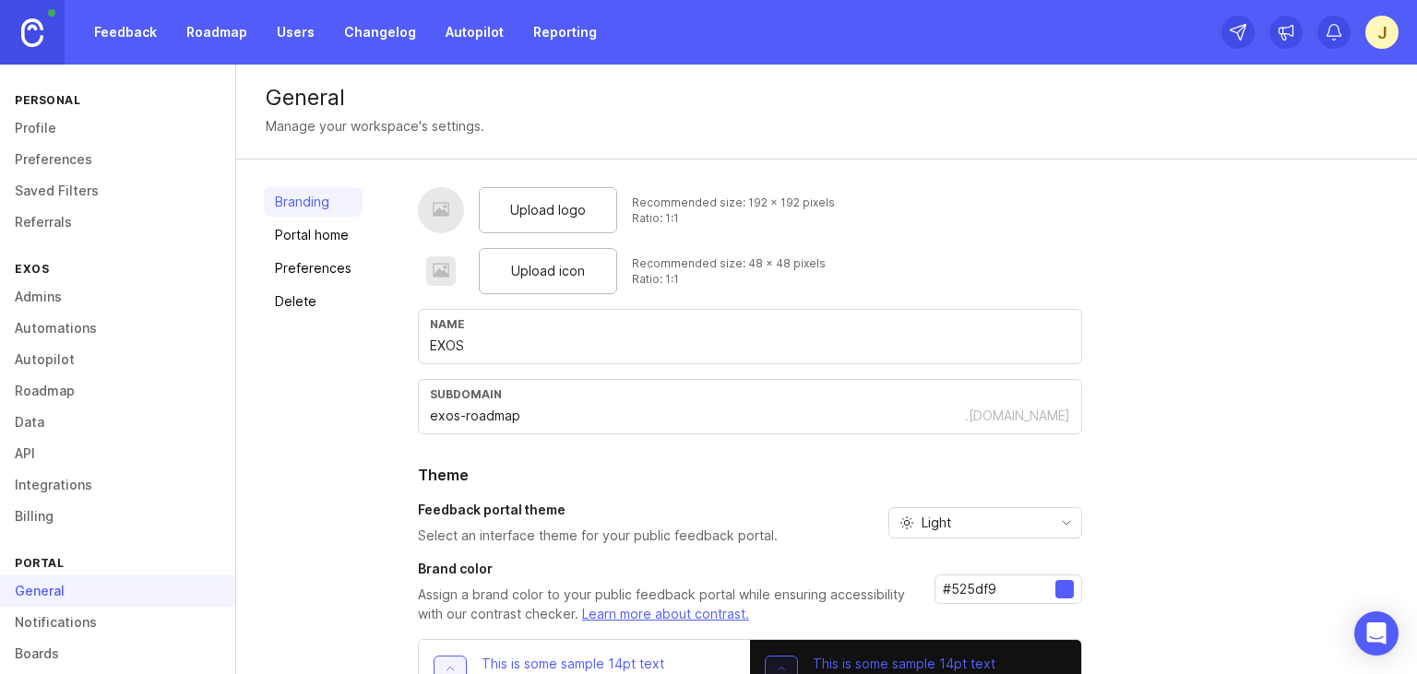
click at [212, 31] on link "Roadmap" at bounding box center [216, 32] width 83 height 33
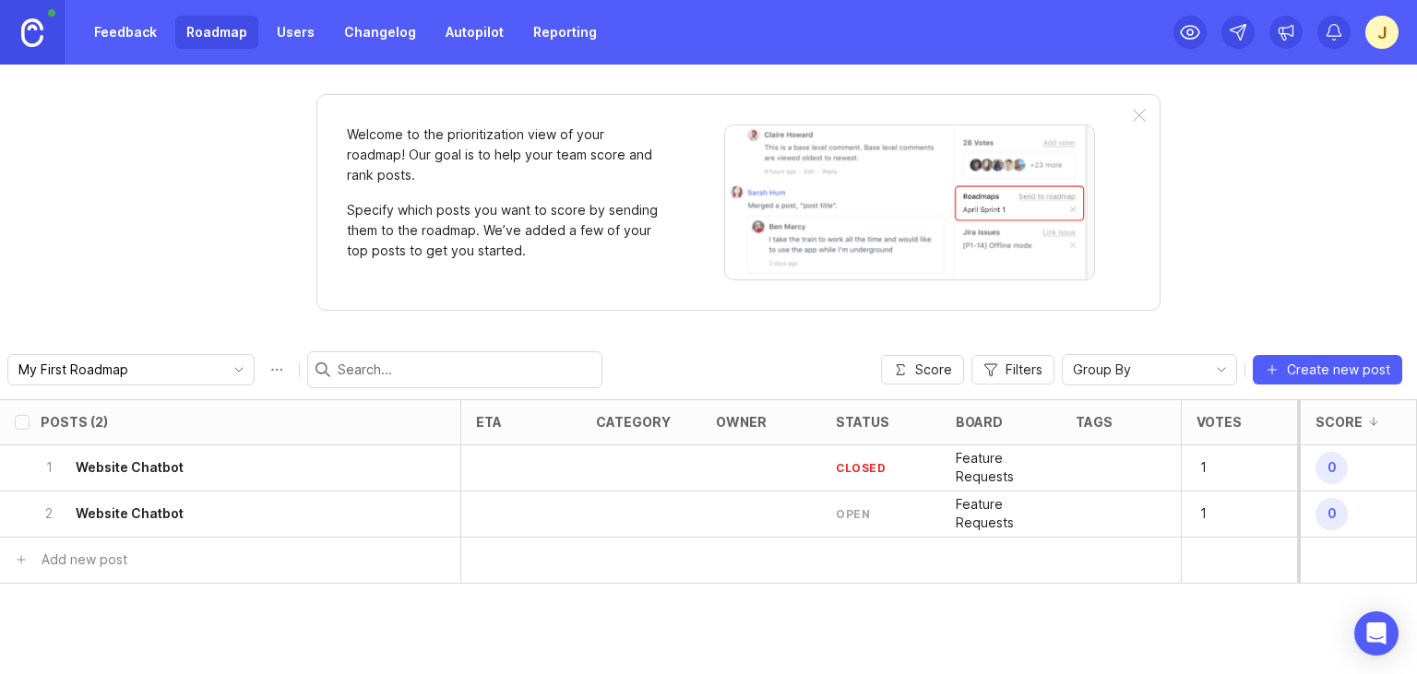
click at [435, 470] on icon "delete post" at bounding box center [435, 468] width 16 height 18
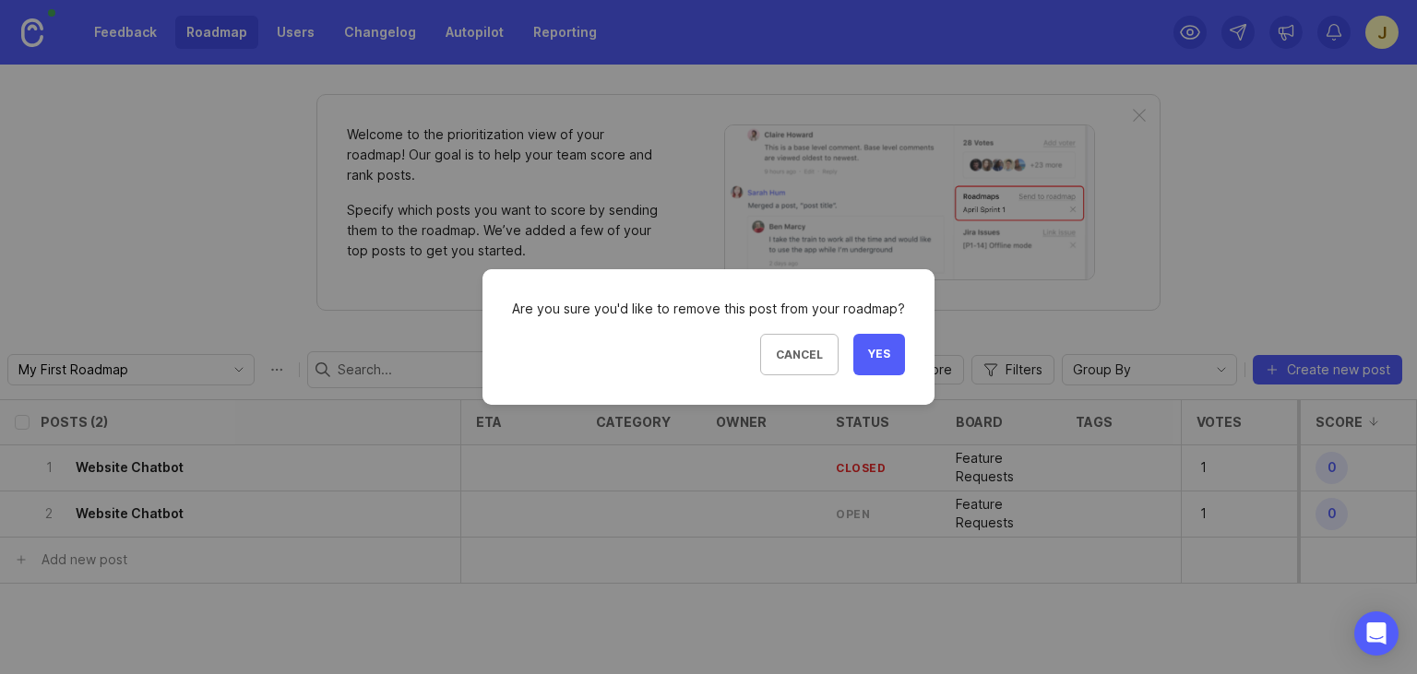
click at [865, 360] on button "Yes" at bounding box center [879, 355] width 52 height 42
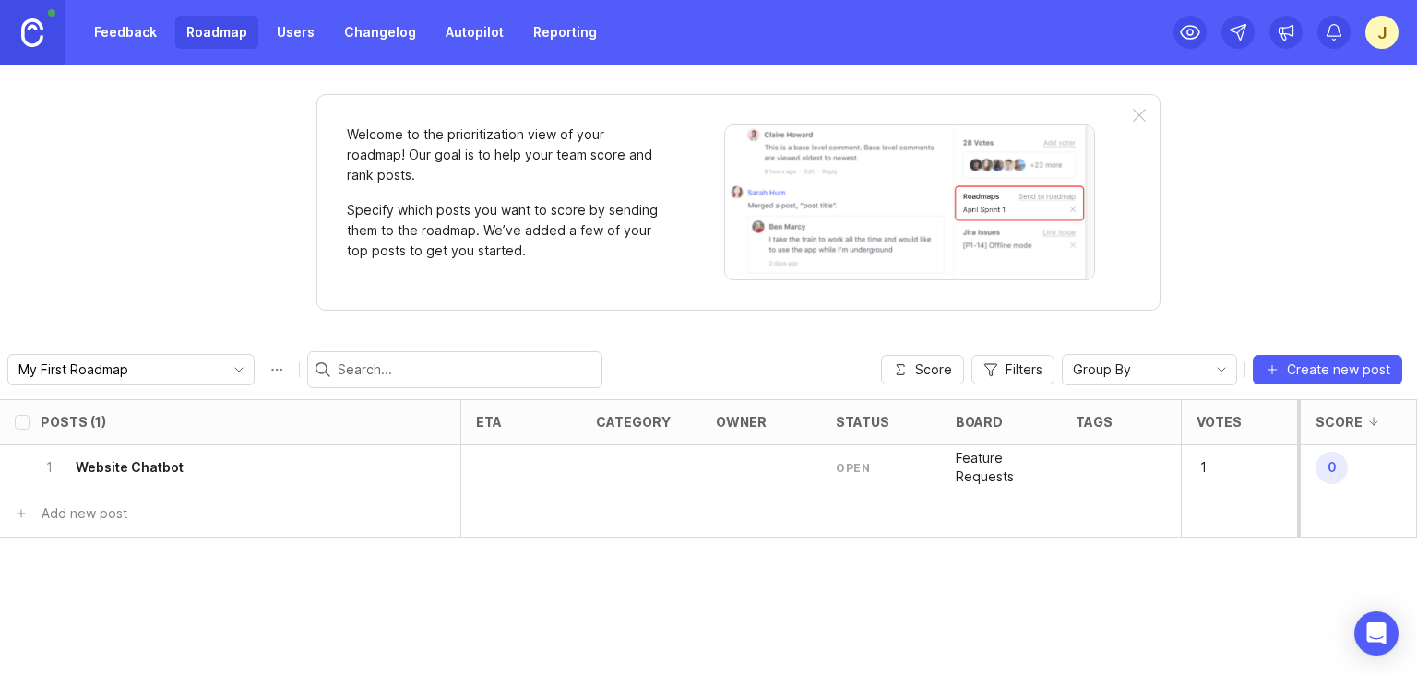
click at [164, 464] on h6 "Website Chatbot" at bounding box center [130, 468] width 108 height 18
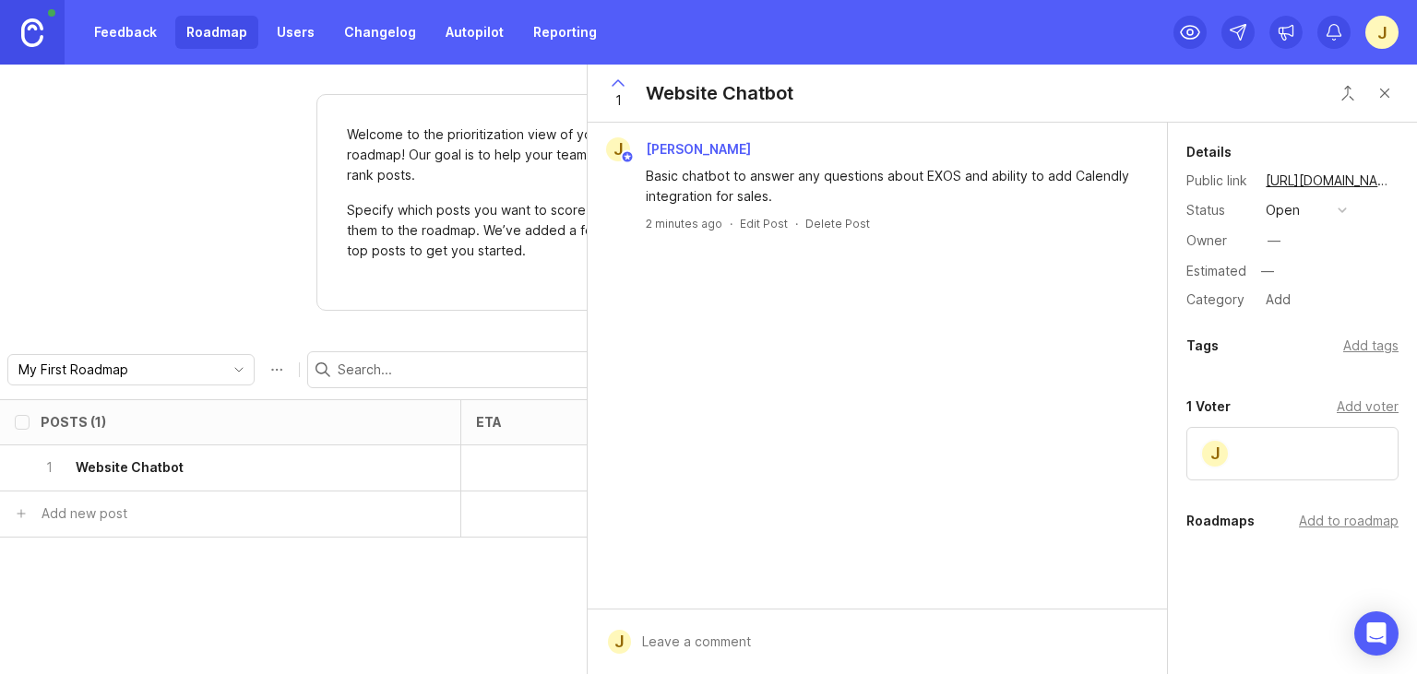
click at [1338, 209] on button "open" at bounding box center [1306, 210] width 92 height 24
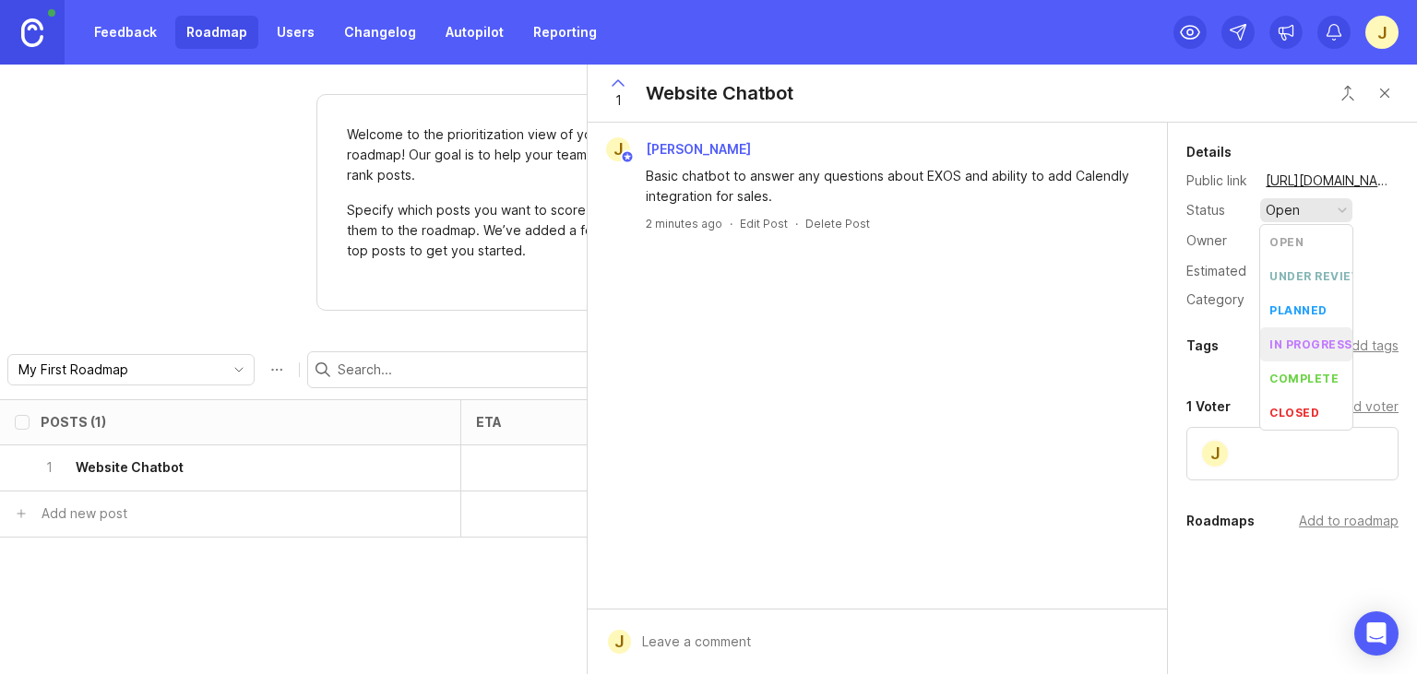
click at [1311, 355] on progress "in progress" at bounding box center [1306, 345] width 92 height 34
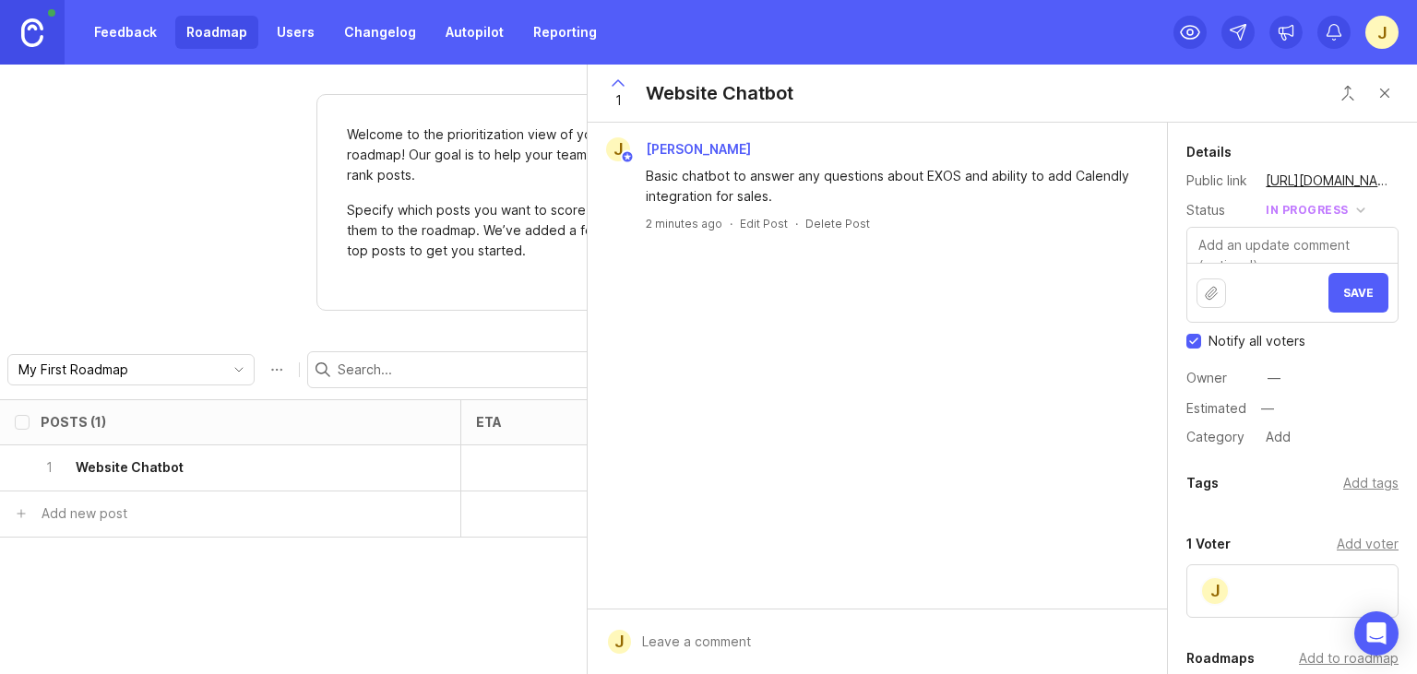
click at [1285, 246] on textarea at bounding box center [1293, 245] width 210 height 35
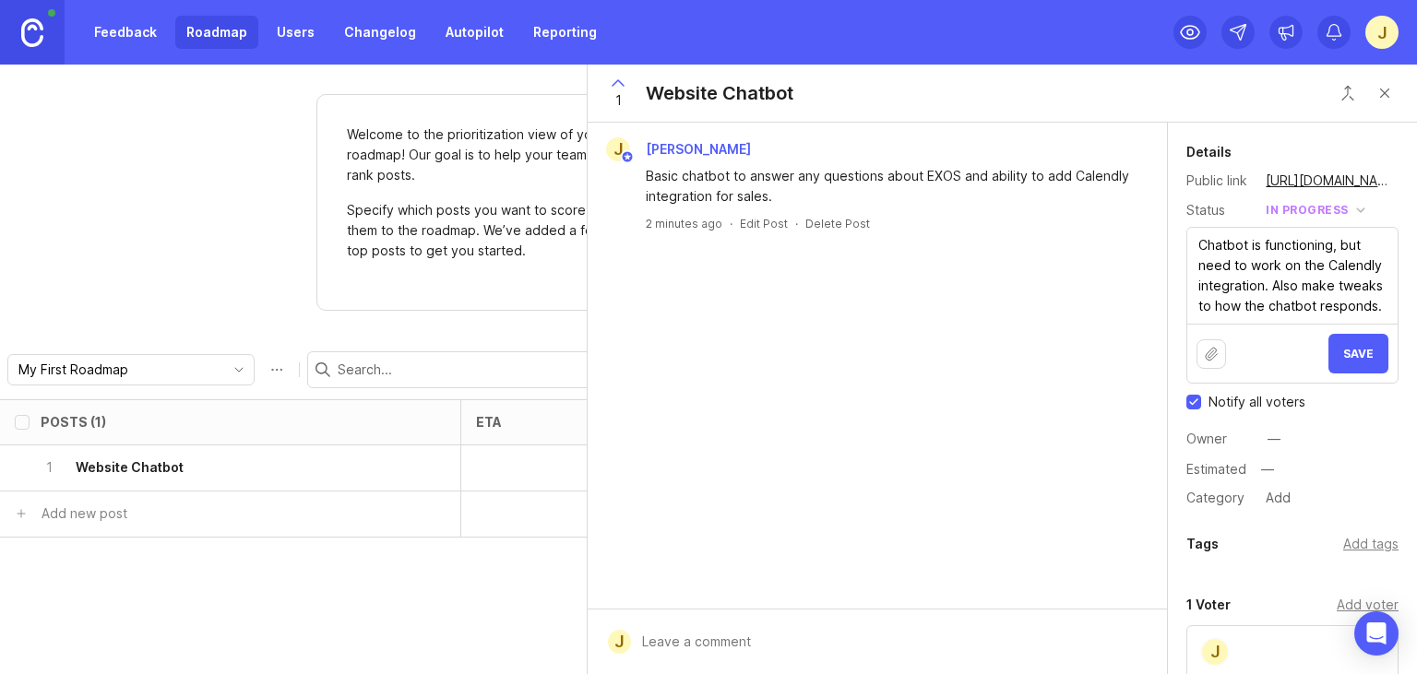
type textarea "Chatbot is functioning, but need to work on the Calendly integration. Also make…"
click at [1354, 367] on button "Save" at bounding box center [1359, 354] width 60 height 40
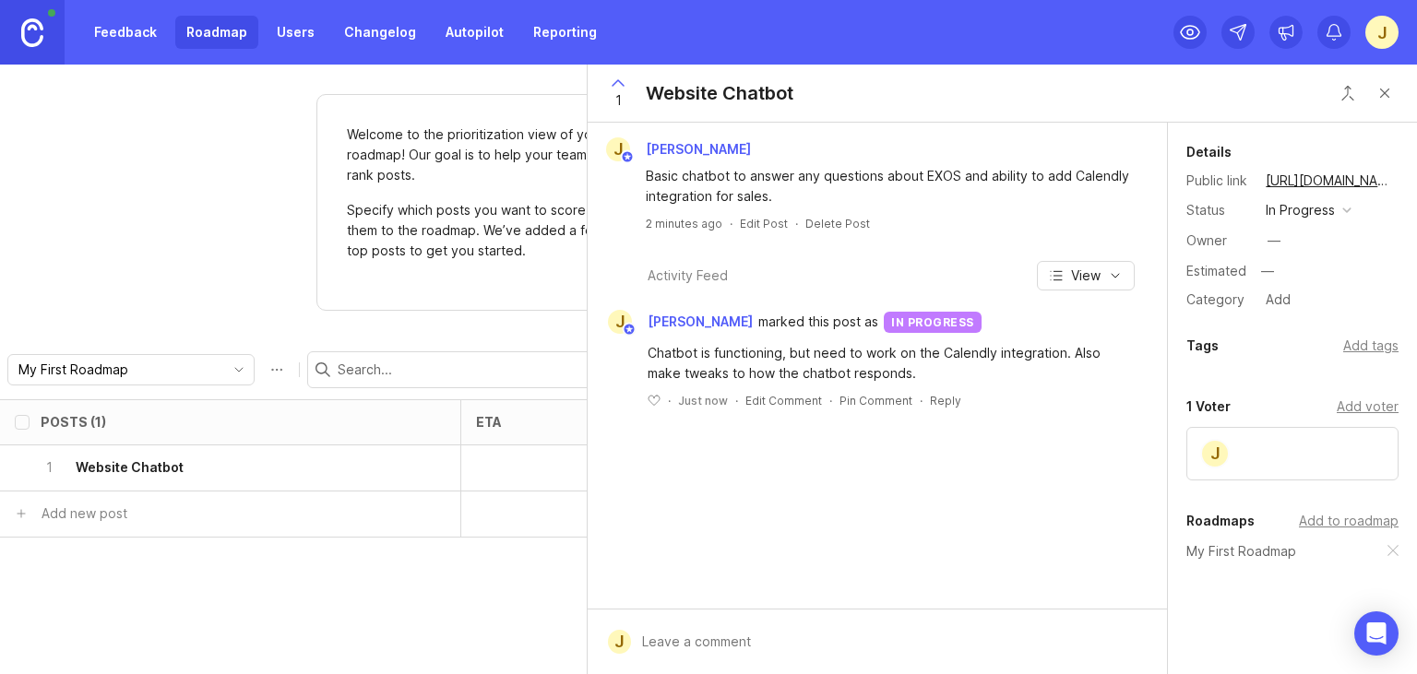
click at [1168, 39] on div "Feedback Roadmap Users Changelog Autopilot Reporting J" at bounding box center [708, 32] width 1417 height 65
click at [1188, 33] on circle at bounding box center [1191, 33] width 6 height 6
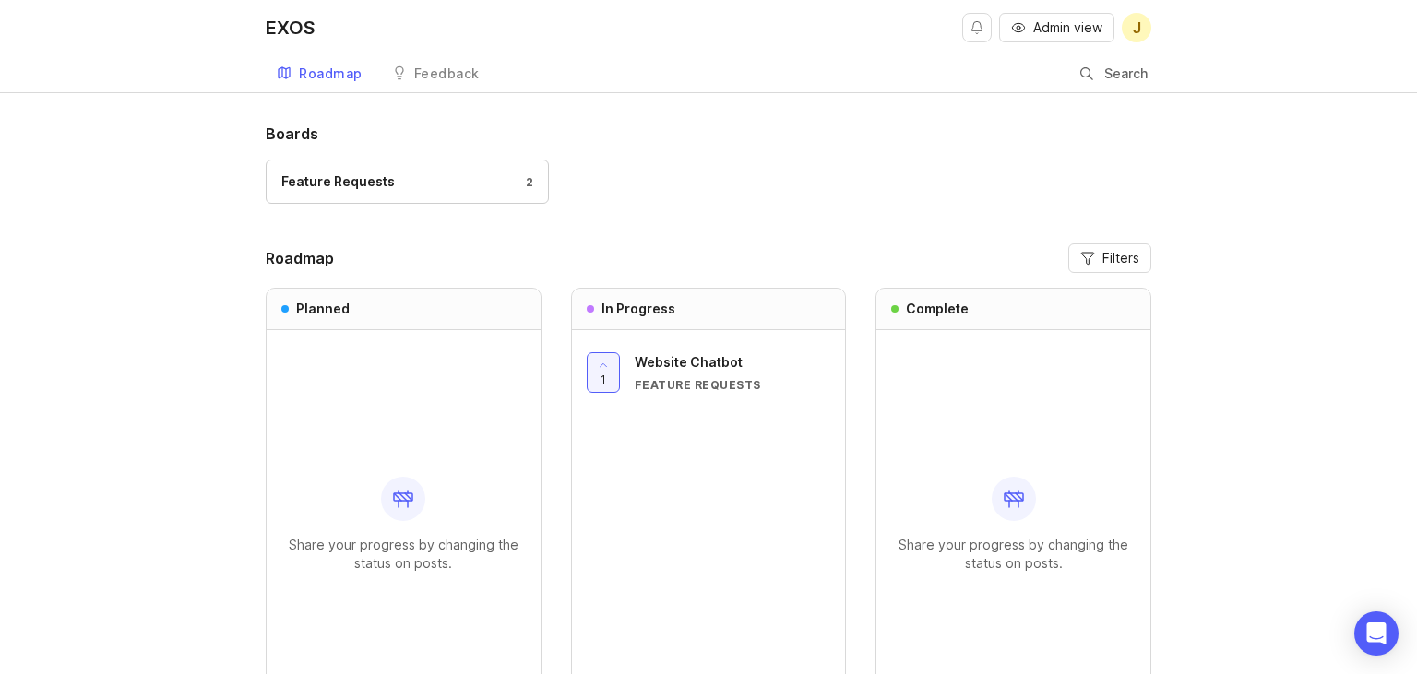
click at [186, 402] on div "Boards Feature Requests 2 Roadmap Filters Planned Share your progress by changi…" at bounding box center [708, 467] width 1417 height 688
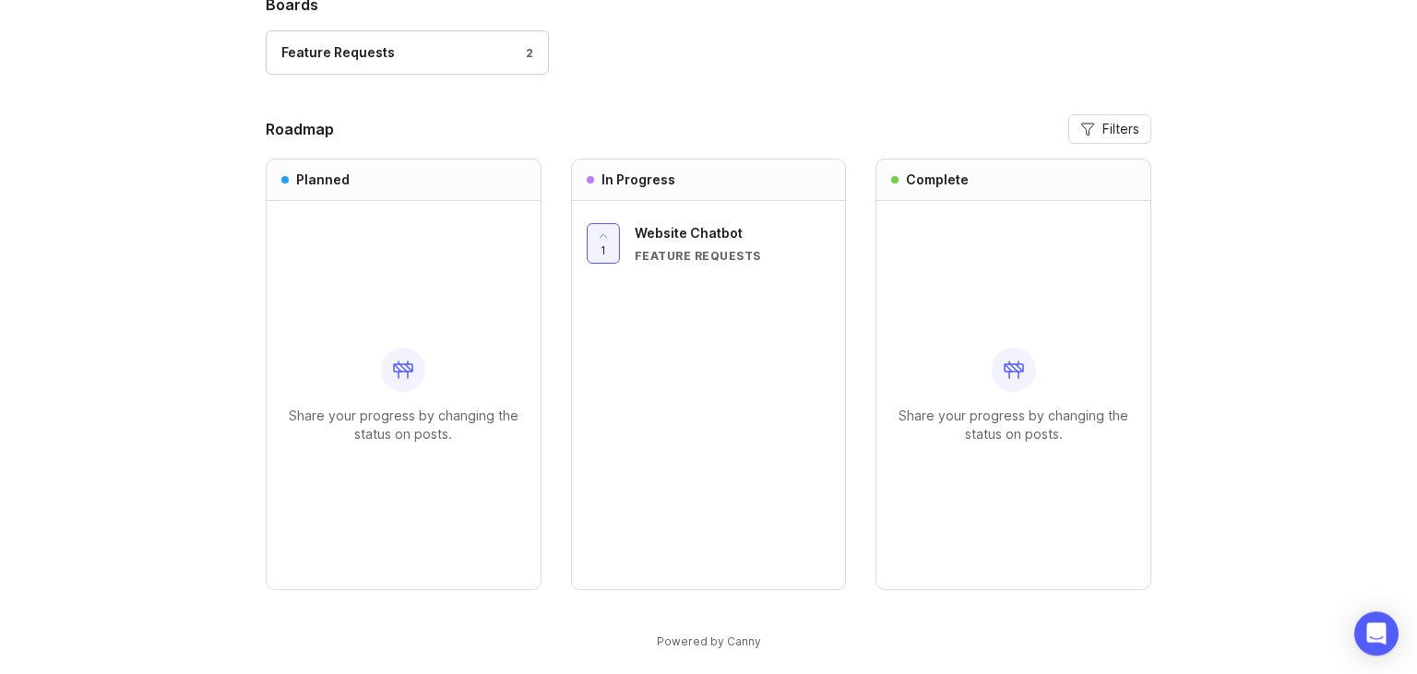
scroll to position [144, 0]
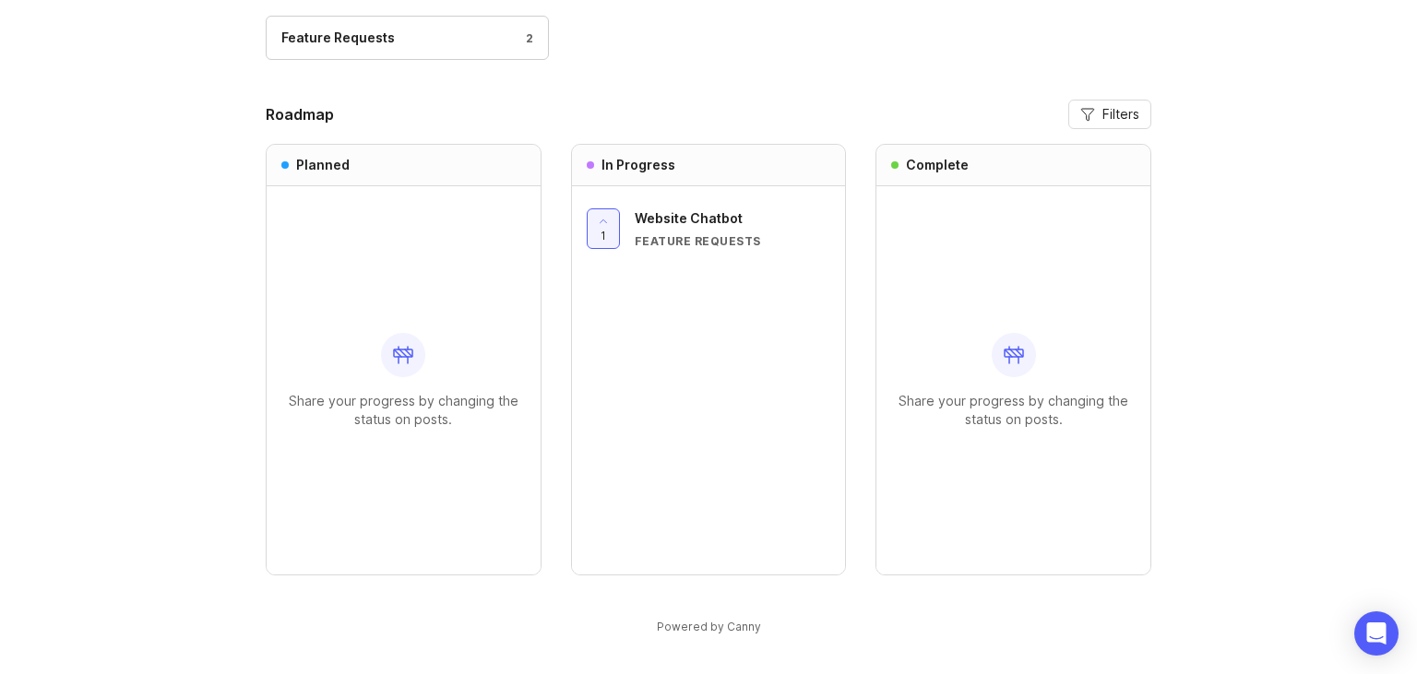
click at [674, 220] on span "Website Chatbot" at bounding box center [689, 218] width 108 height 16
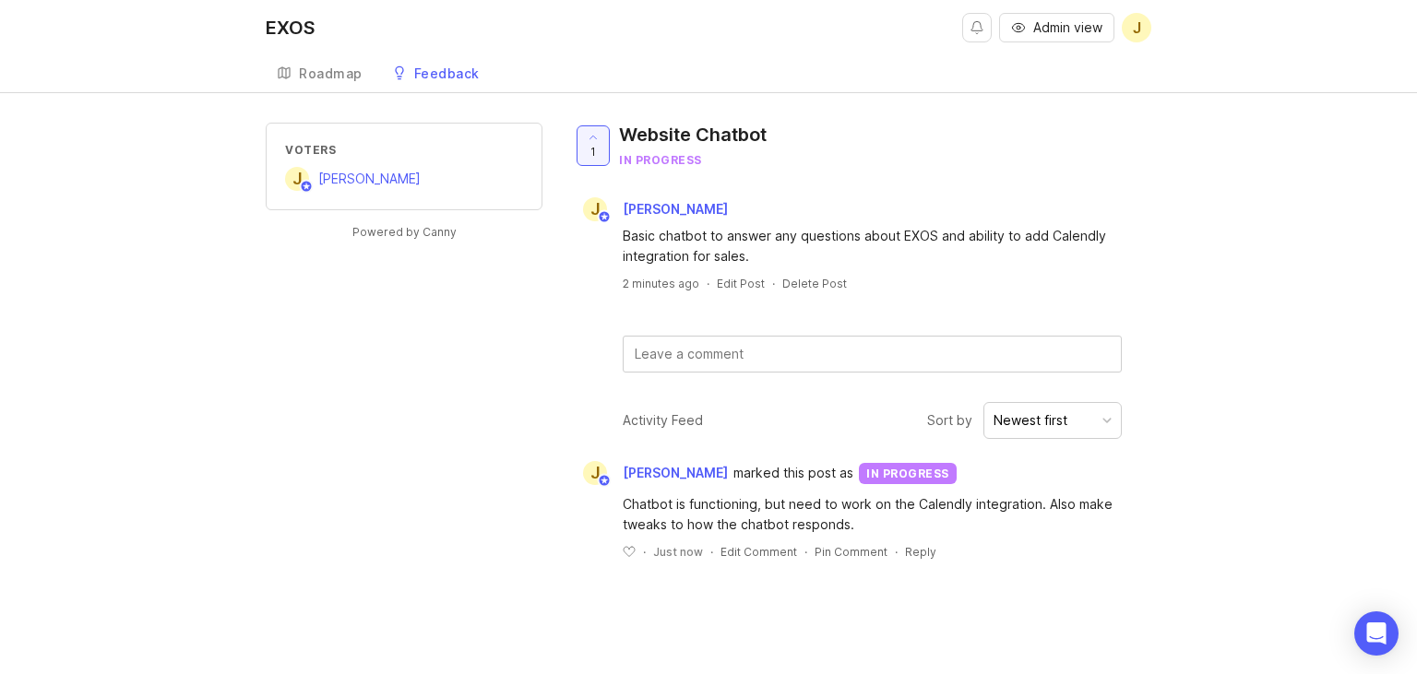
click at [321, 63] on link "Roadmap" at bounding box center [320, 74] width 108 height 38
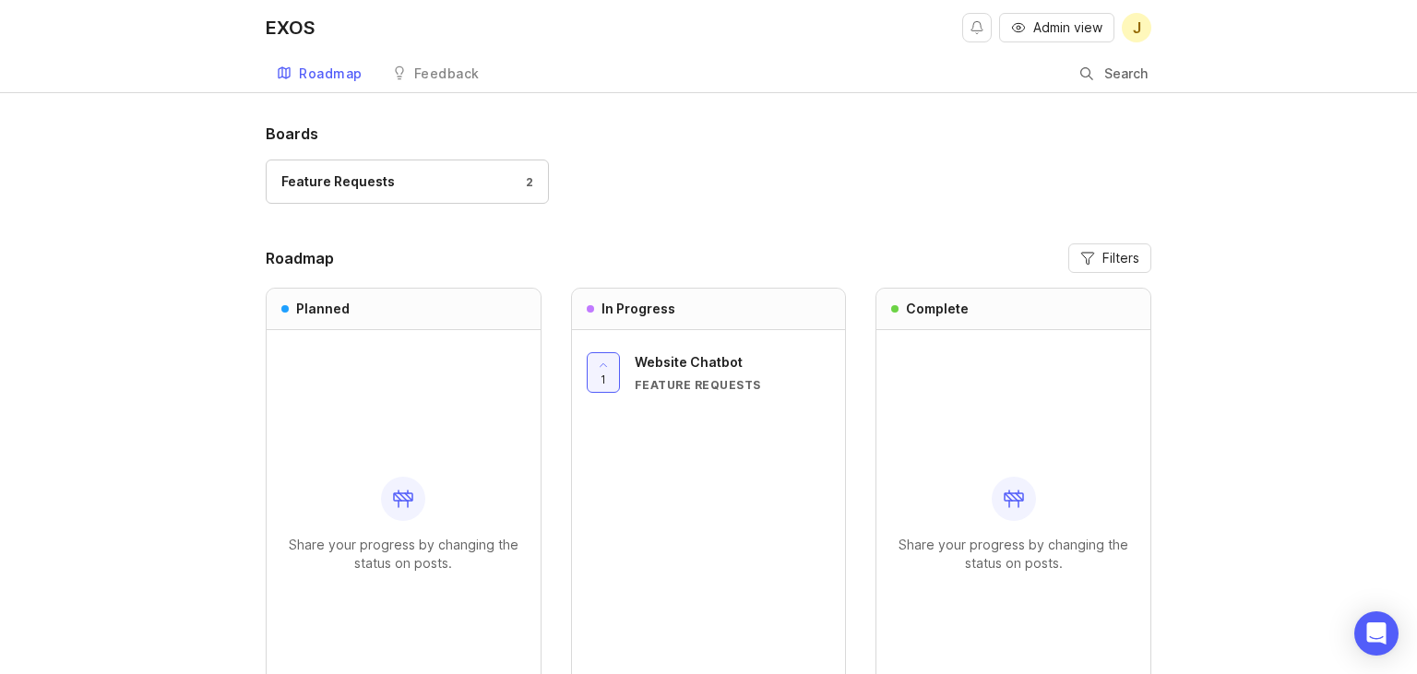
click at [182, 255] on div "Boards Feature Requests 2 Roadmap Filters Planned Share your progress by changi…" at bounding box center [708, 467] width 1417 height 688
